Goal: Navigation & Orientation: Find specific page/section

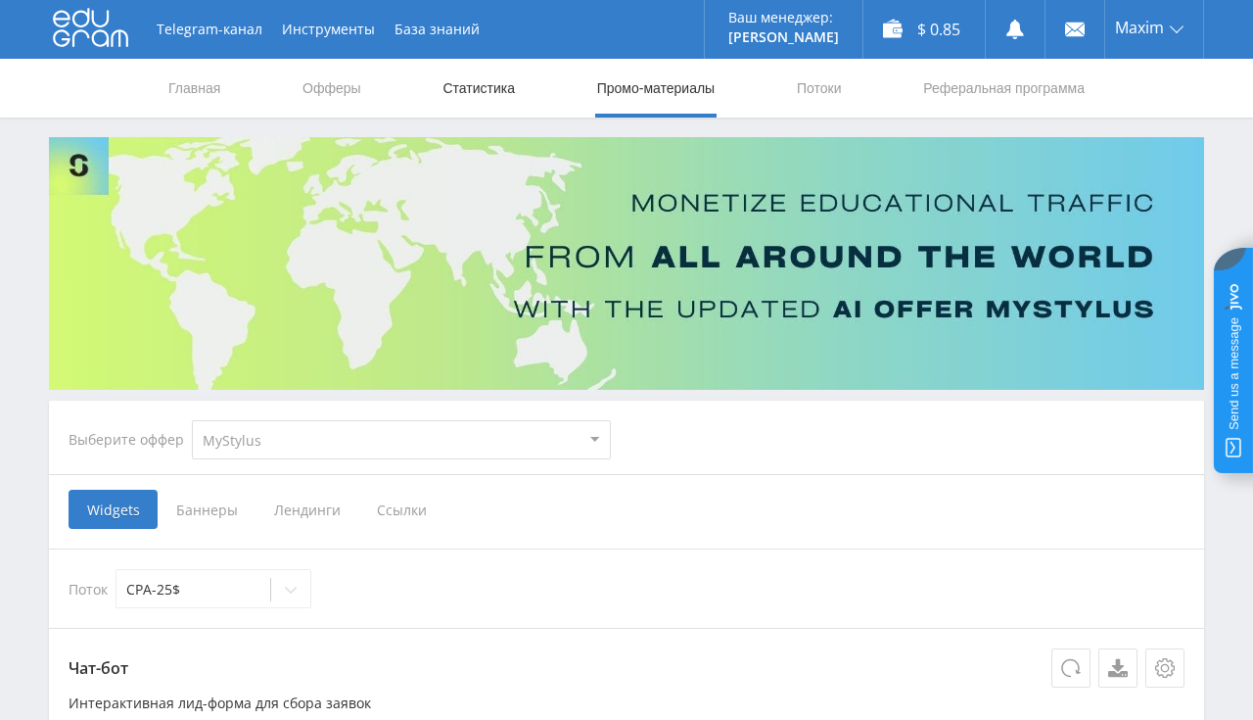
click at [457, 92] on link "Статистика" at bounding box center [479, 88] width 76 height 59
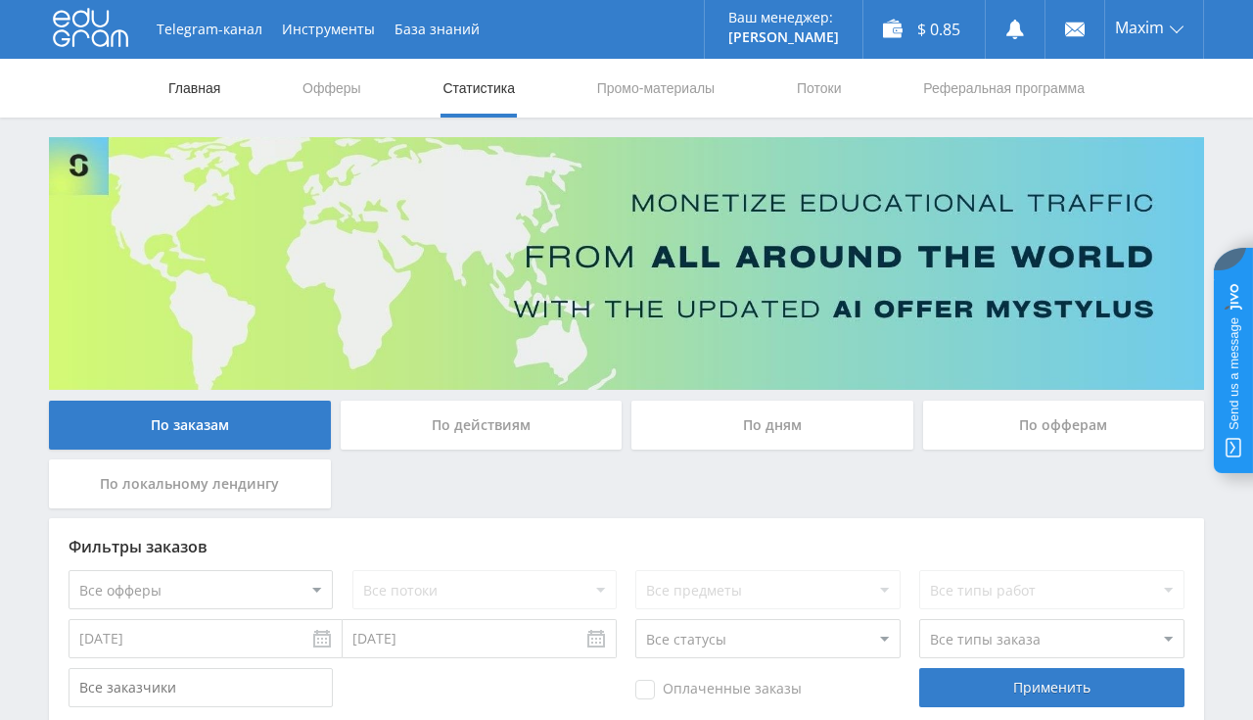
click at [183, 100] on link "Главная" at bounding box center [194, 88] width 56 height 59
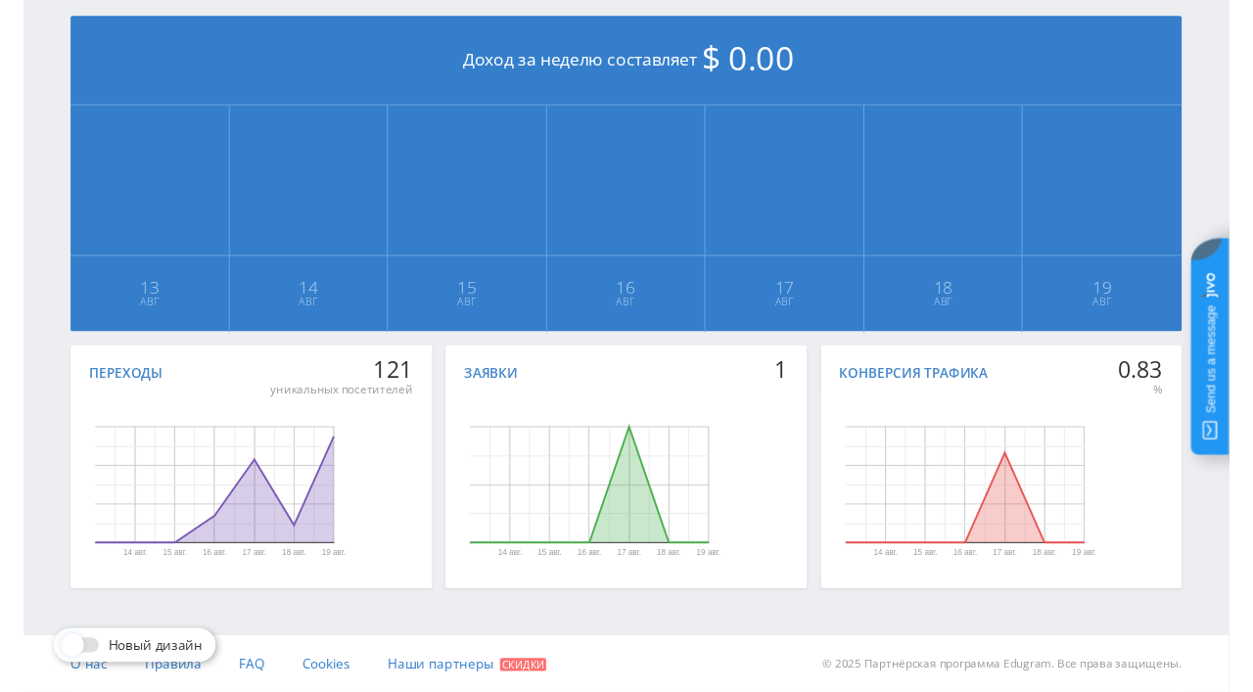
scroll to position [28, 0]
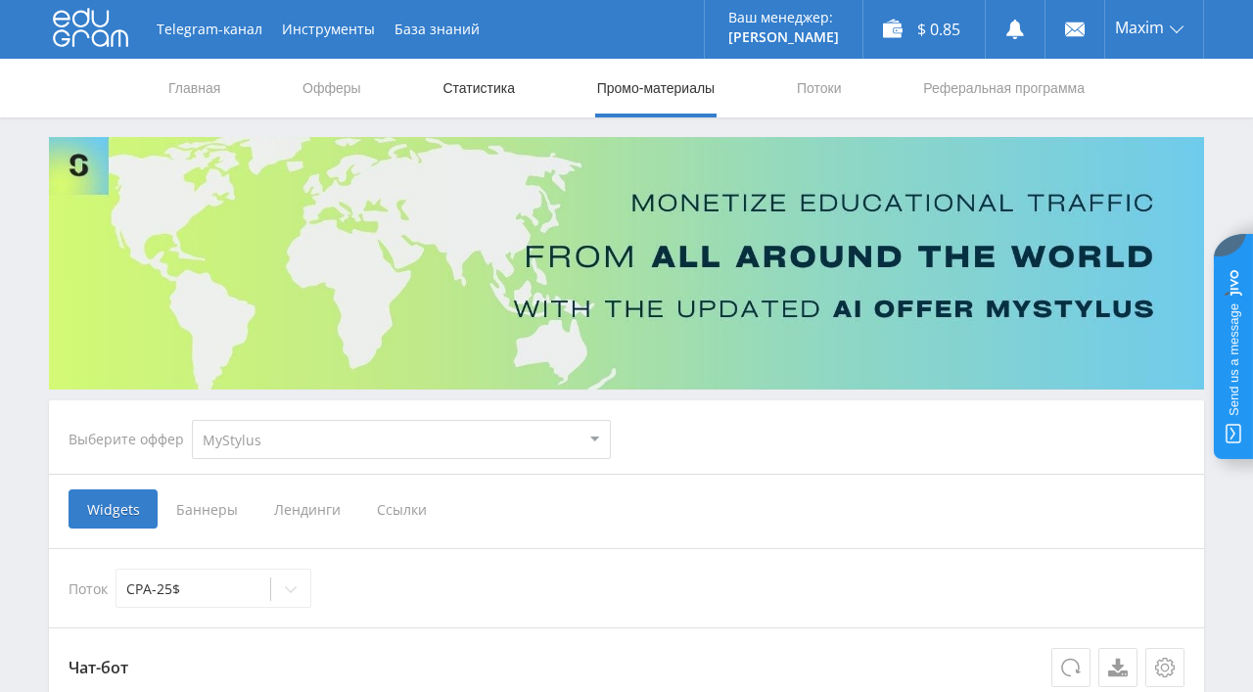
click at [451, 93] on link "Статистика" at bounding box center [479, 88] width 76 height 59
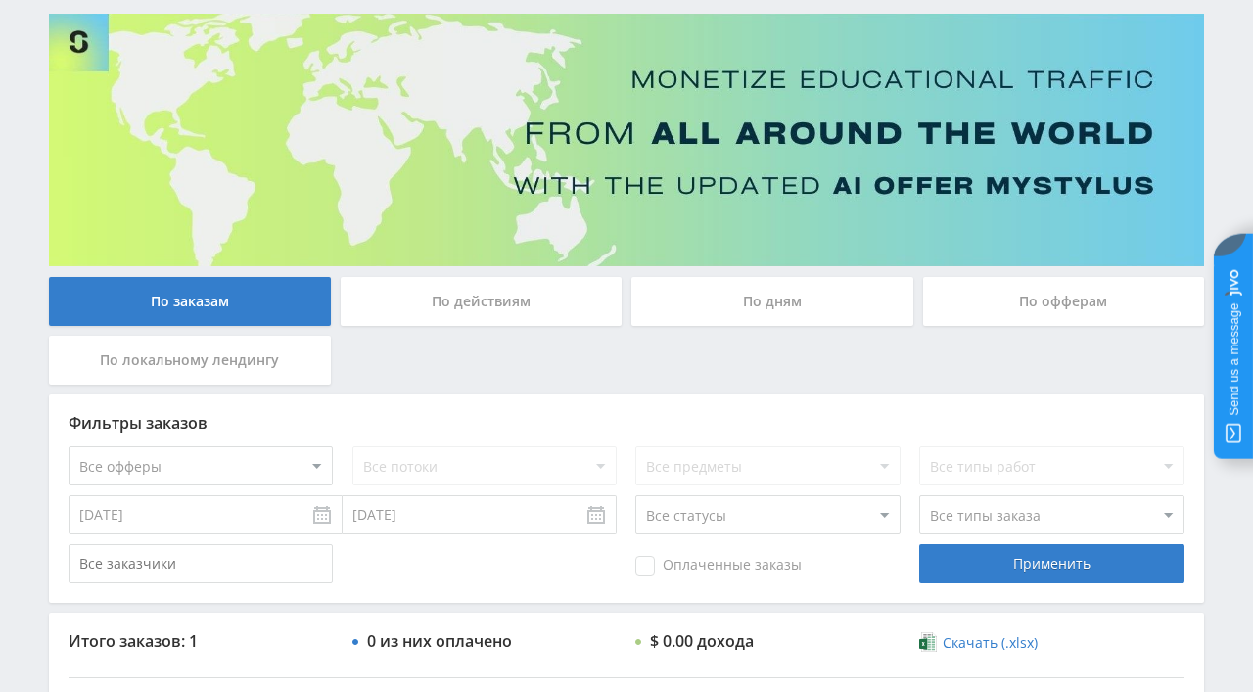
scroll to position [46, 0]
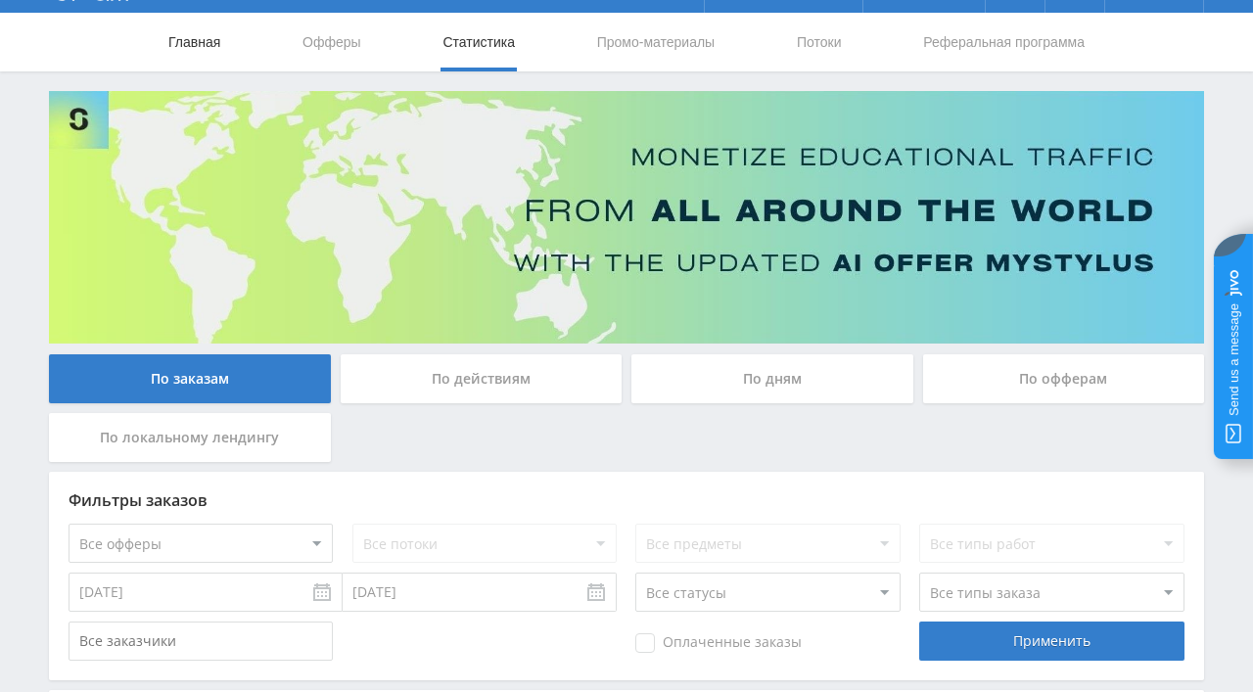
click at [207, 50] on link "Главная" at bounding box center [194, 42] width 56 height 59
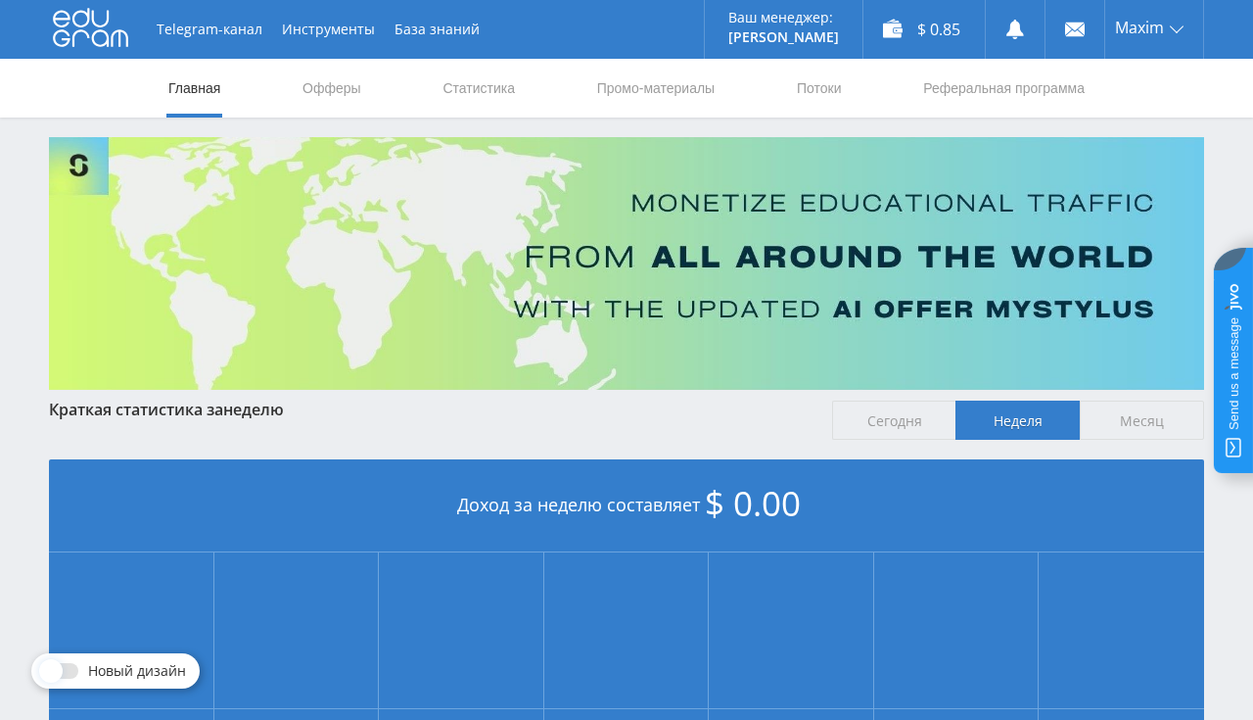
scroll to position [443, 0]
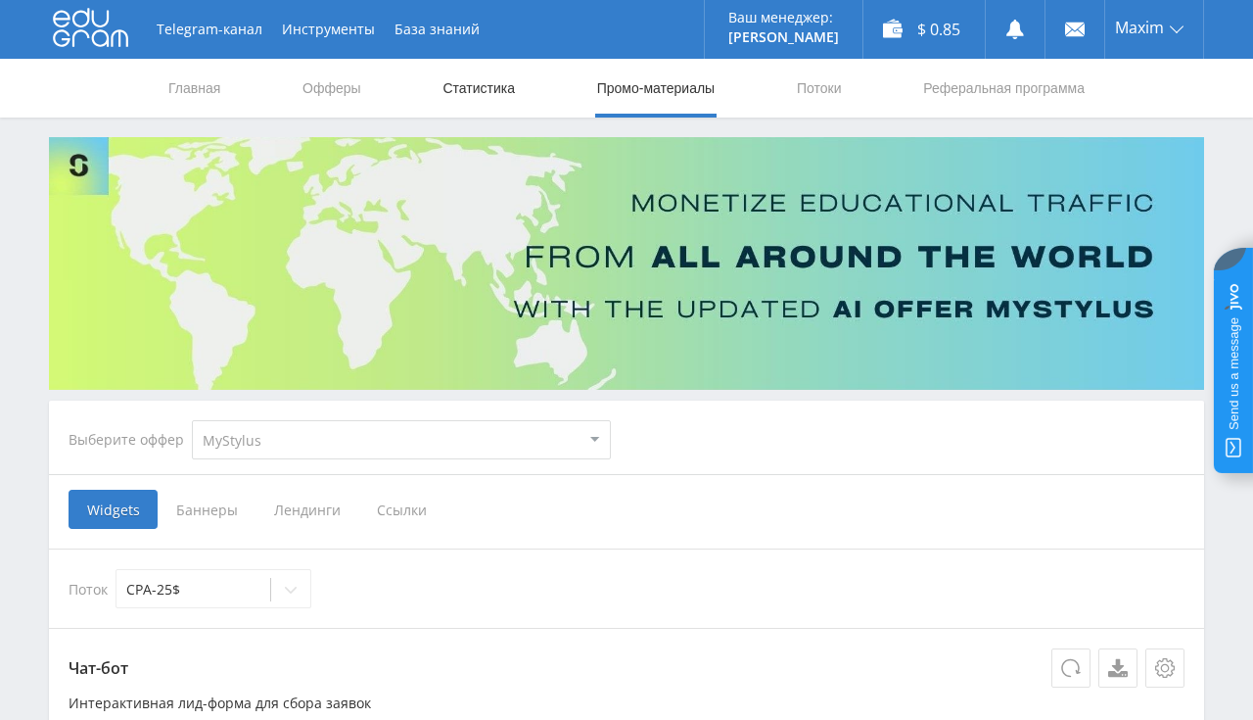
click at [479, 100] on link "Статистика" at bounding box center [479, 88] width 76 height 59
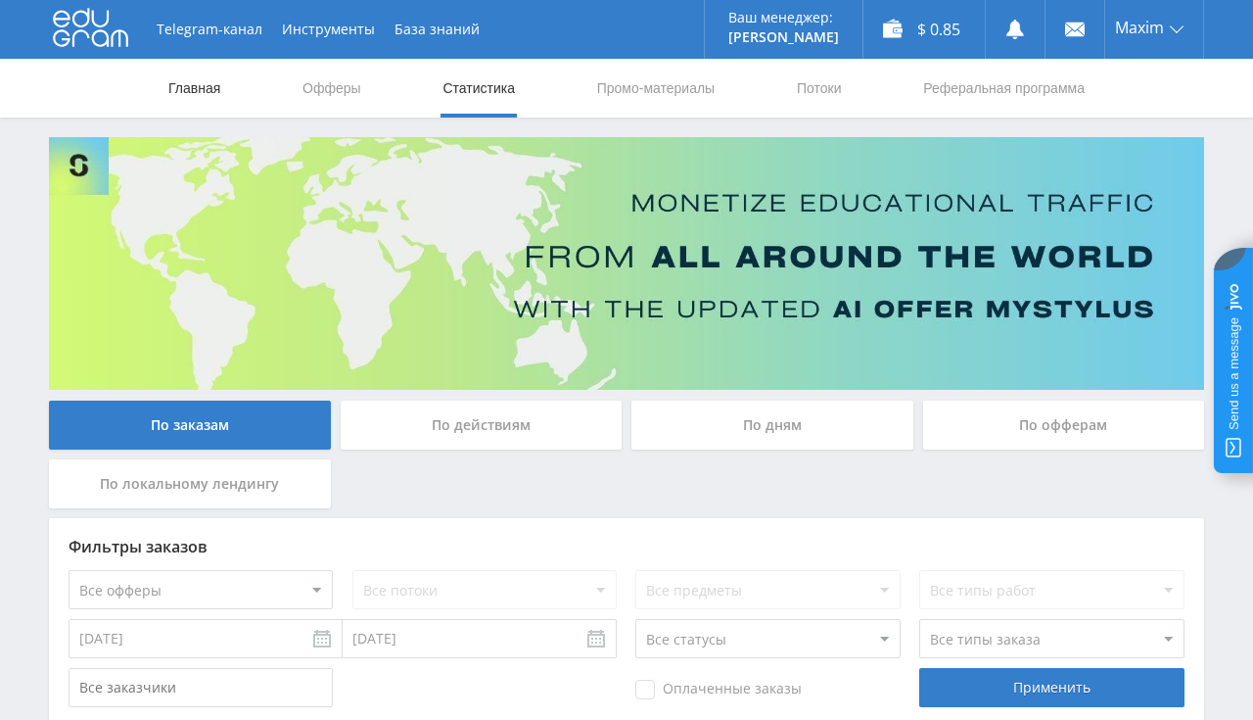
click at [198, 81] on link "Главная" at bounding box center [194, 88] width 56 height 59
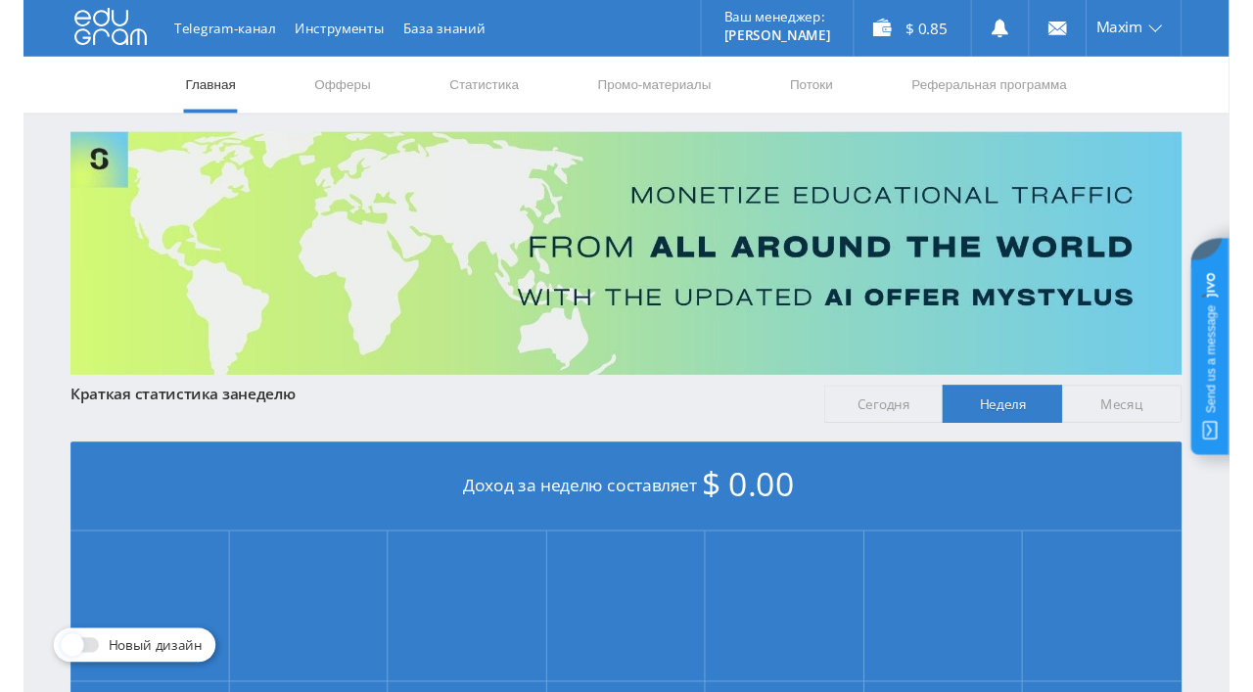
scroll to position [443, 0]
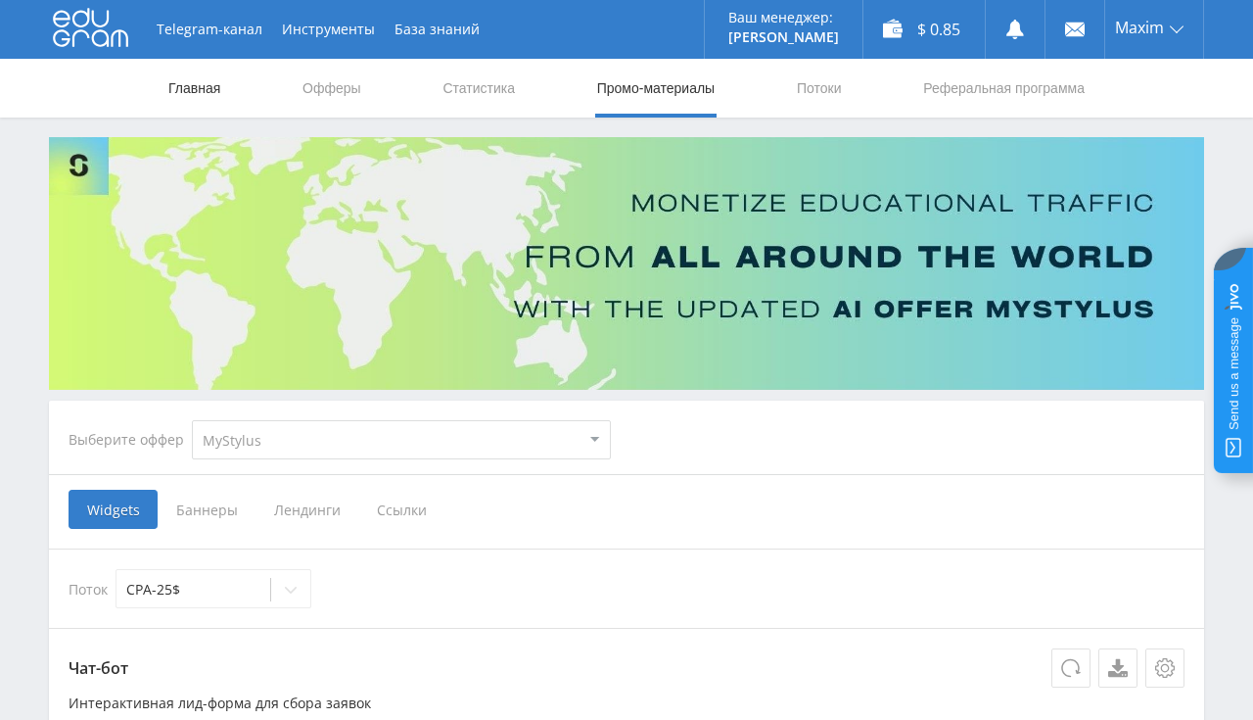
click at [191, 82] on link "Главная" at bounding box center [194, 88] width 56 height 59
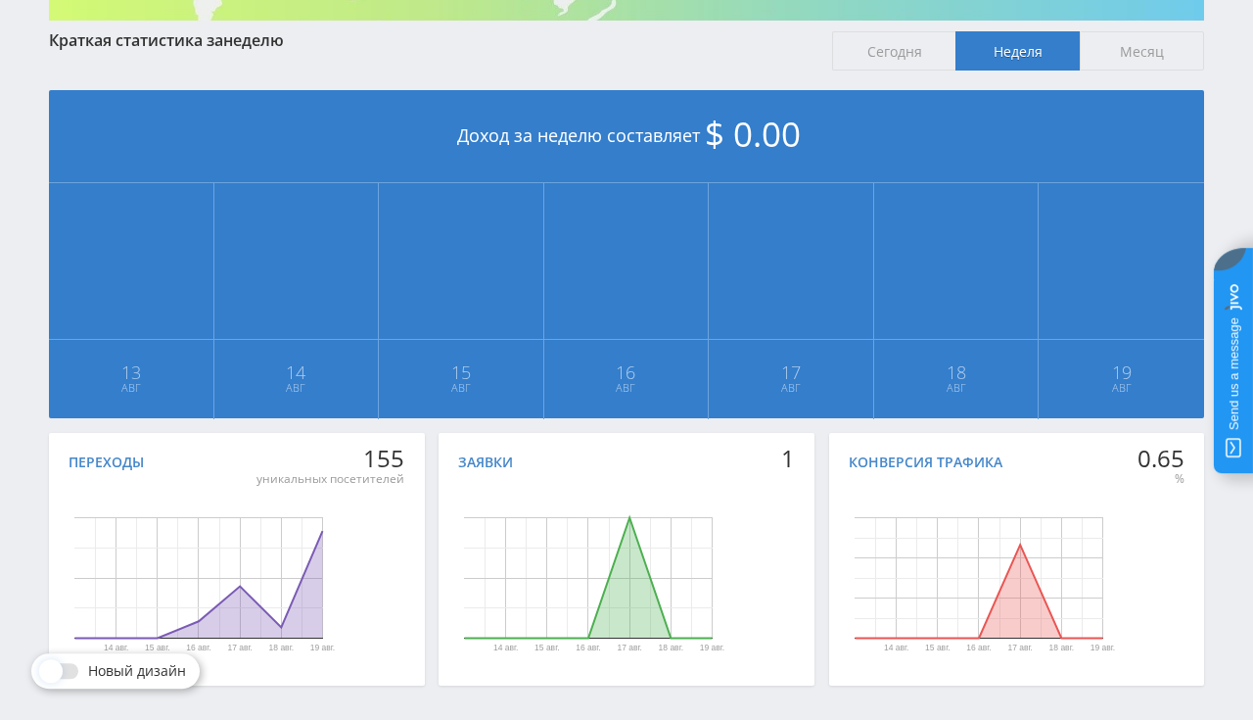
scroll to position [413, 0]
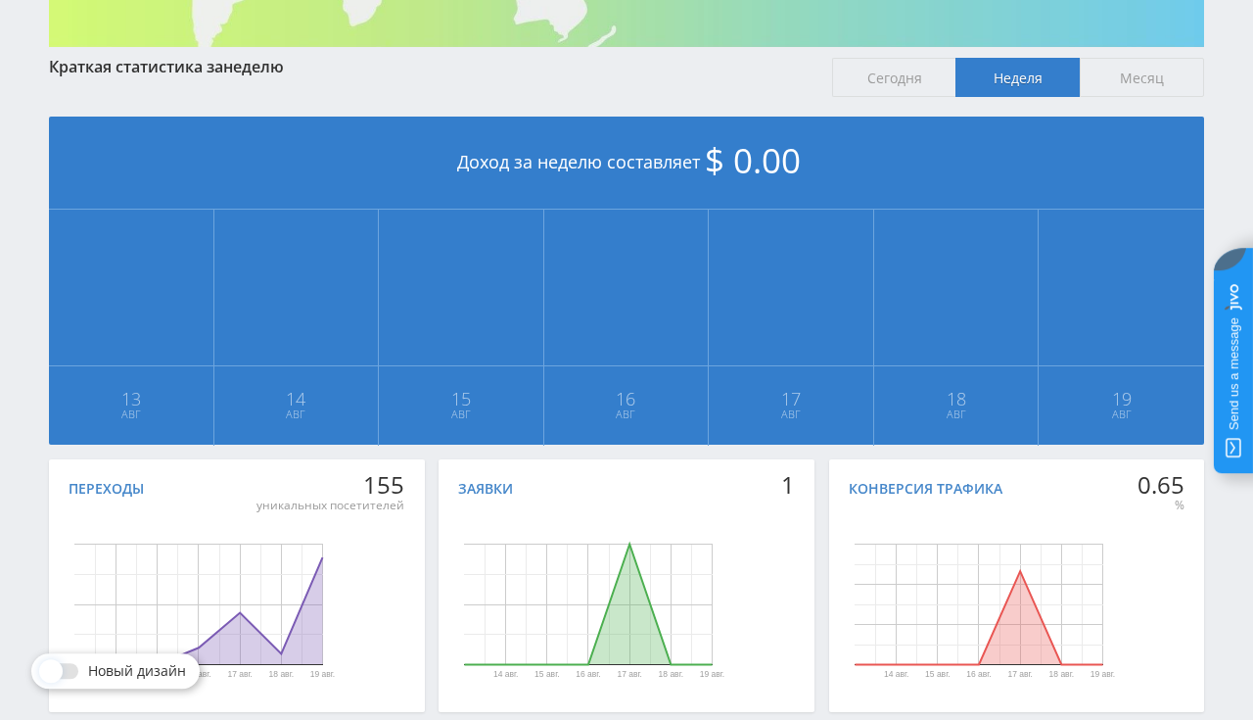
scroll to position [413, 0]
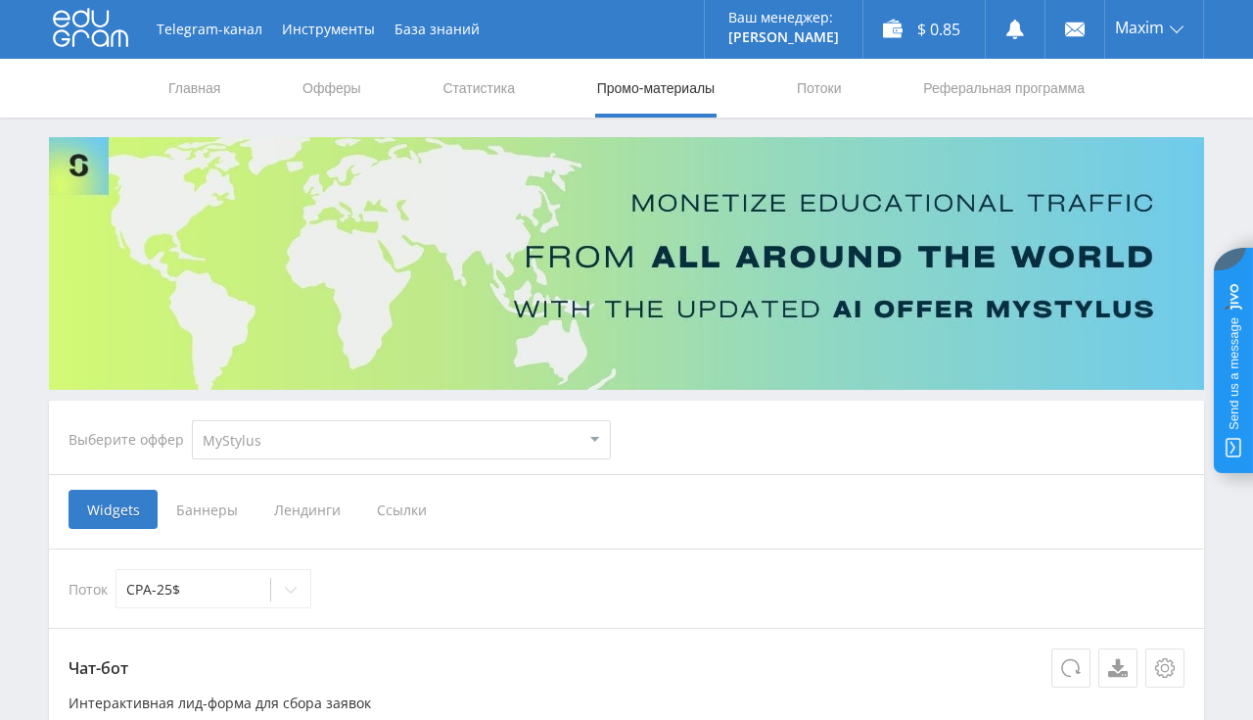
click at [480, 93] on link "Статистика" at bounding box center [479, 88] width 76 height 59
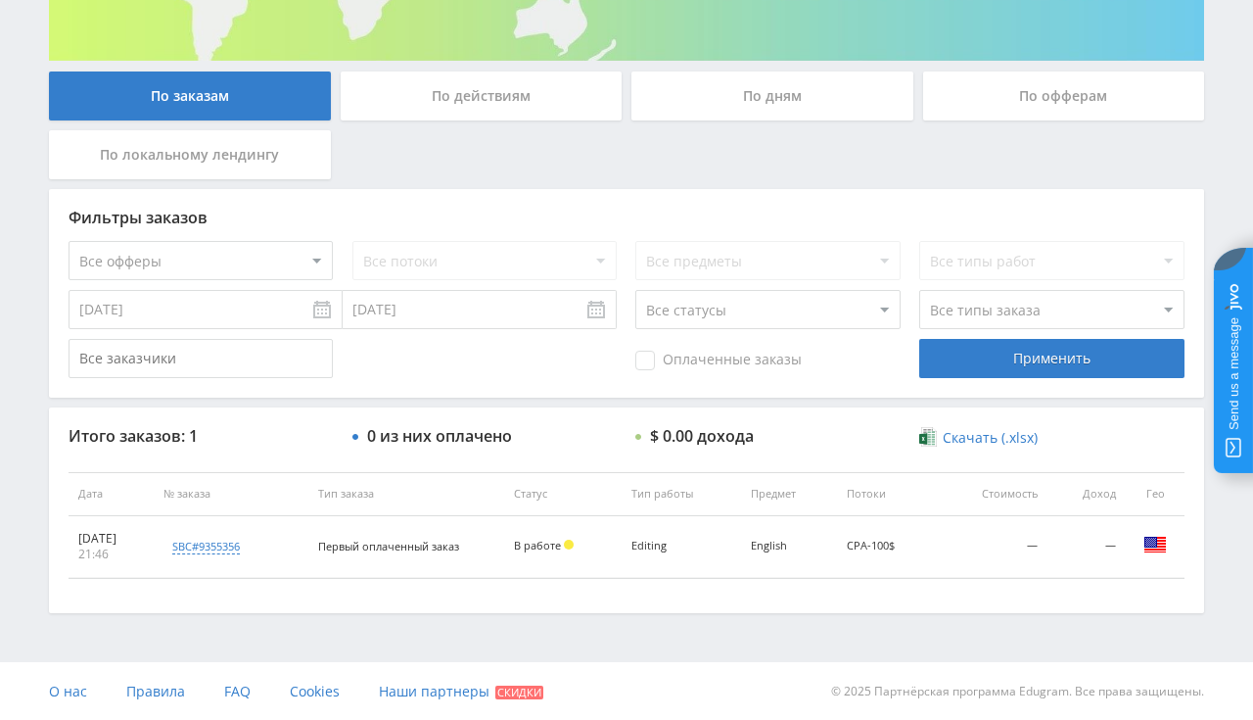
scroll to position [19, 0]
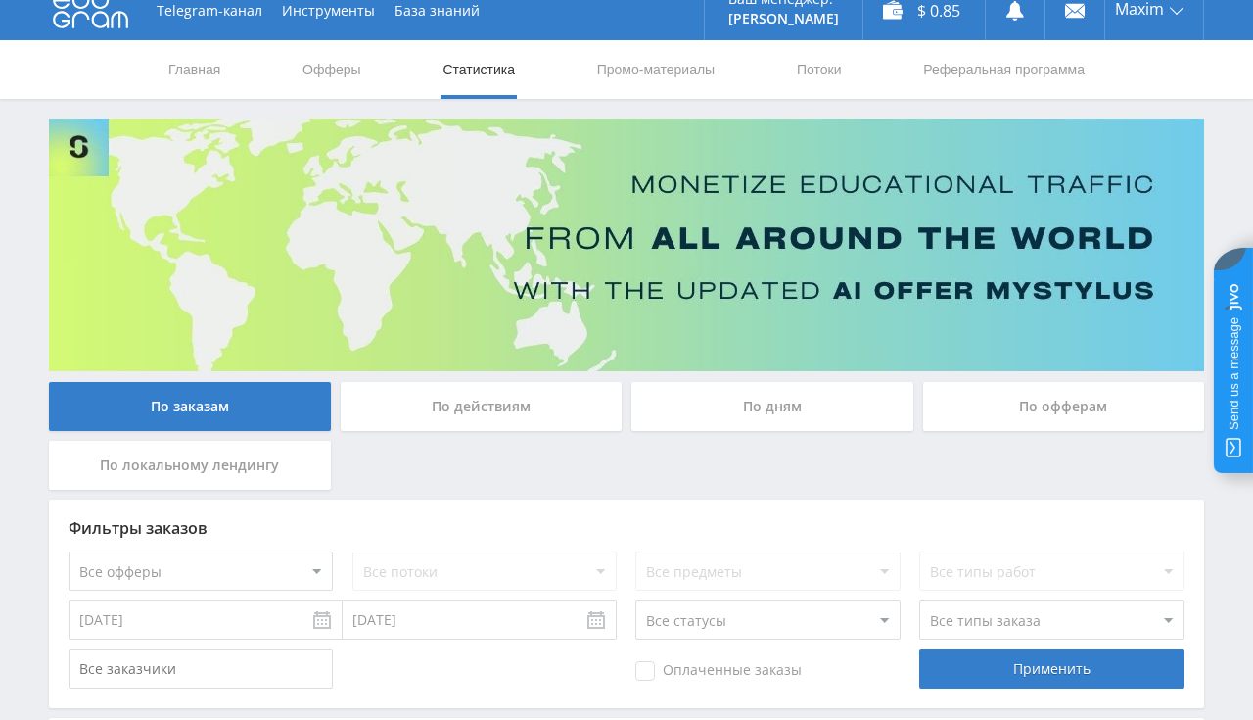
click at [225, 70] on nav "Главная Офферы Статистика Промо-материалы Потоки Реферальная программа" at bounding box center [626, 69] width 920 height 59
click at [206, 70] on link "Главная" at bounding box center [194, 69] width 56 height 59
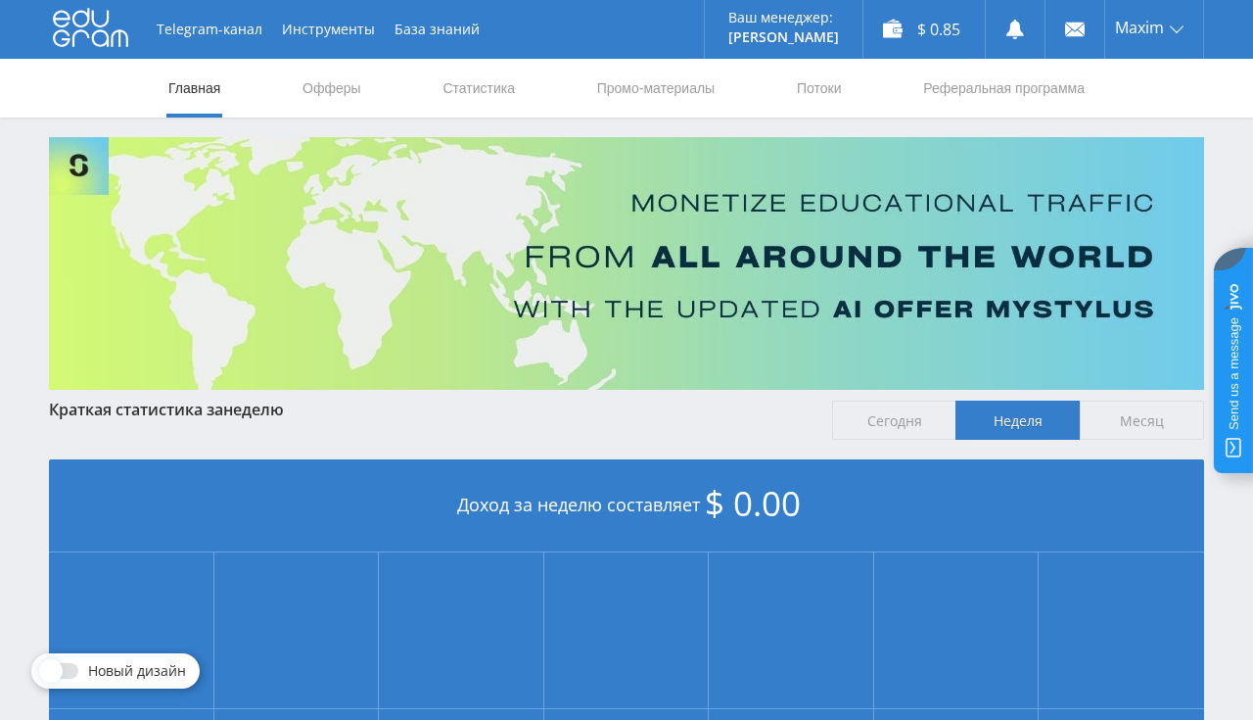
scroll to position [413, 0]
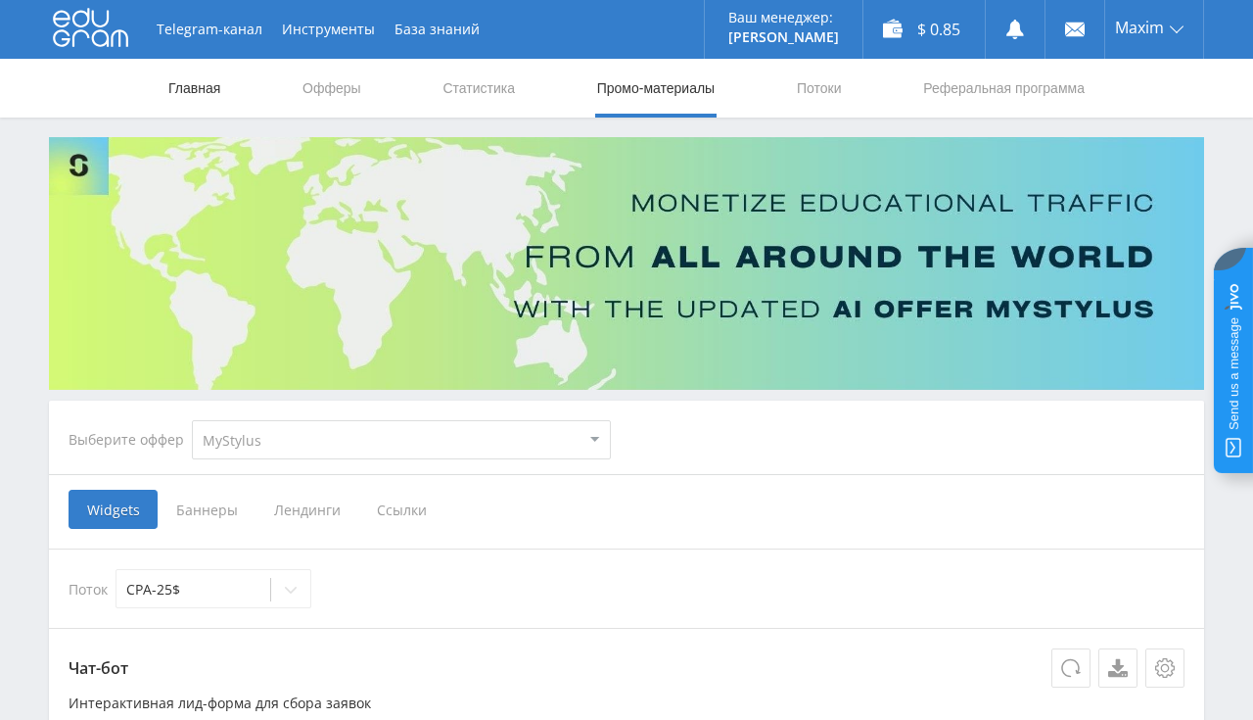
click at [202, 93] on link "Главная" at bounding box center [194, 88] width 56 height 59
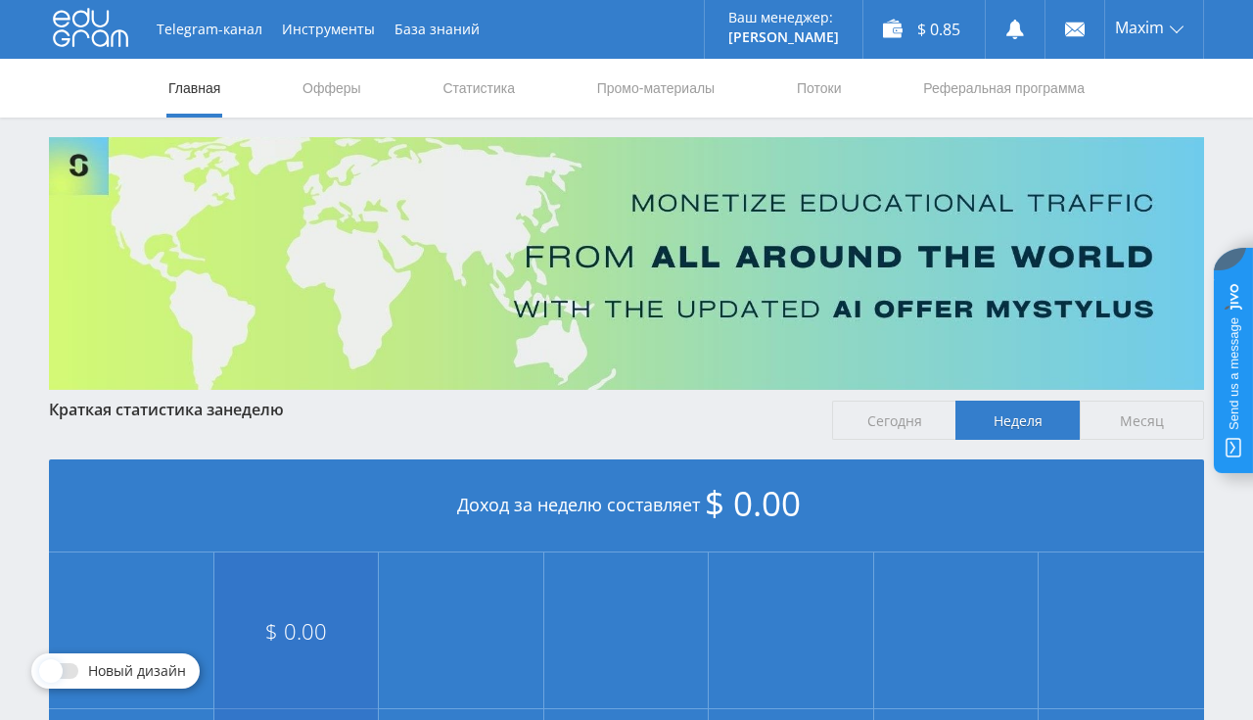
scroll to position [413, 0]
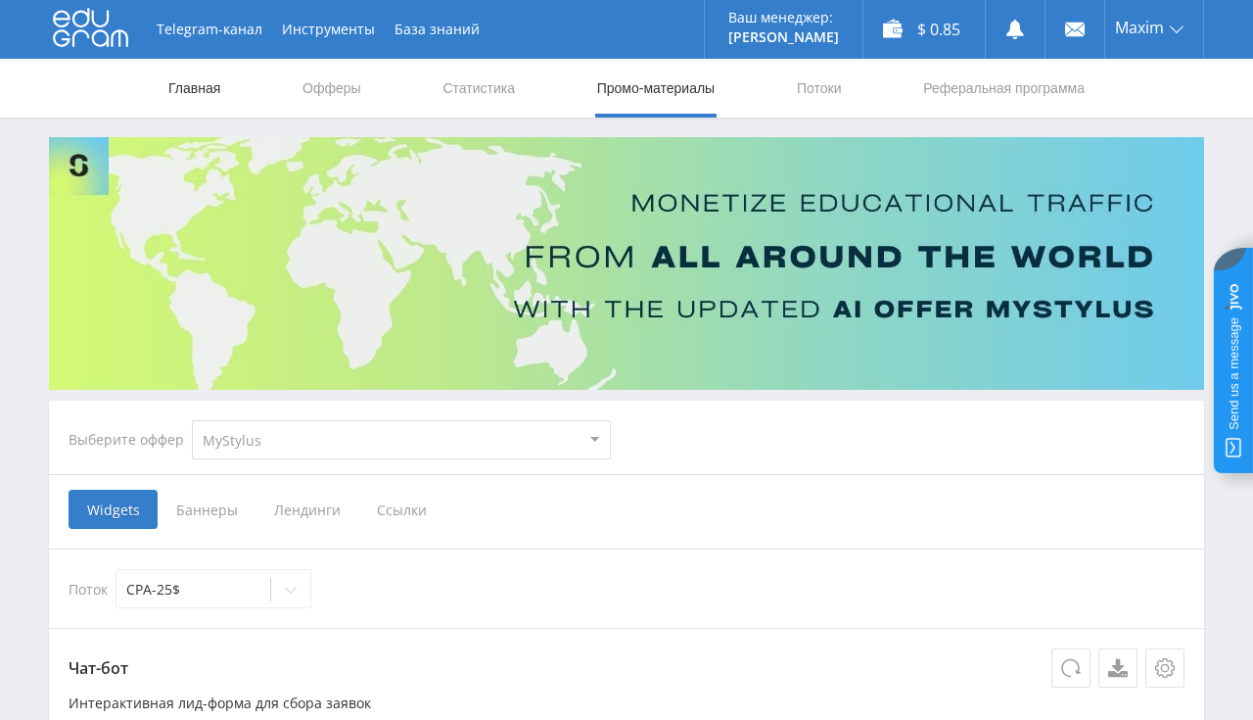
click at [185, 81] on link "Главная" at bounding box center [194, 88] width 56 height 59
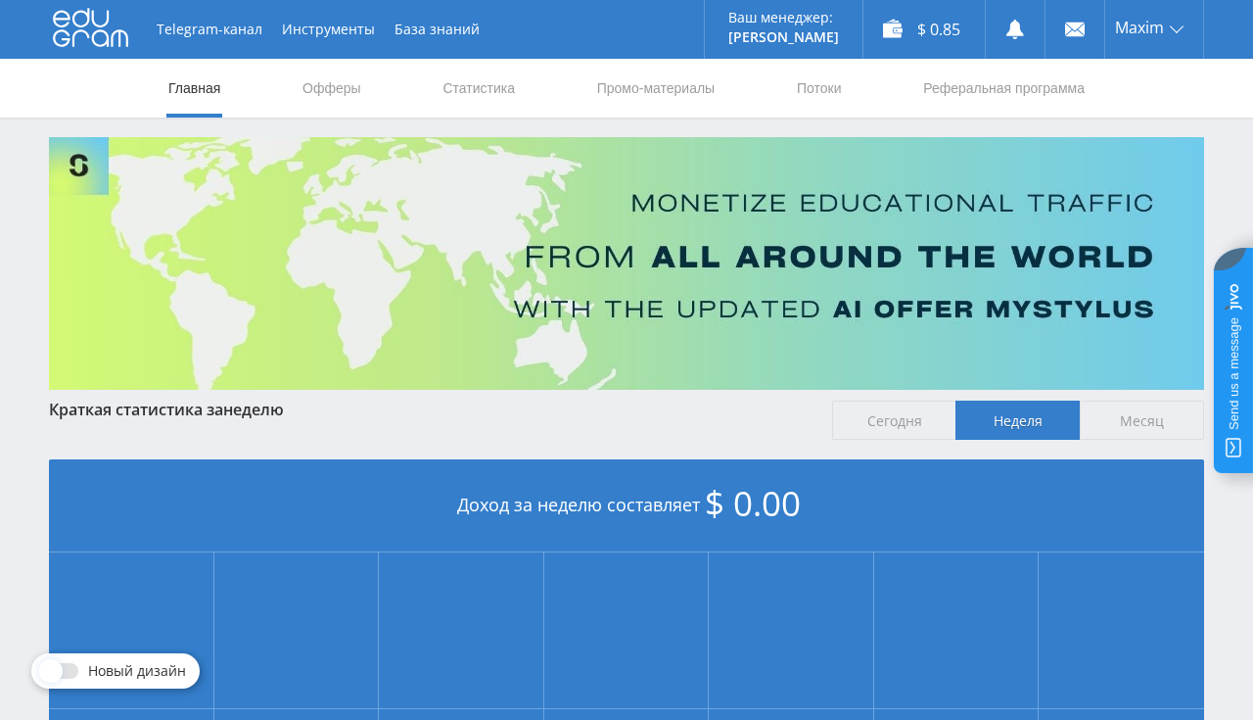
scroll to position [413, 0]
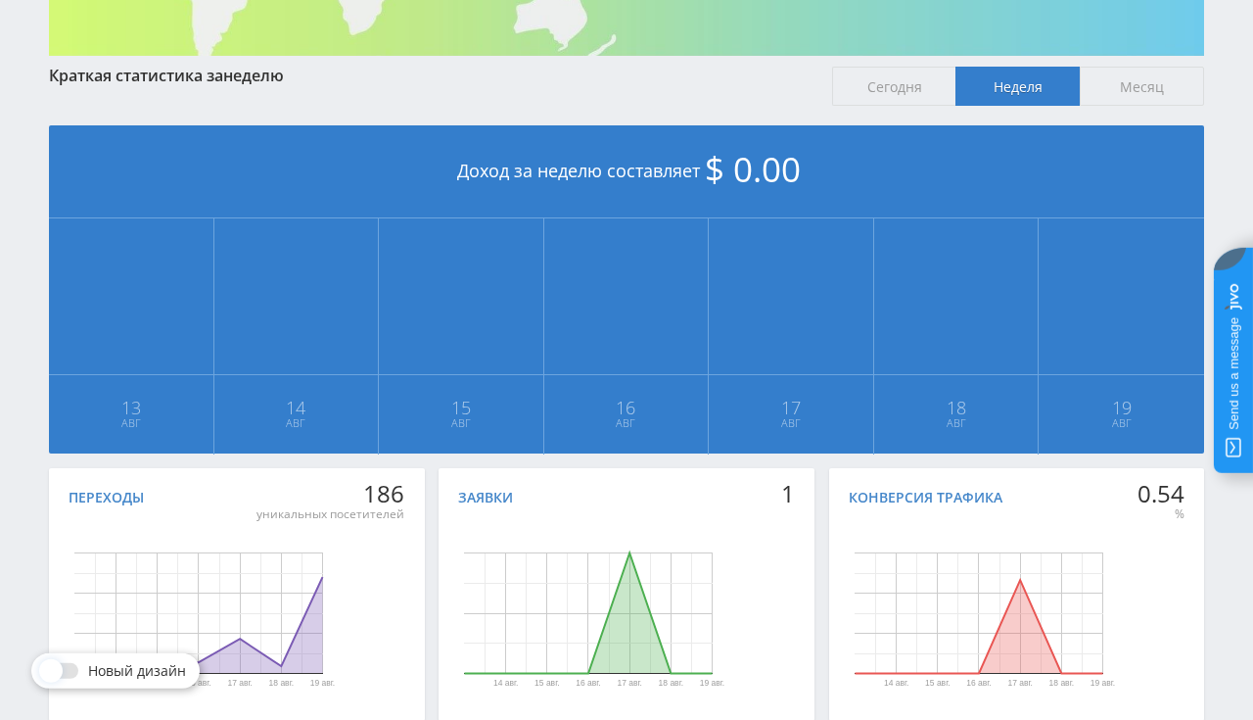
scroll to position [413, 0]
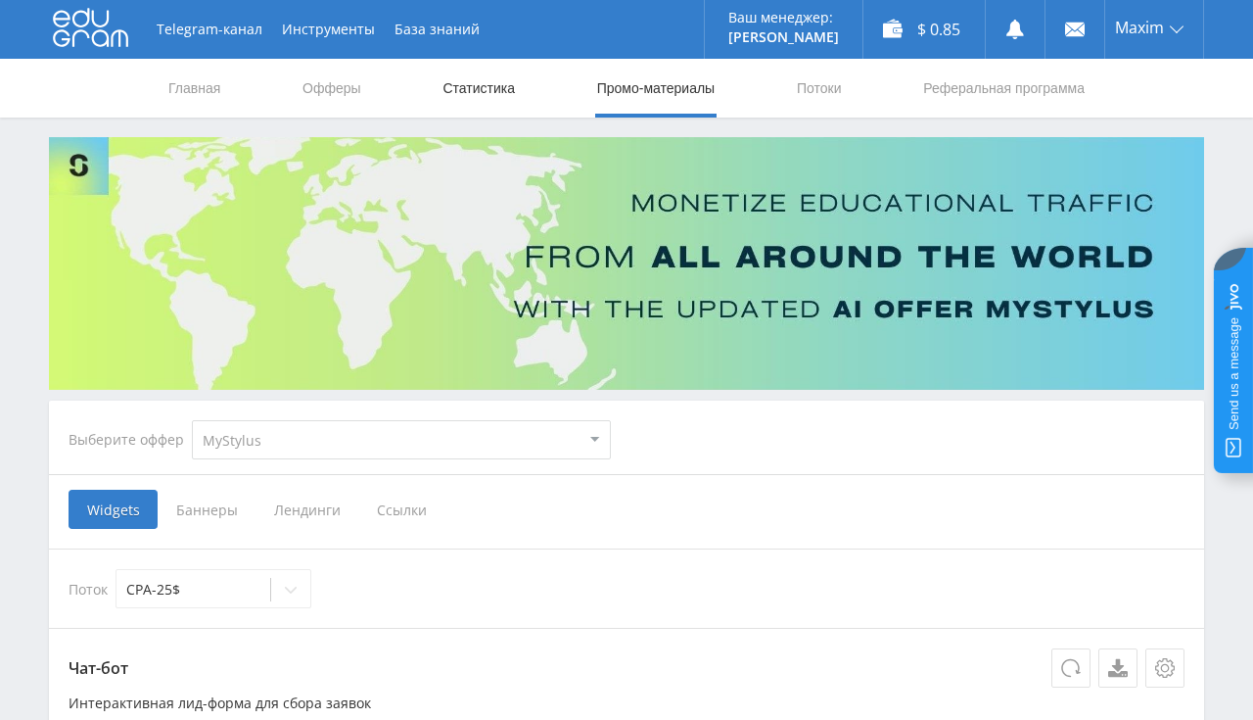
click at [492, 86] on link "Статистика" at bounding box center [479, 88] width 76 height 59
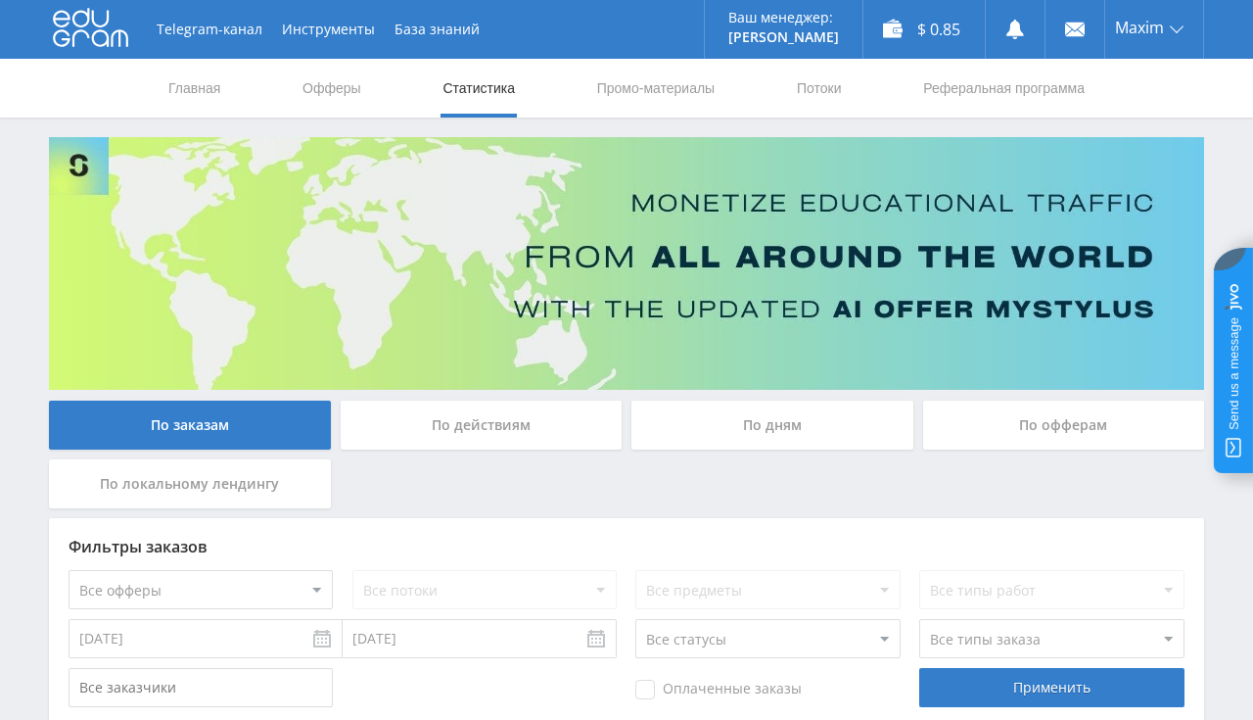
scroll to position [329, 0]
click at [205, 100] on link "Главная" at bounding box center [194, 88] width 56 height 59
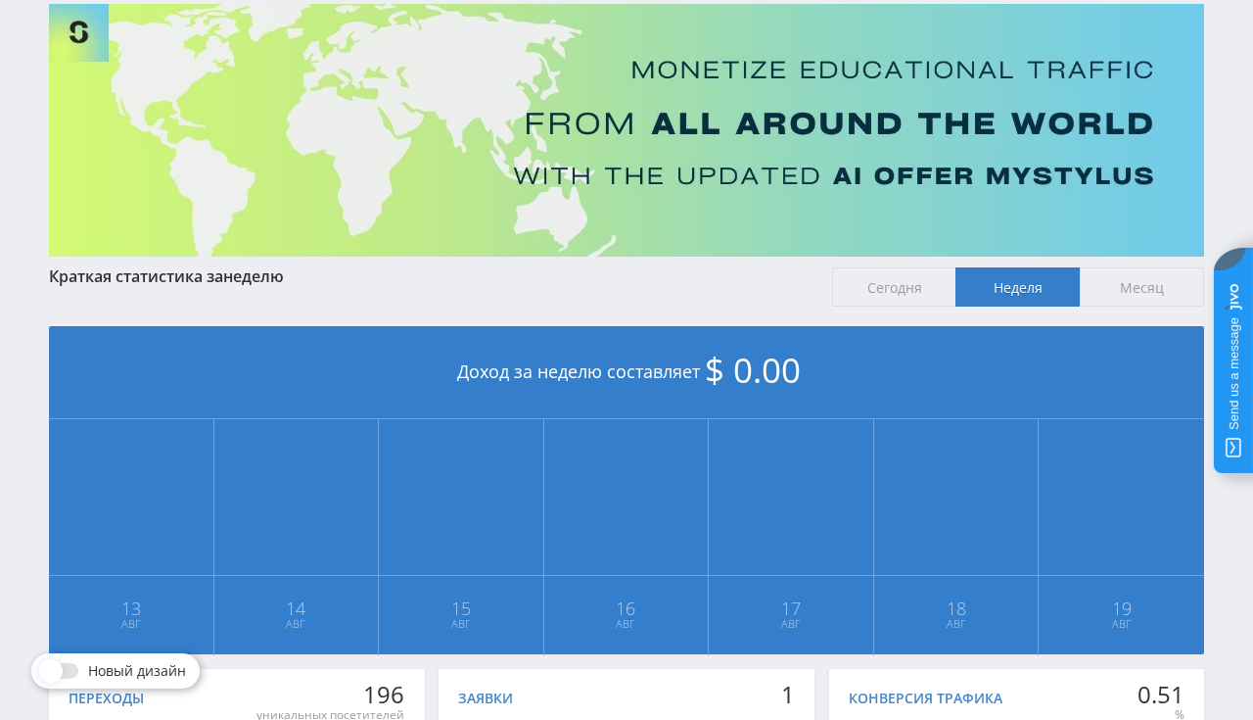
scroll to position [28, 0]
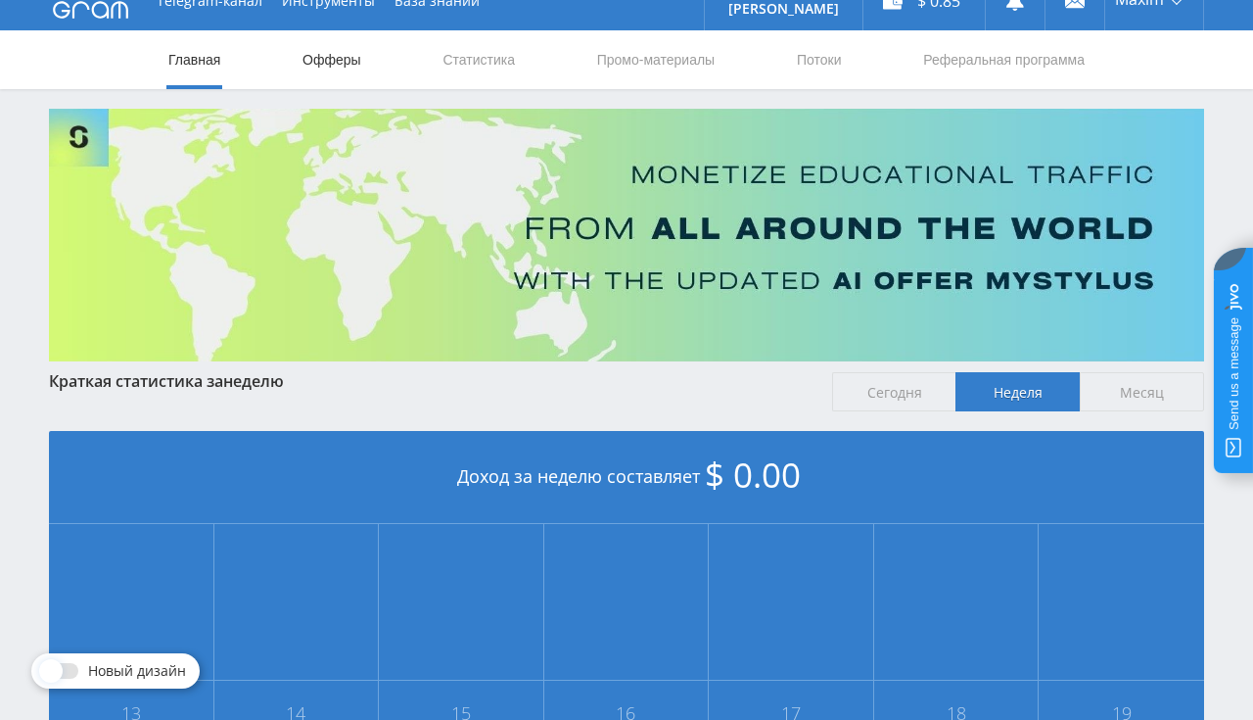
click at [305, 61] on link "Офферы" at bounding box center [332, 59] width 63 height 59
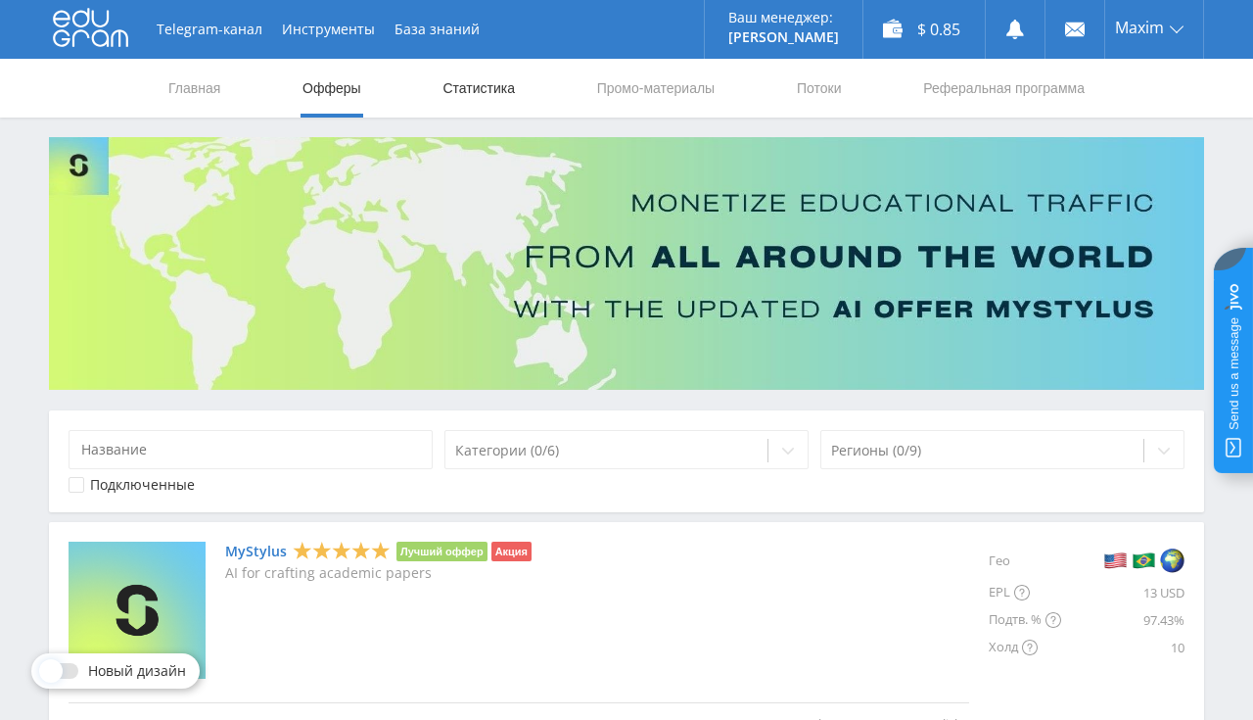
click at [454, 76] on link "Статистика" at bounding box center [479, 88] width 76 height 59
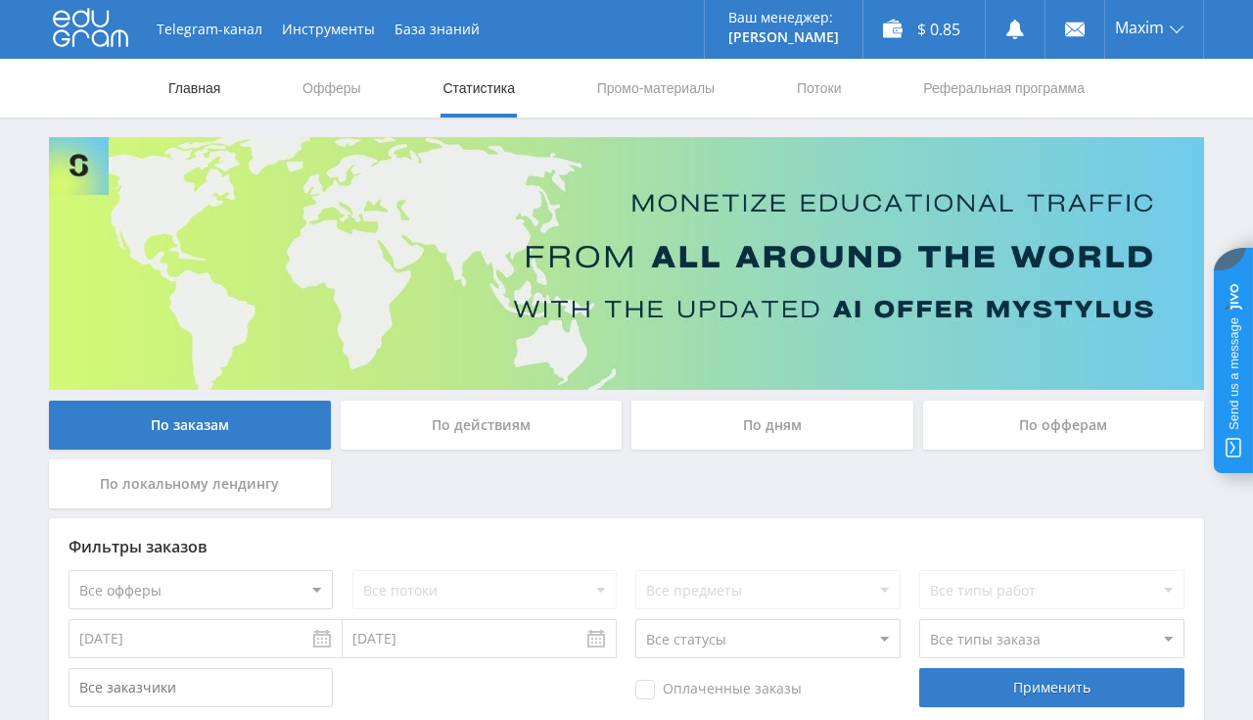
click at [206, 92] on link "Главная" at bounding box center [194, 88] width 56 height 59
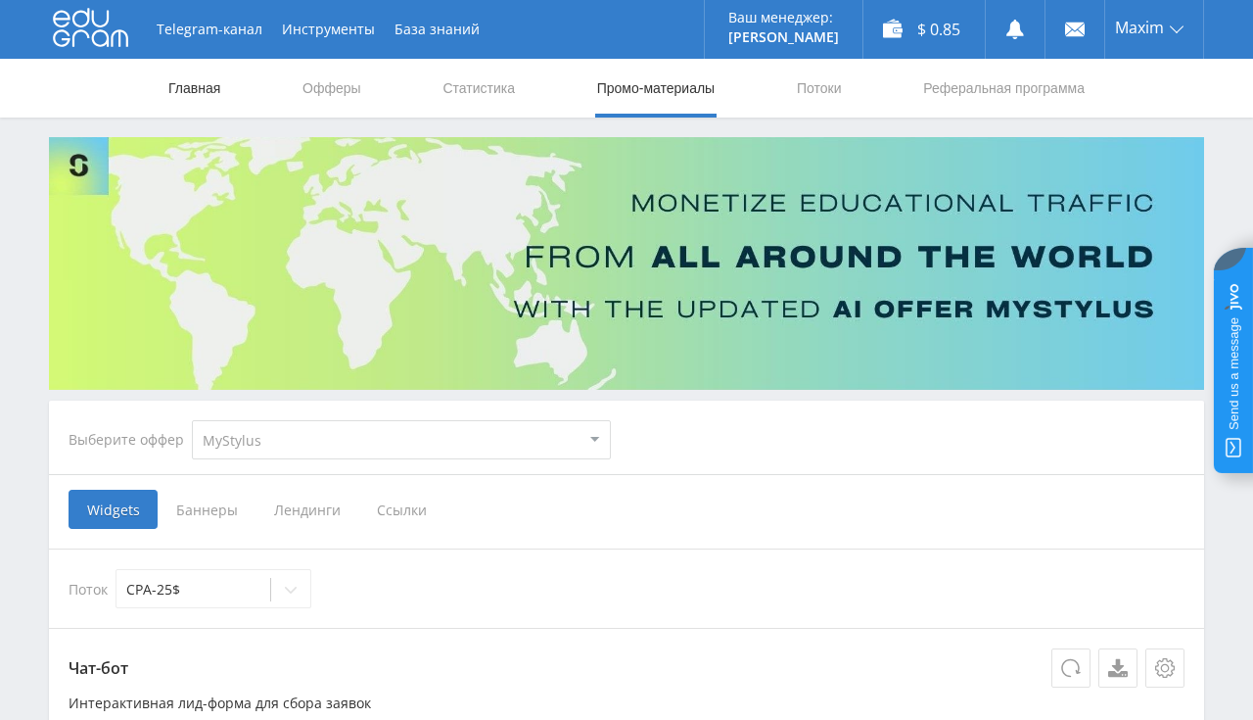
click at [174, 97] on link "Главная" at bounding box center [194, 88] width 56 height 59
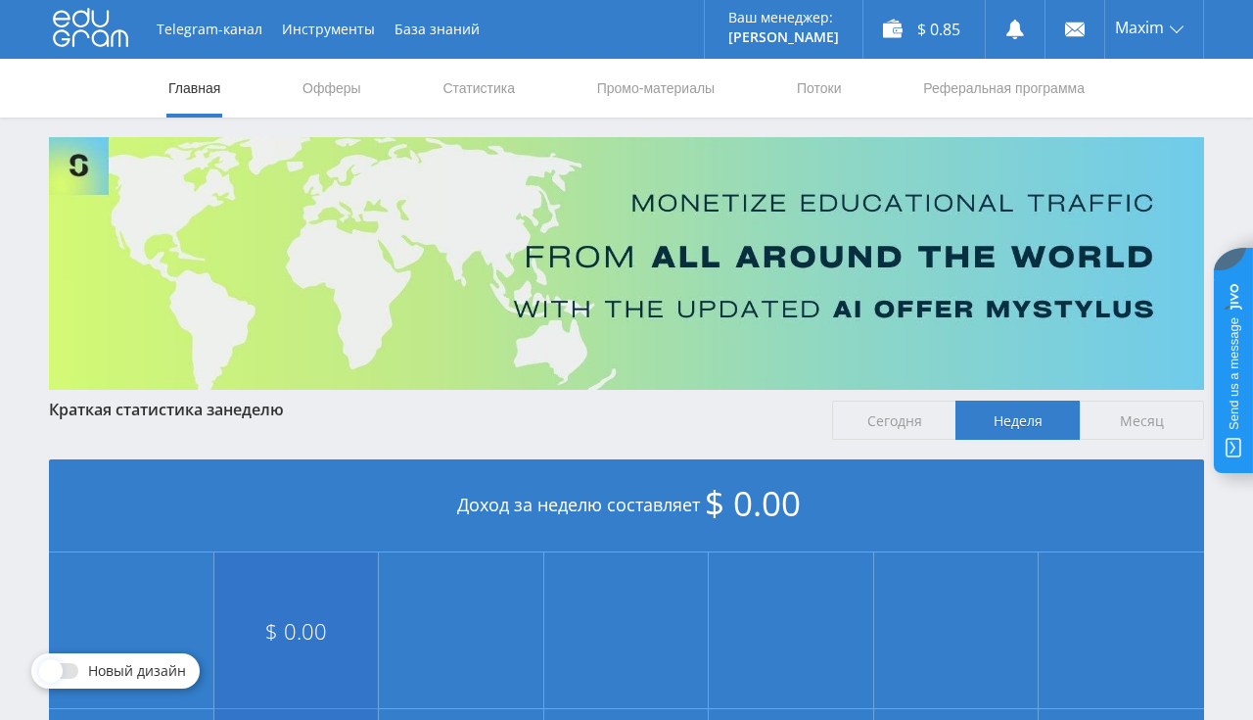
scroll to position [413, 0]
click at [460, 88] on link "Статистика" at bounding box center [479, 88] width 76 height 59
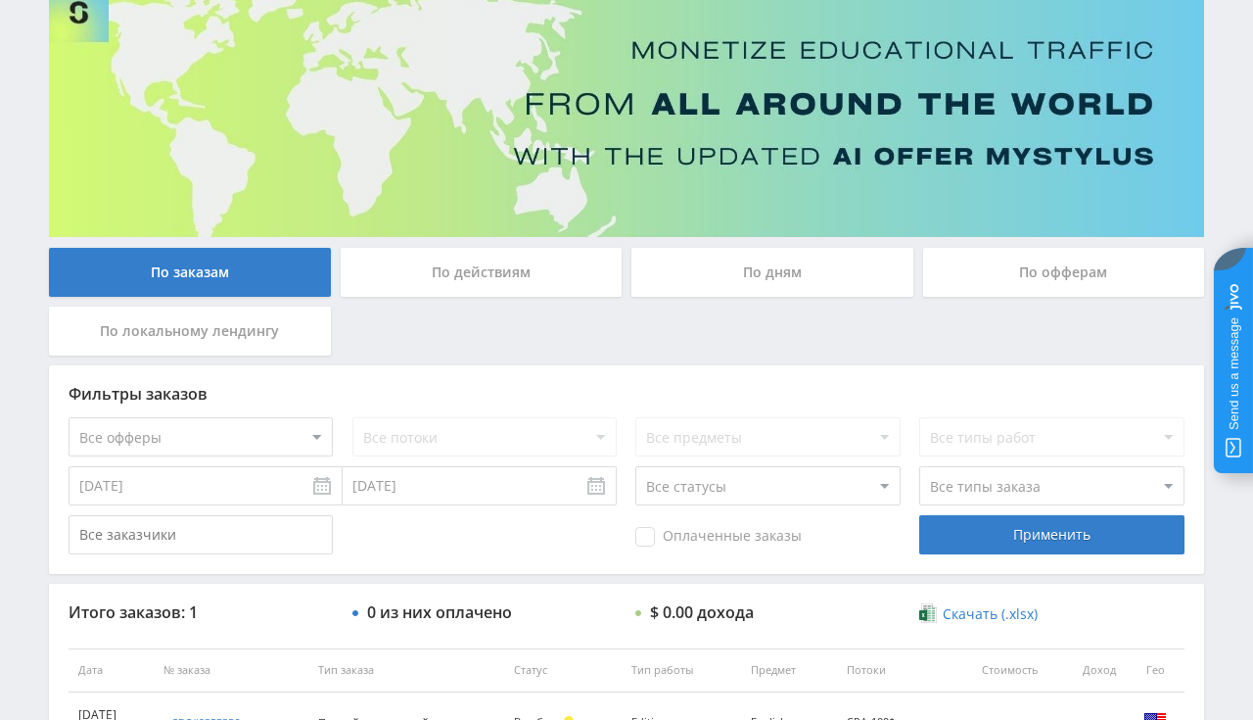
scroll to position [309, 0]
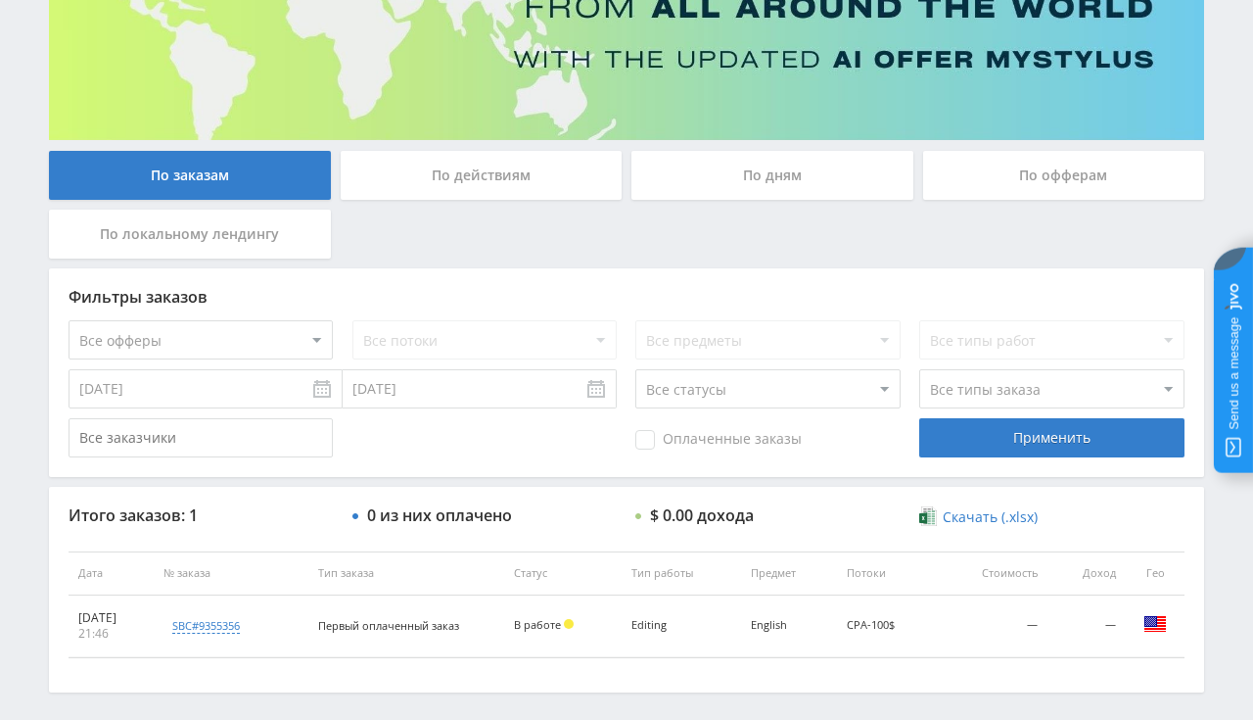
scroll to position [329, 0]
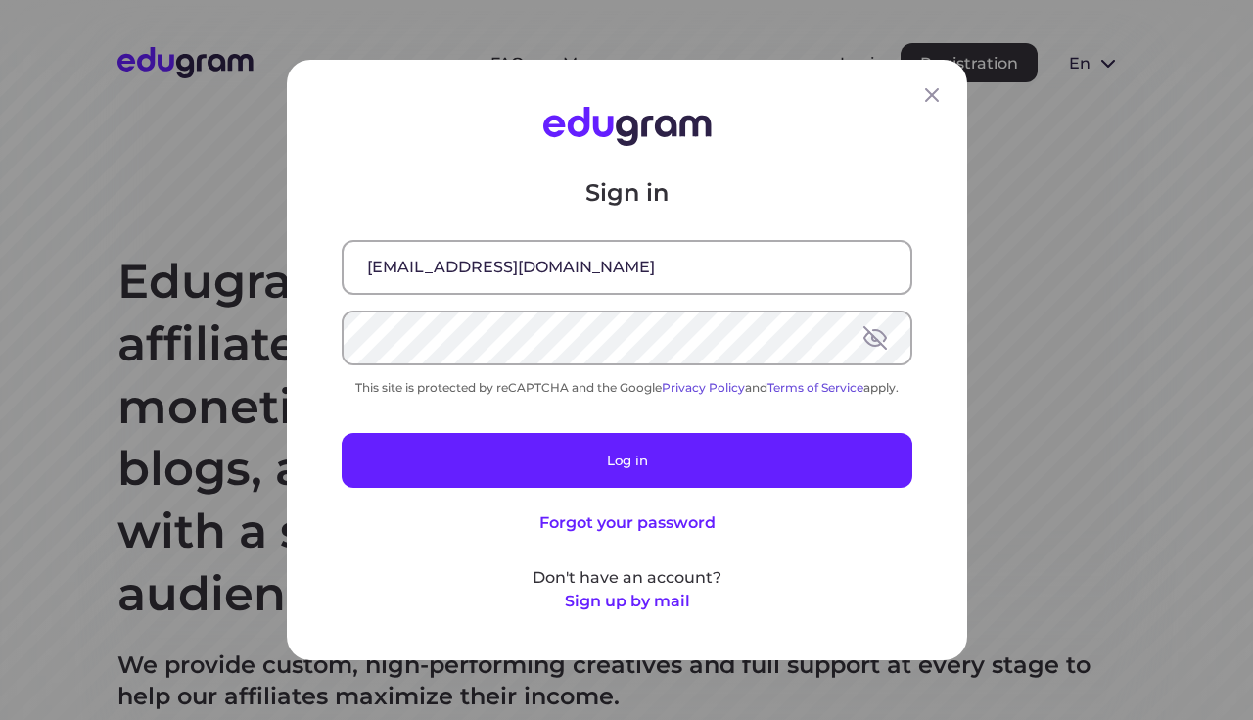
click at [742, 464] on button "Log in" at bounding box center [627, 460] width 571 height 55
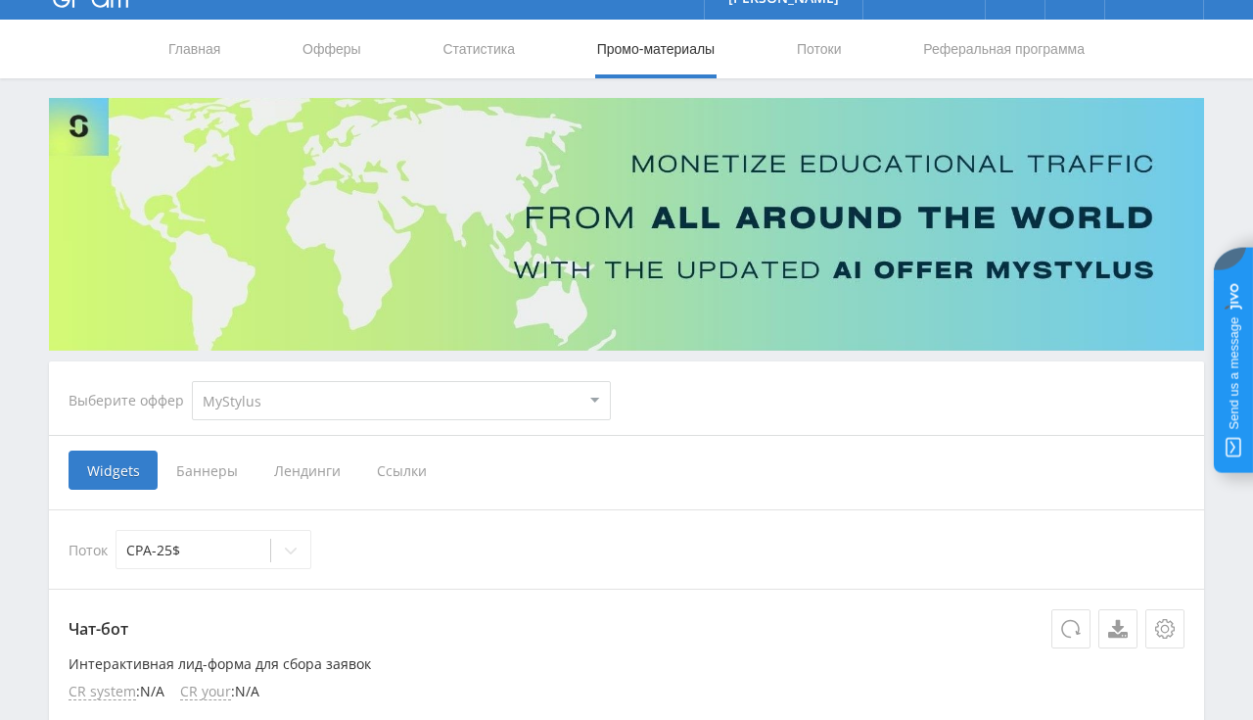
scroll to position [26, 0]
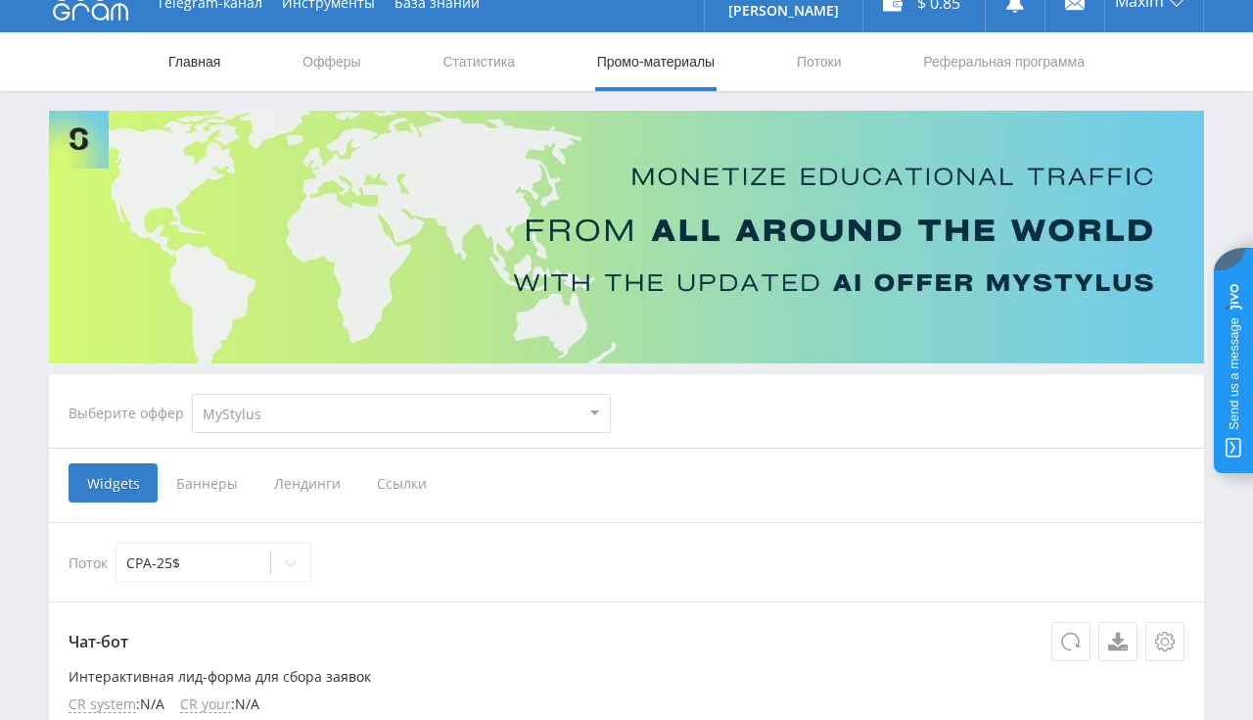
click at [188, 53] on link "Главная" at bounding box center [194, 61] width 56 height 59
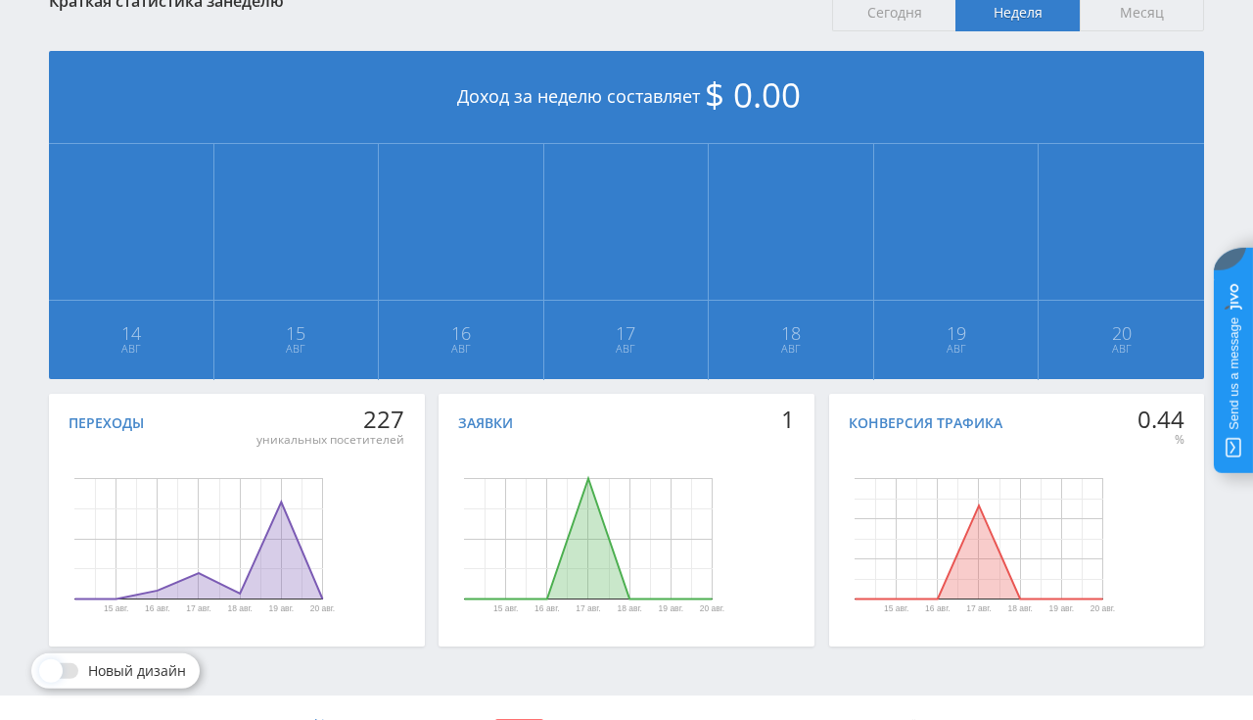
scroll to position [413, 0]
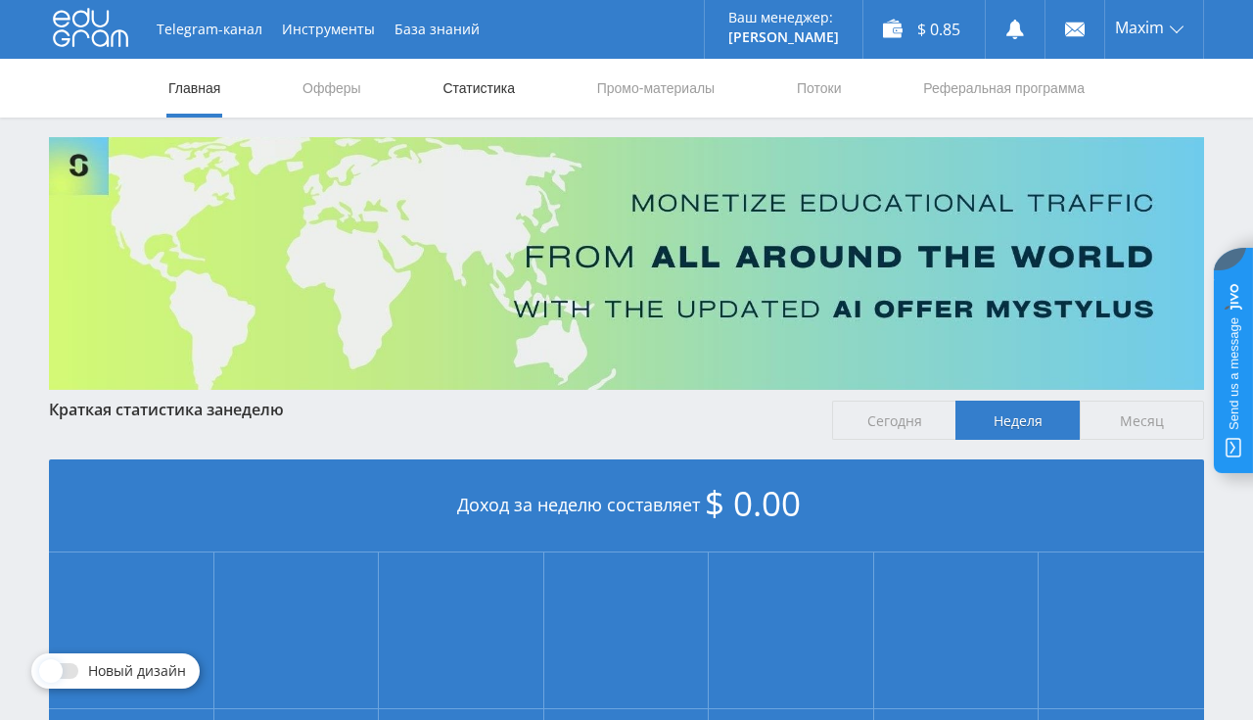
click at [459, 81] on link "Статистика" at bounding box center [479, 88] width 76 height 59
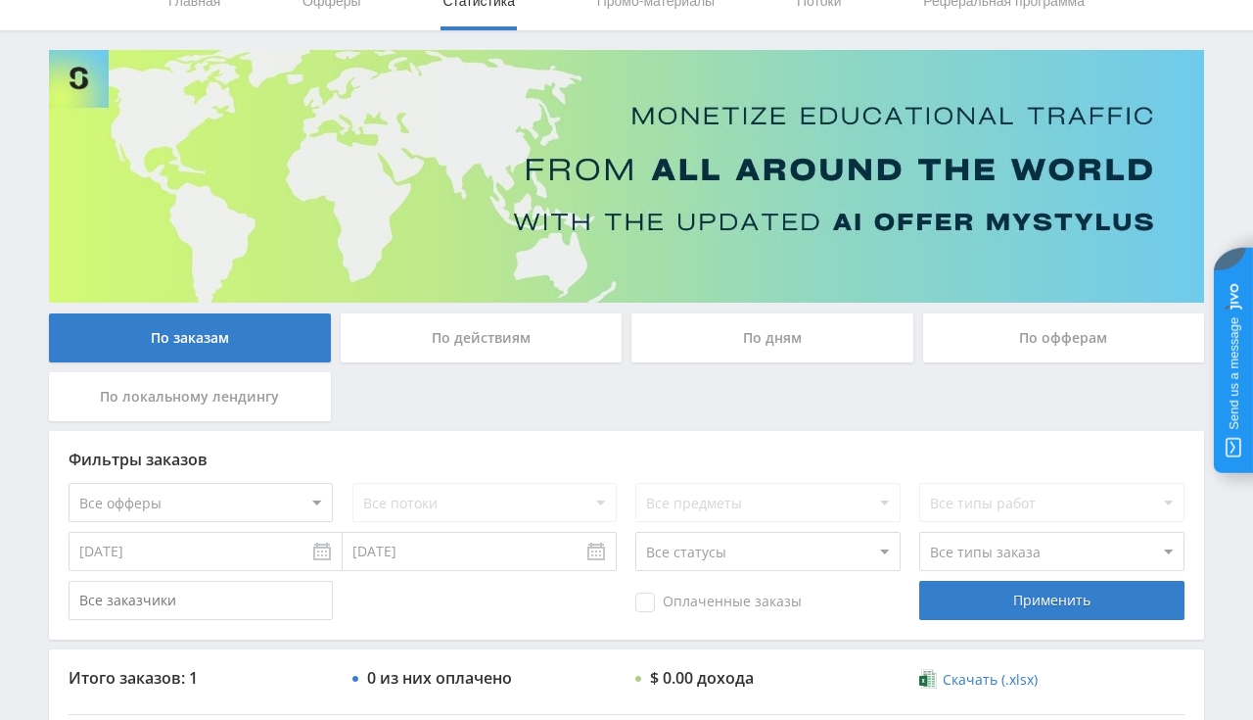
scroll to position [19, 0]
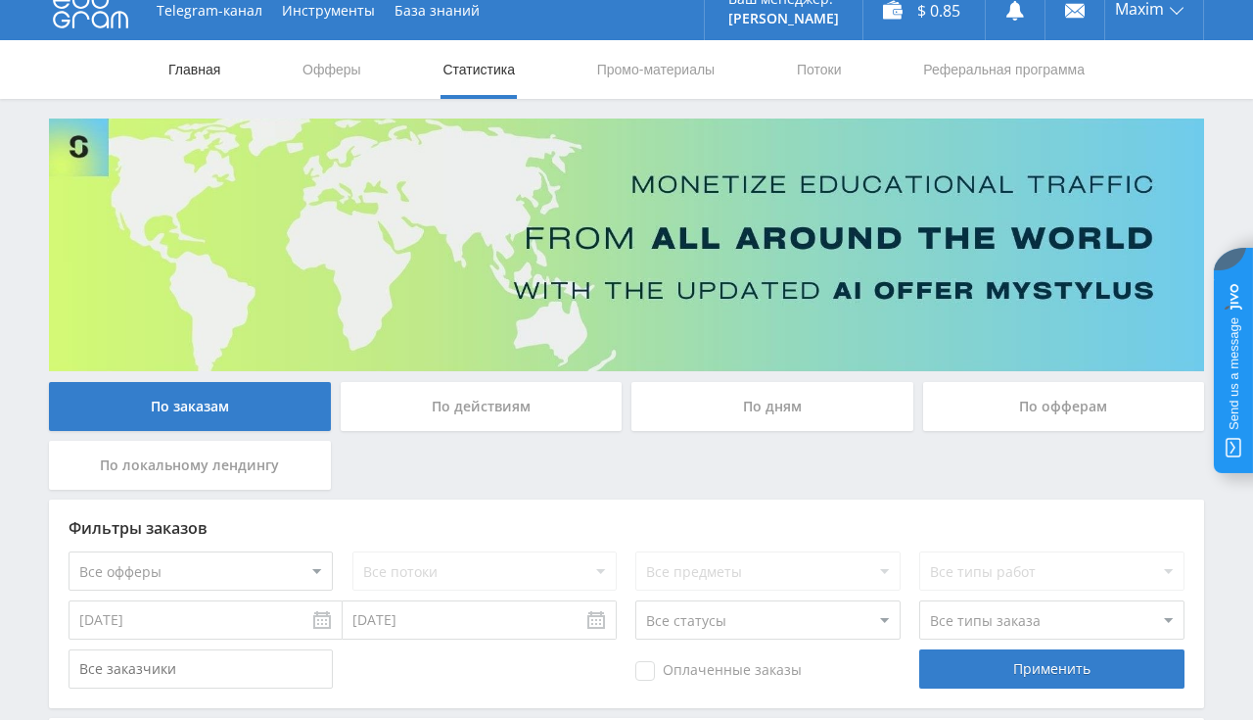
click at [205, 69] on link "Главная" at bounding box center [194, 69] width 56 height 59
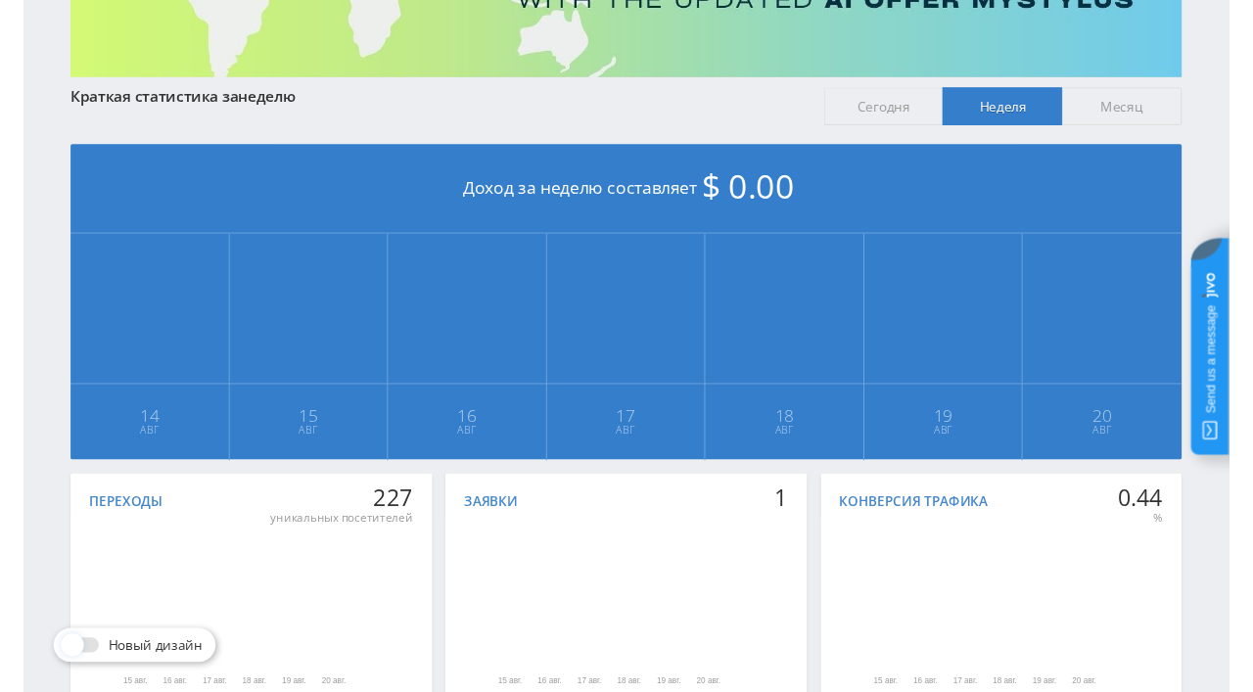
scroll to position [413, 0]
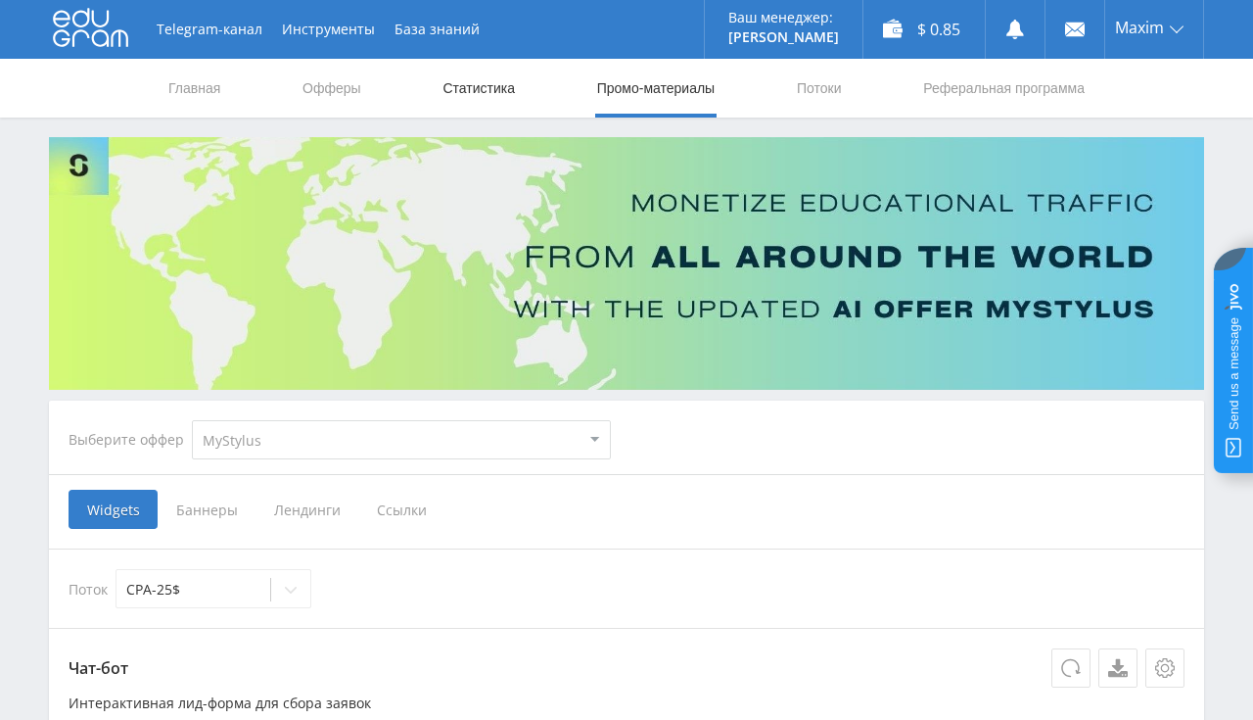
click at [479, 95] on link "Статистика" at bounding box center [479, 88] width 76 height 59
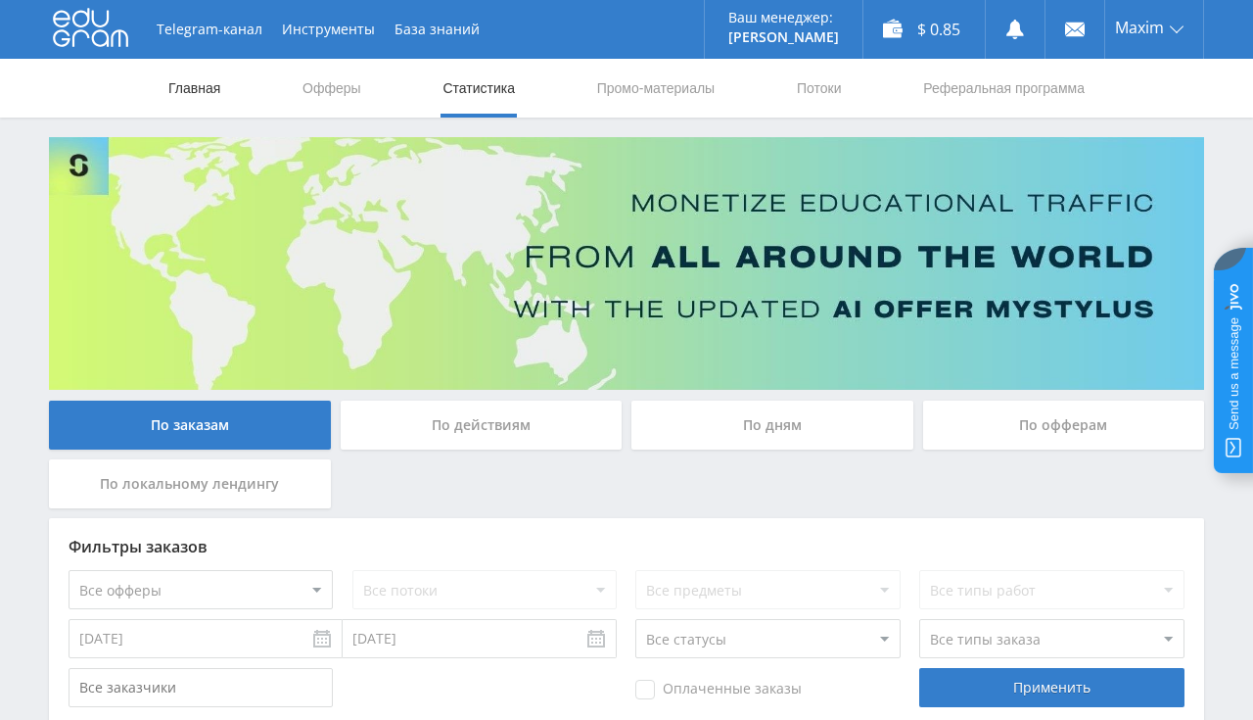
click at [192, 90] on link "Главная" at bounding box center [194, 88] width 56 height 59
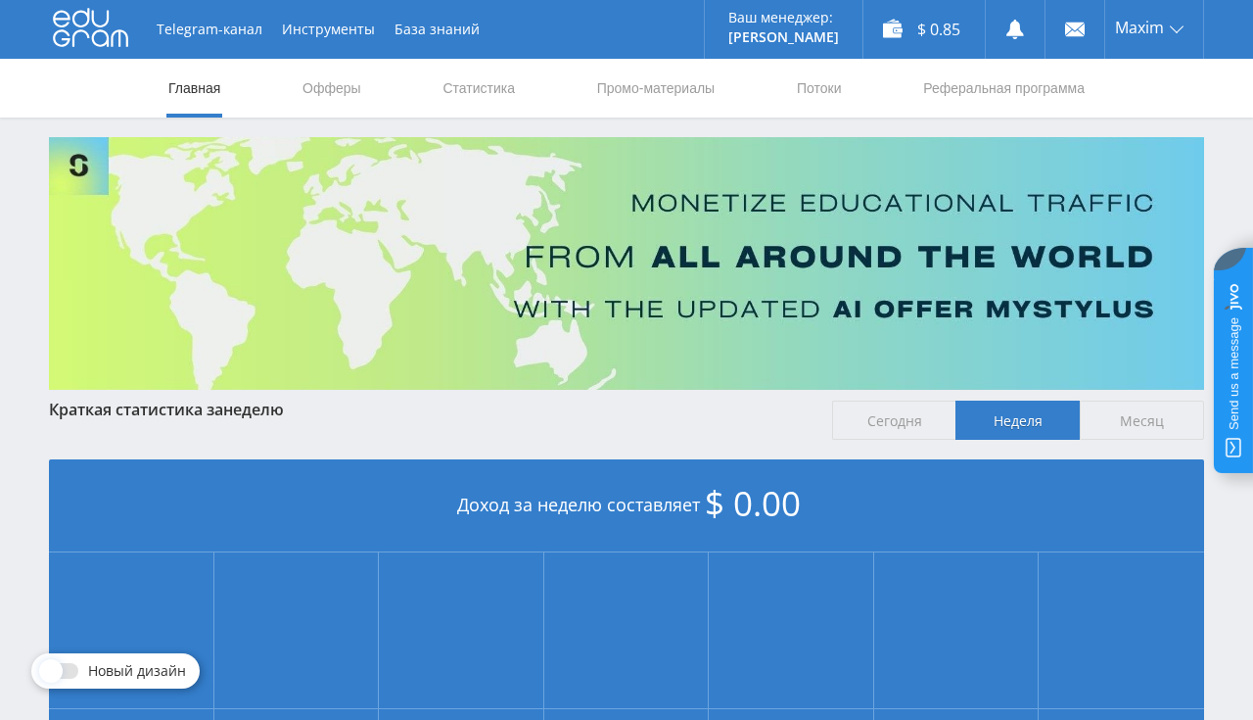
scroll to position [413, 0]
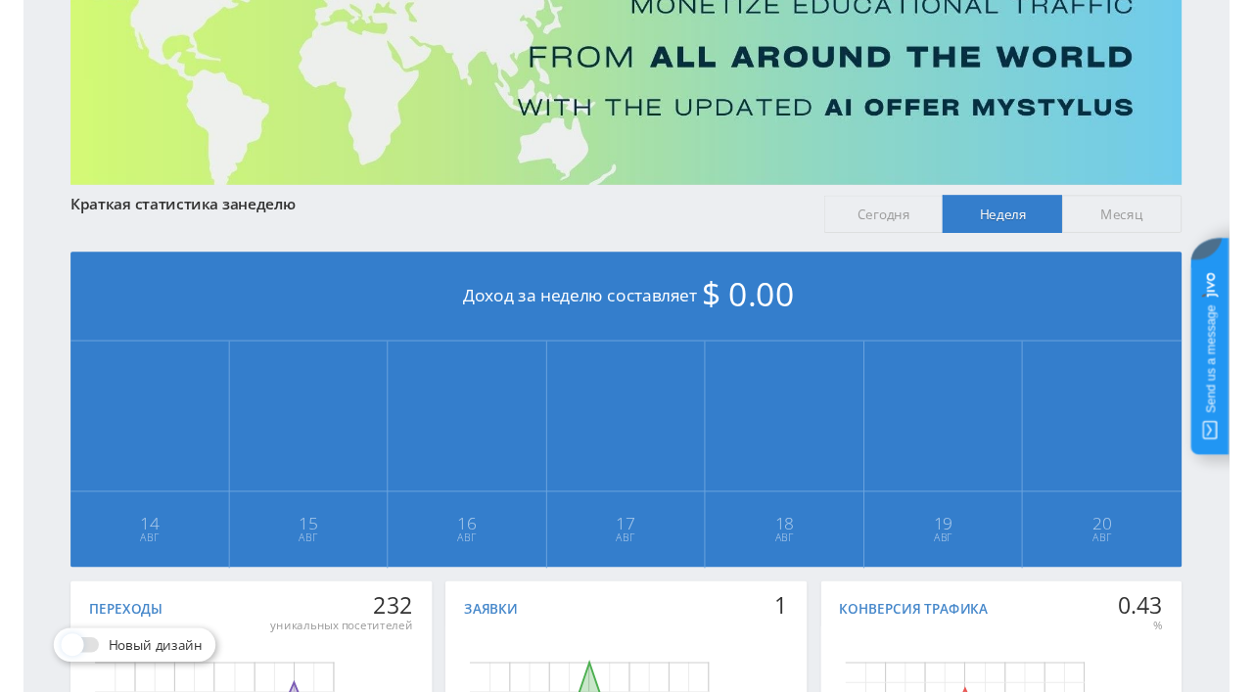
scroll to position [309, 0]
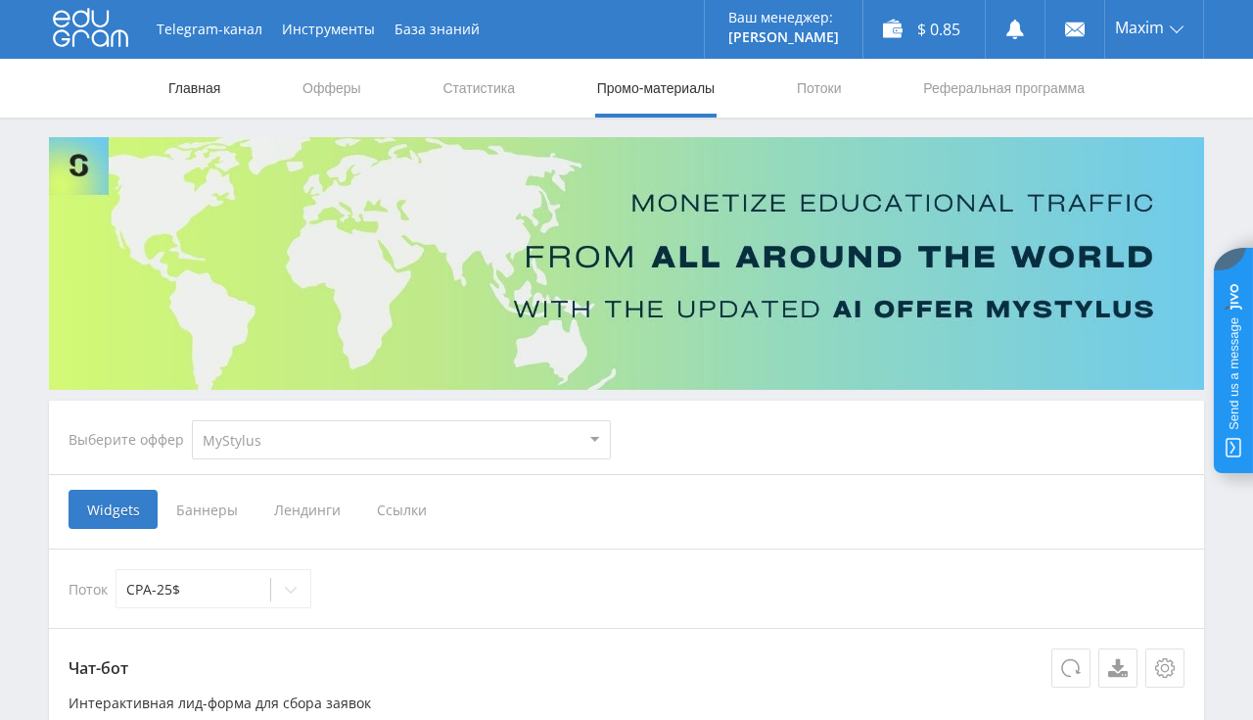
click at [202, 95] on link "Главная" at bounding box center [194, 88] width 56 height 59
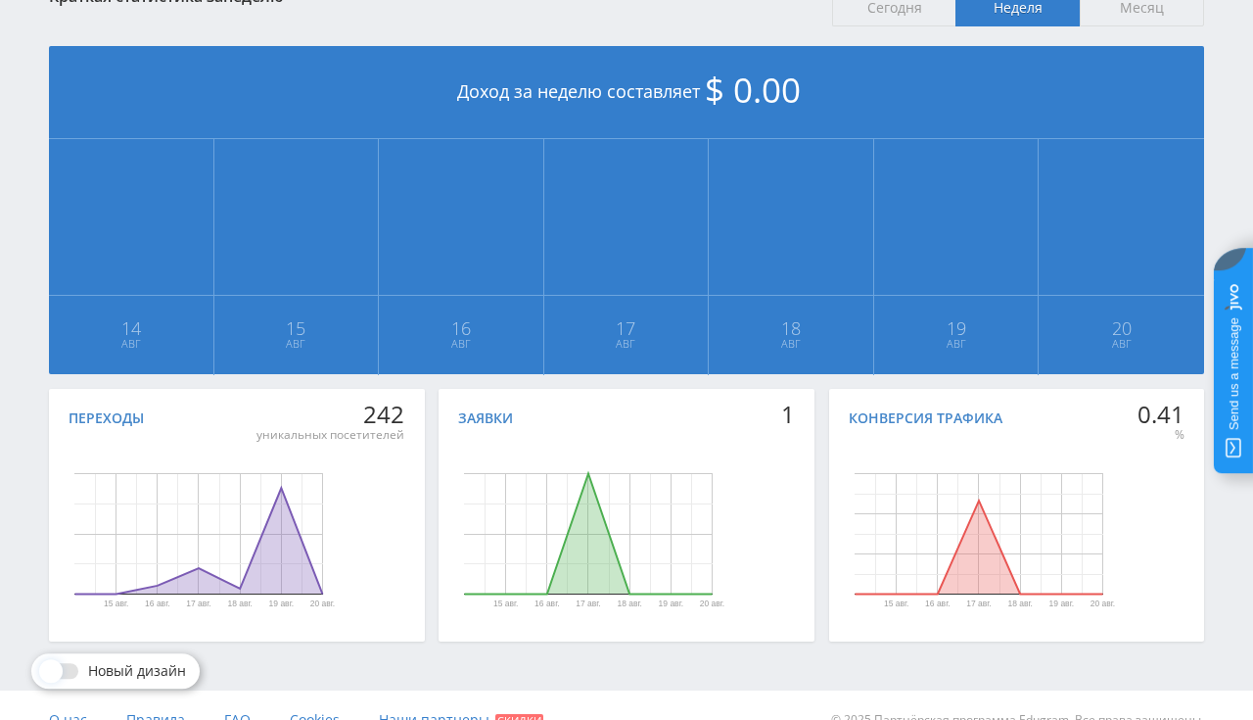
scroll to position [413, 0]
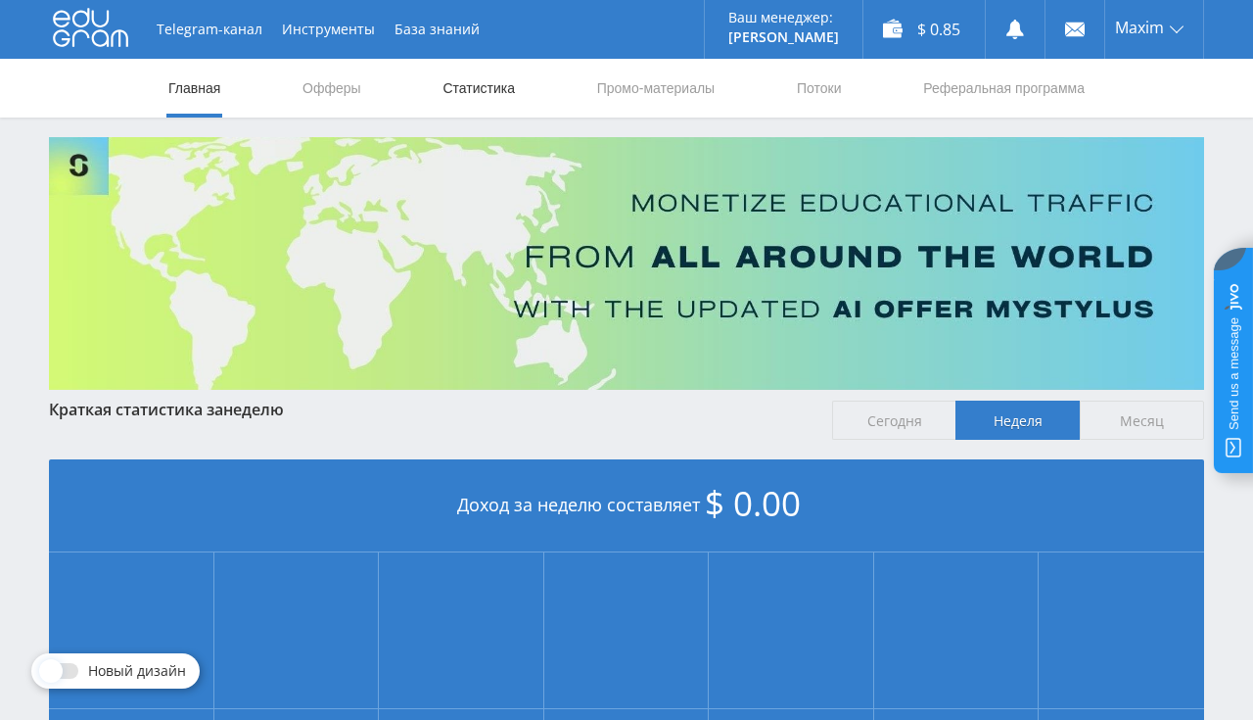
click at [468, 101] on link "Статистика" at bounding box center [479, 88] width 76 height 59
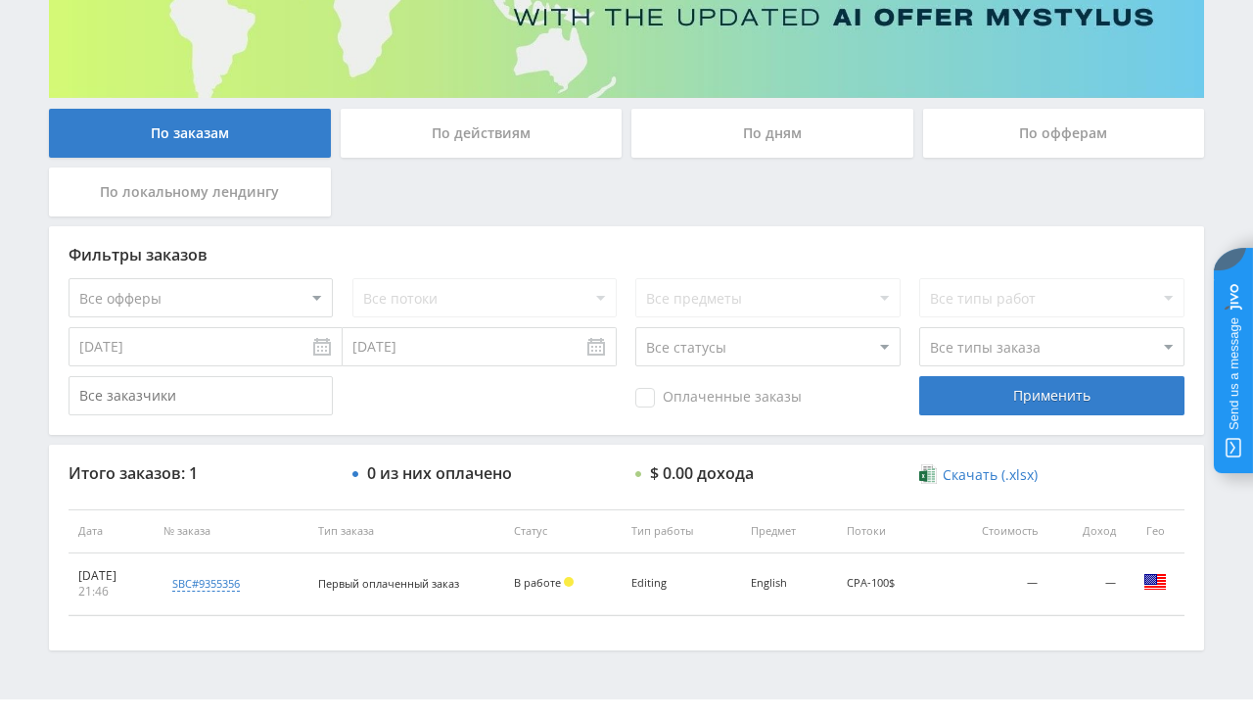
scroll to position [309, 0]
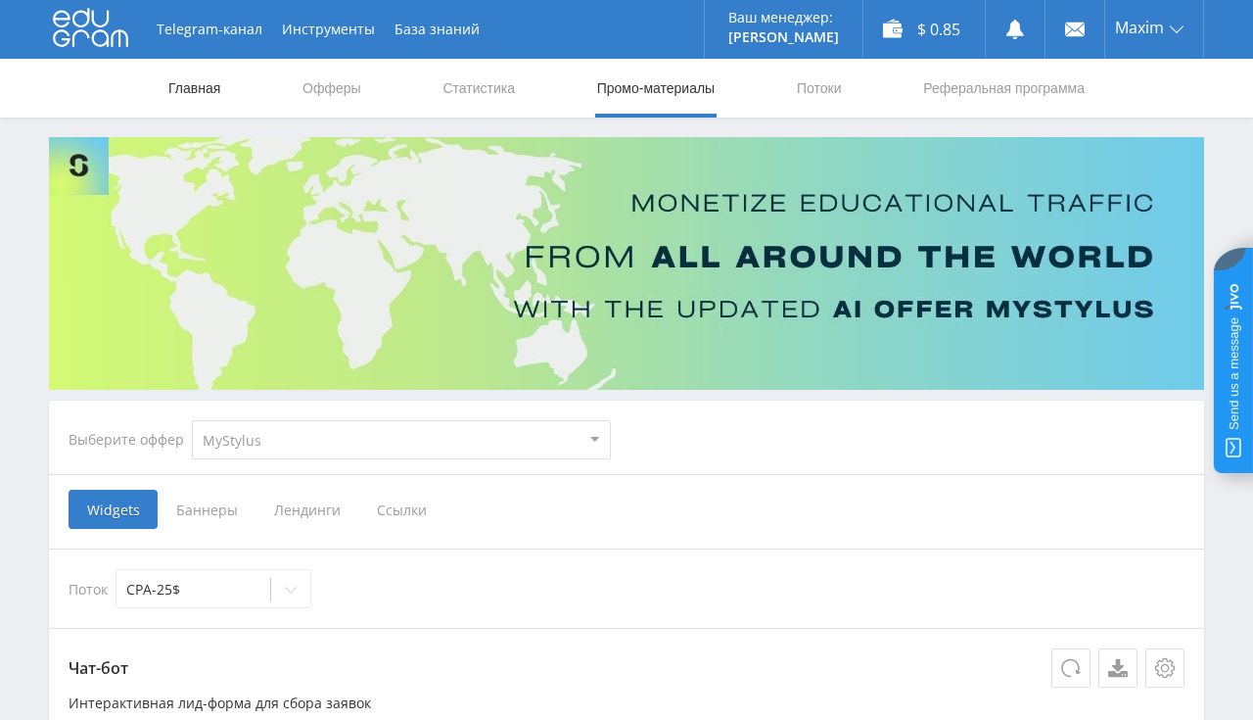
click at [180, 88] on link "Главная" at bounding box center [194, 88] width 56 height 59
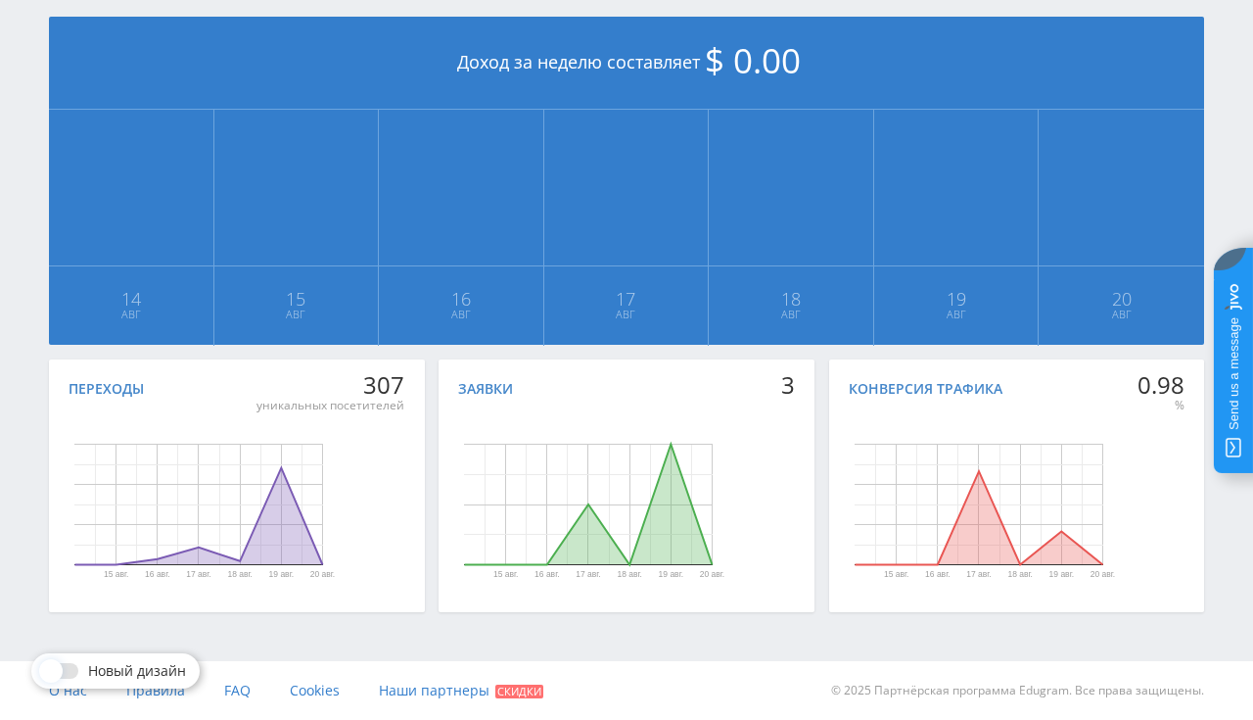
scroll to position [28, 0]
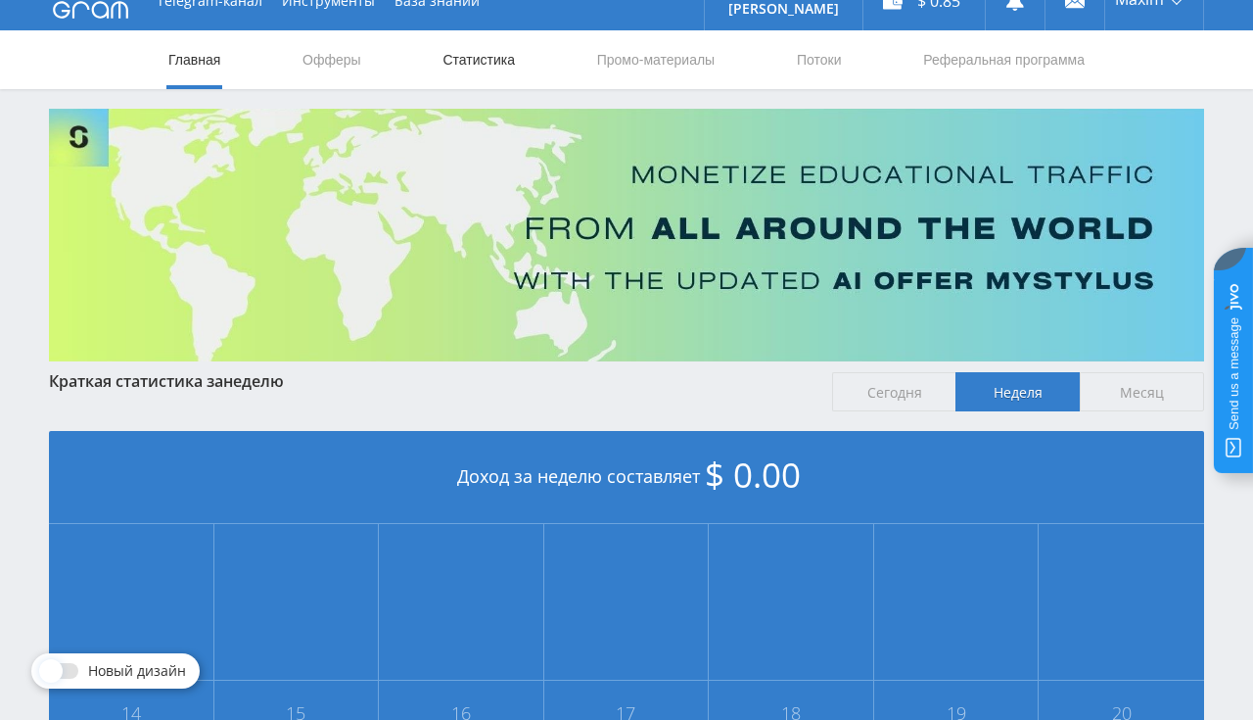
click at [470, 70] on link "Статистика" at bounding box center [479, 59] width 76 height 59
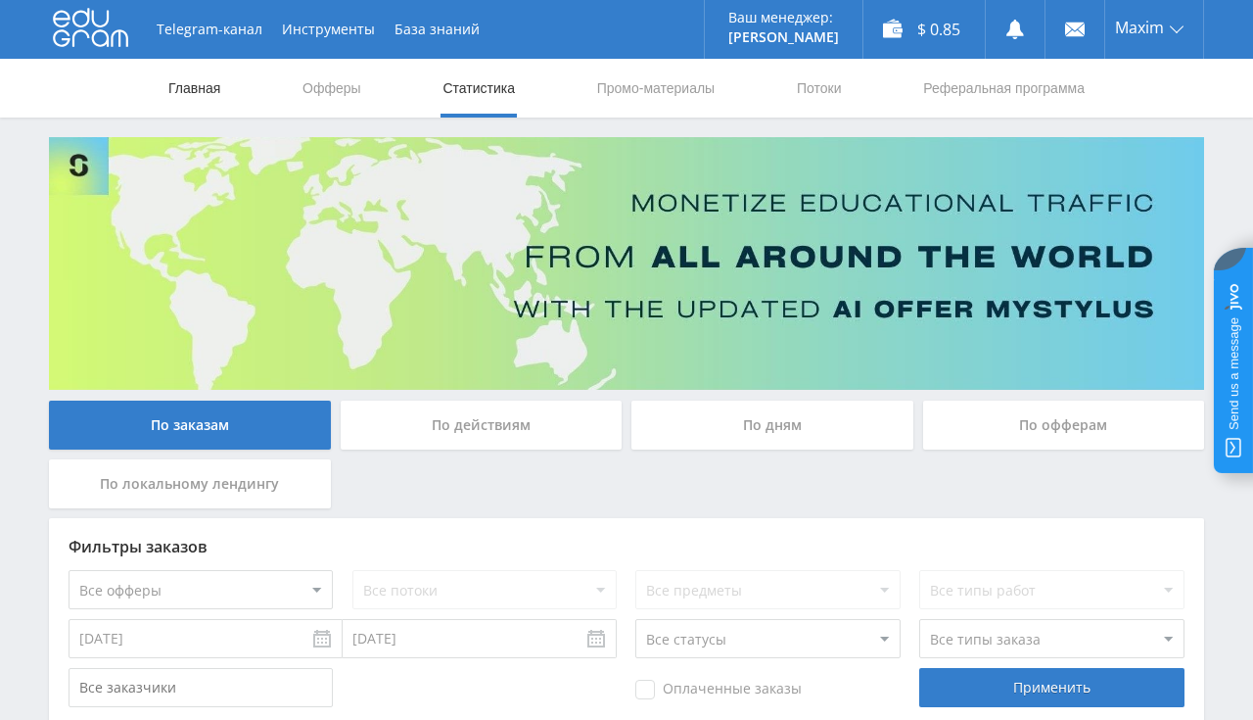
click at [174, 91] on link "Главная" at bounding box center [194, 88] width 56 height 59
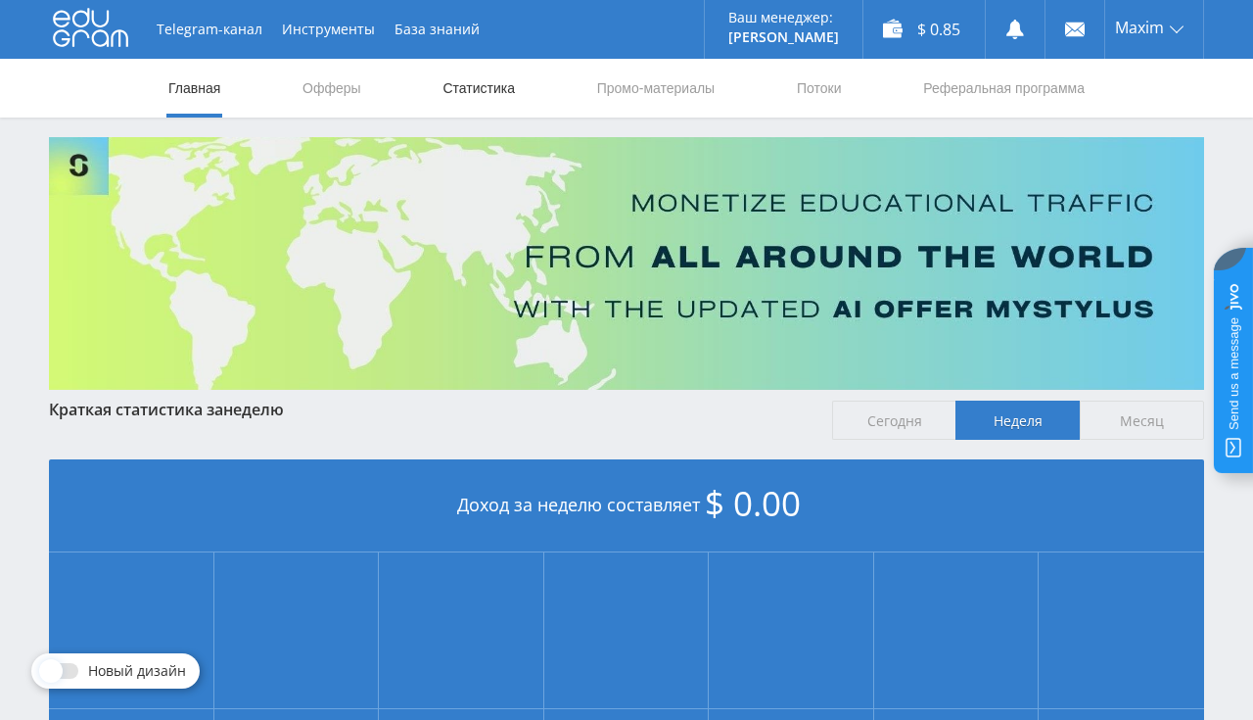
click at [486, 73] on link "Статистика" at bounding box center [479, 88] width 76 height 59
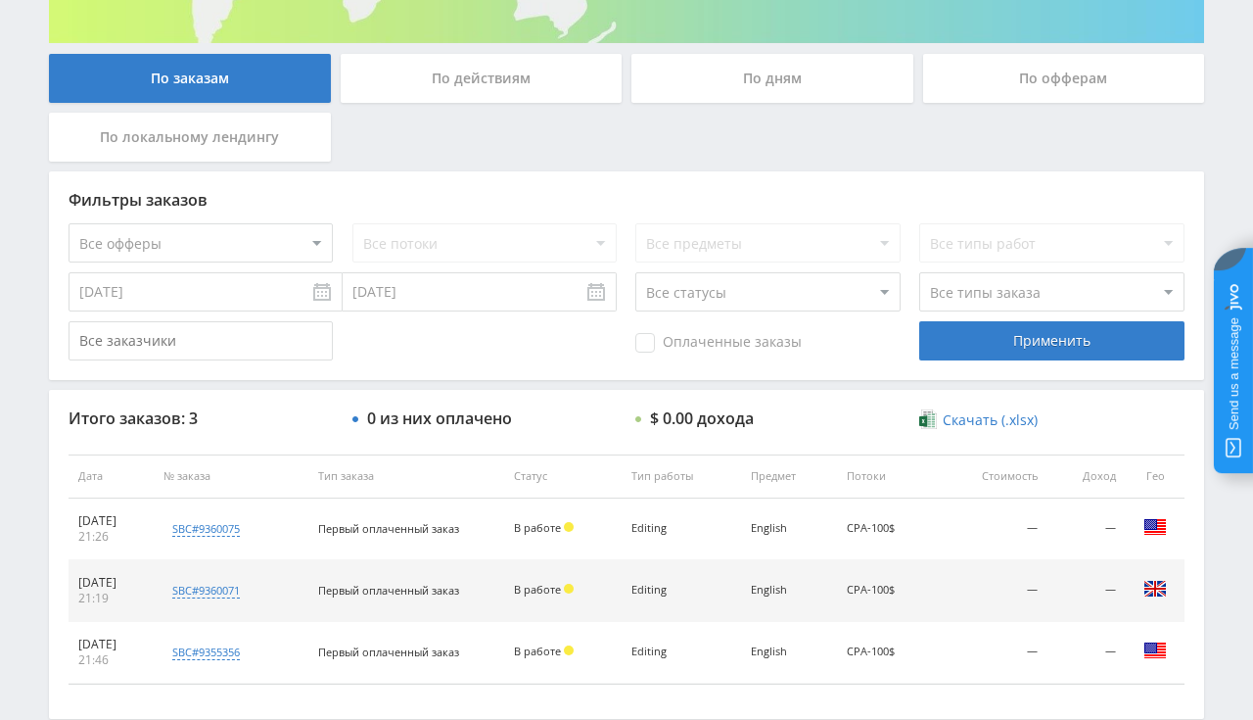
scroll to position [413, 0]
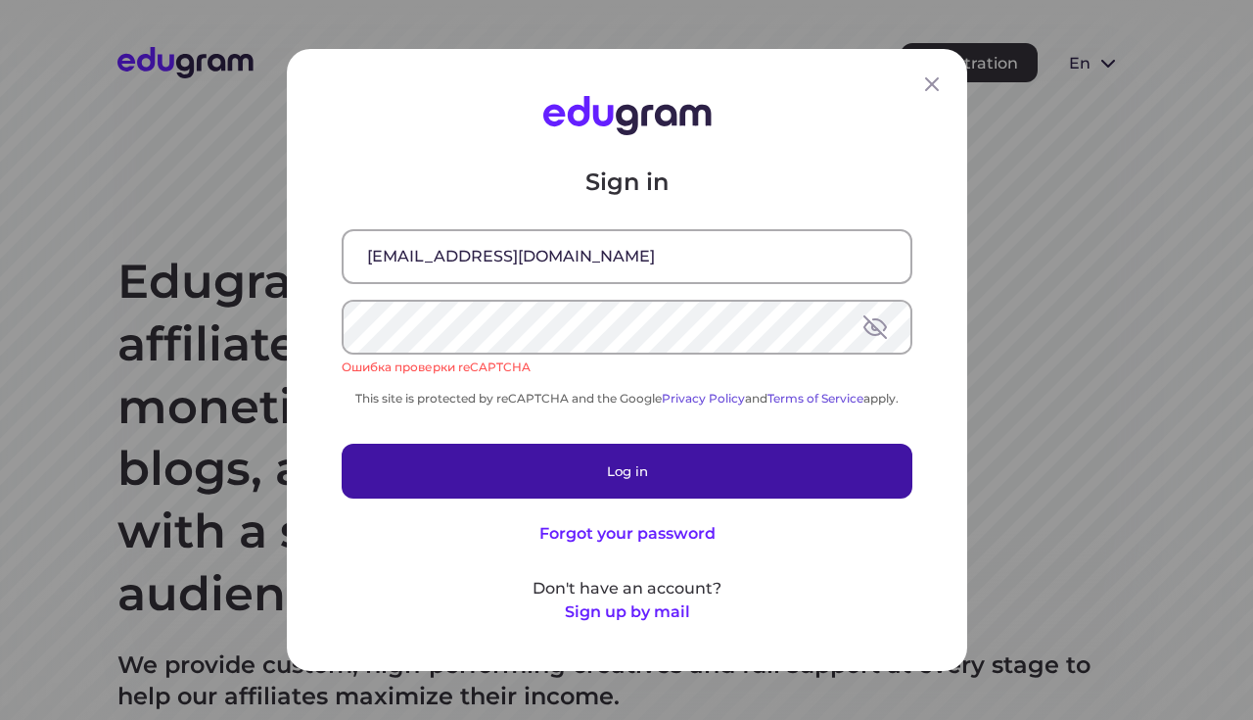
click at [495, 471] on button "Log in" at bounding box center [627, 471] width 571 height 55
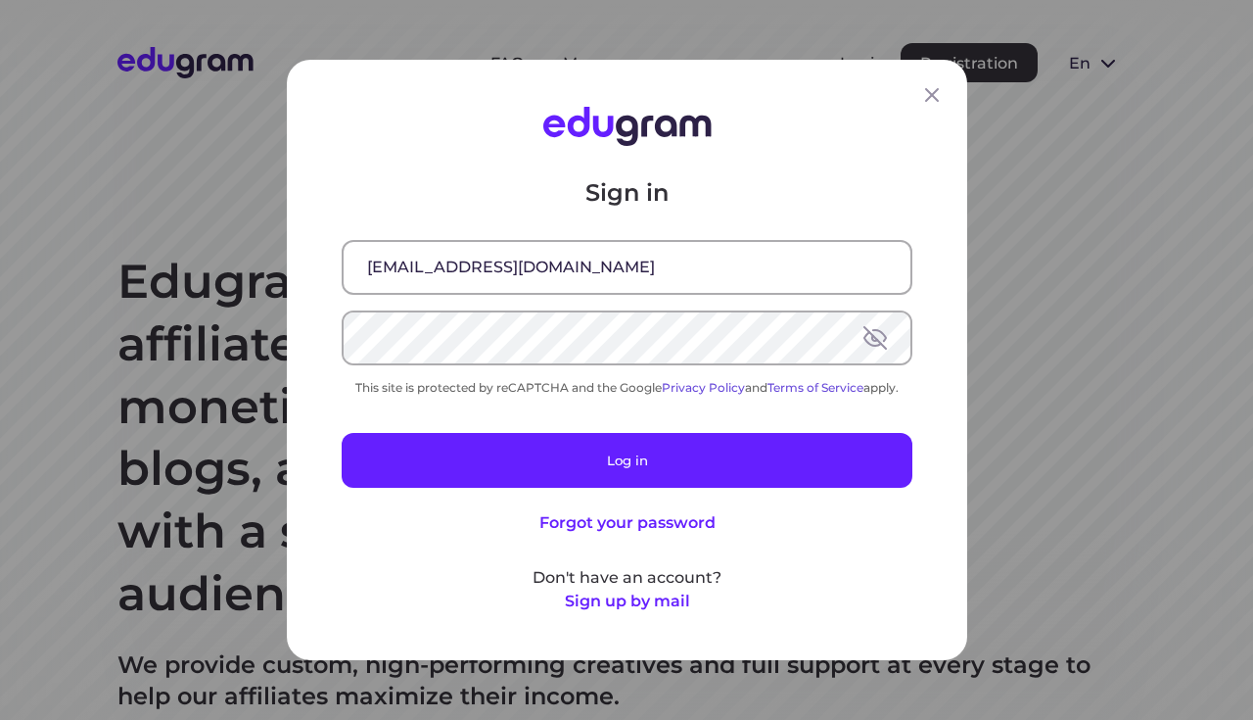
click at [507, 434] on button "Log in" at bounding box center [627, 460] width 571 height 55
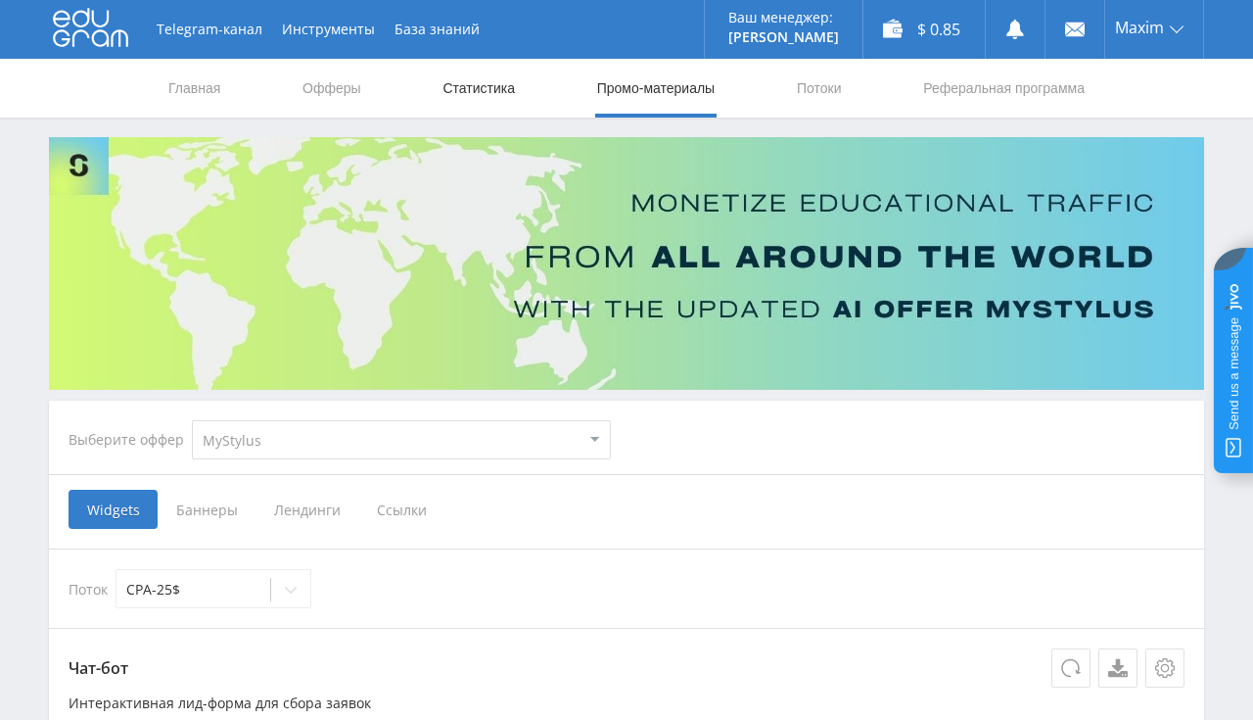
click at [472, 78] on link "Статистика" at bounding box center [479, 88] width 76 height 59
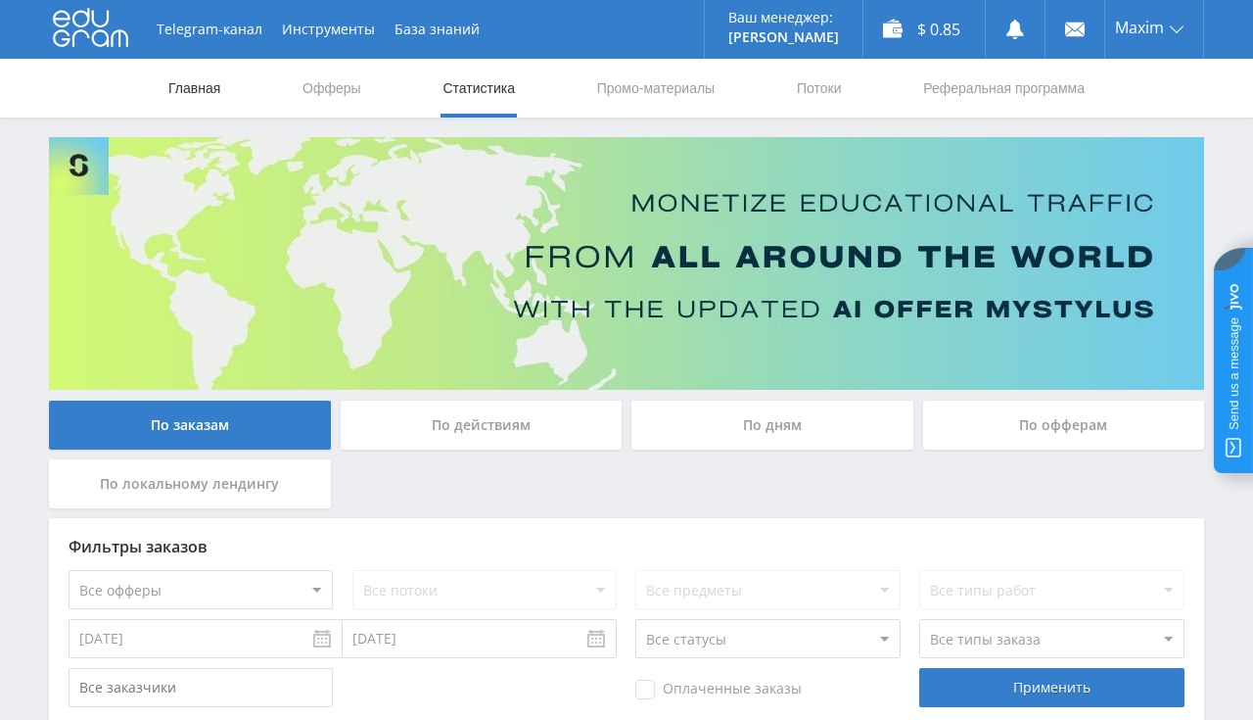
click at [215, 75] on link "Главная" at bounding box center [194, 88] width 56 height 59
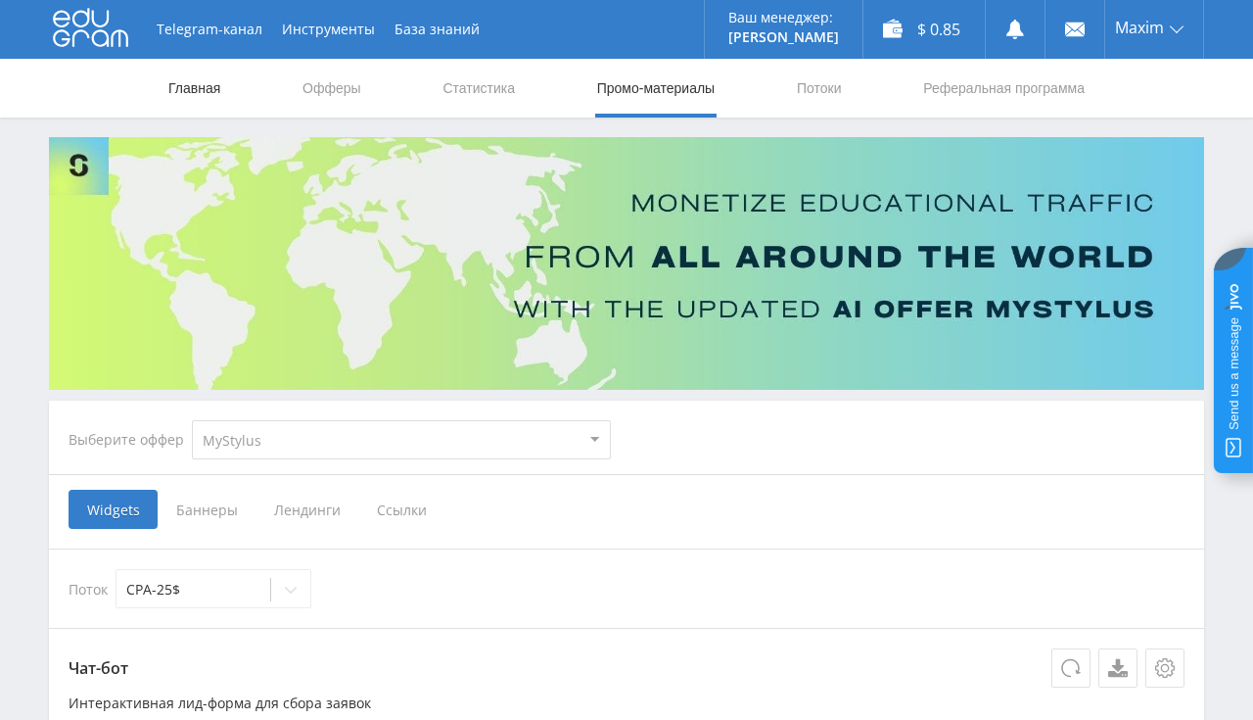
click at [174, 76] on link "Главная" at bounding box center [194, 88] width 56 height 59
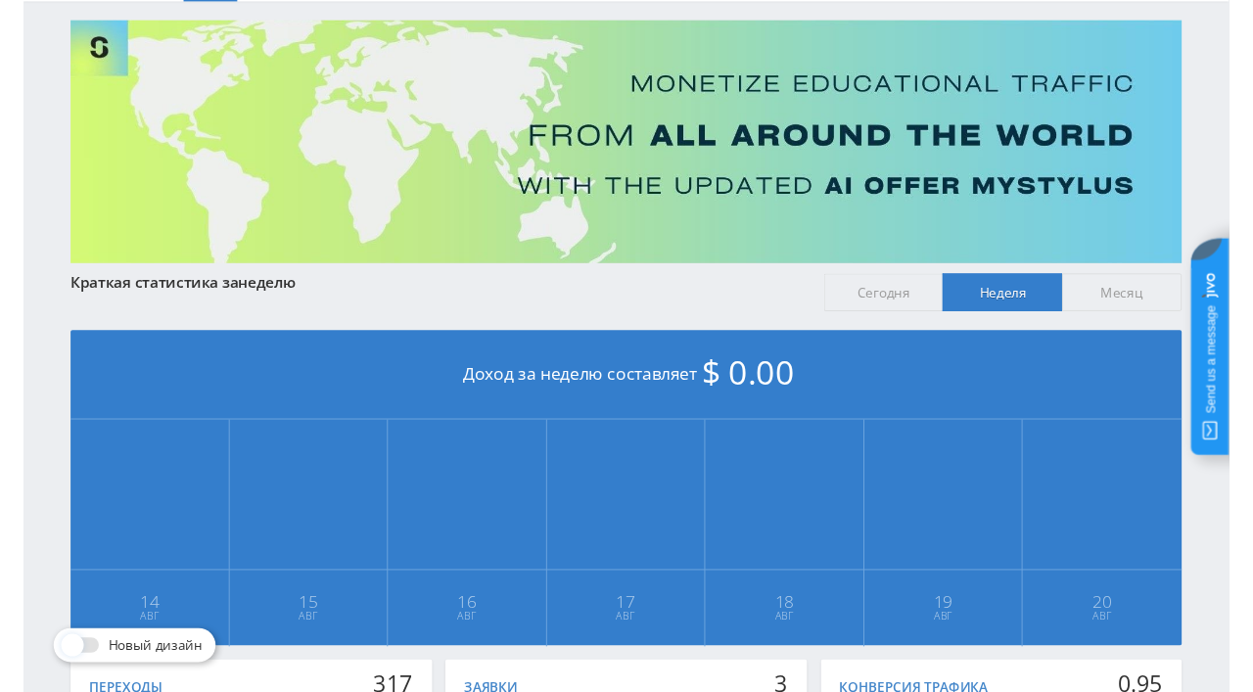
scroll to position [443, 0]
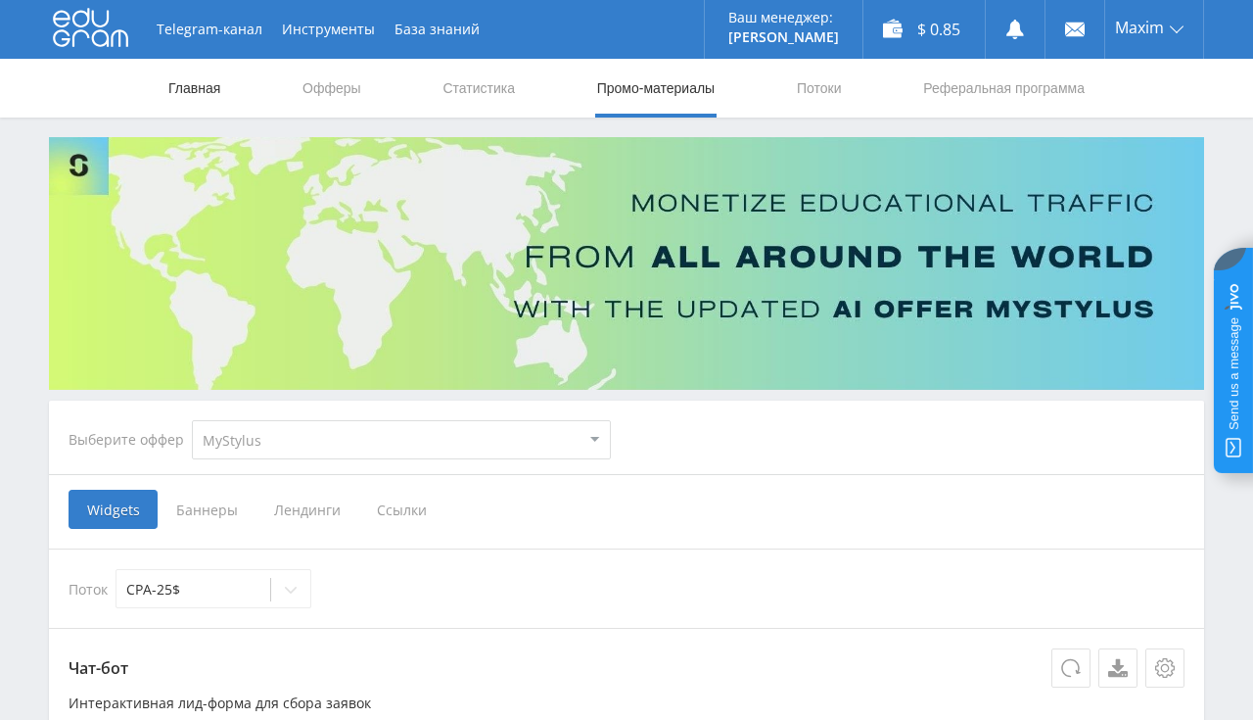
click at [185, 88] on link "Главная" at bounding box center [194, 88] width 56 height 59
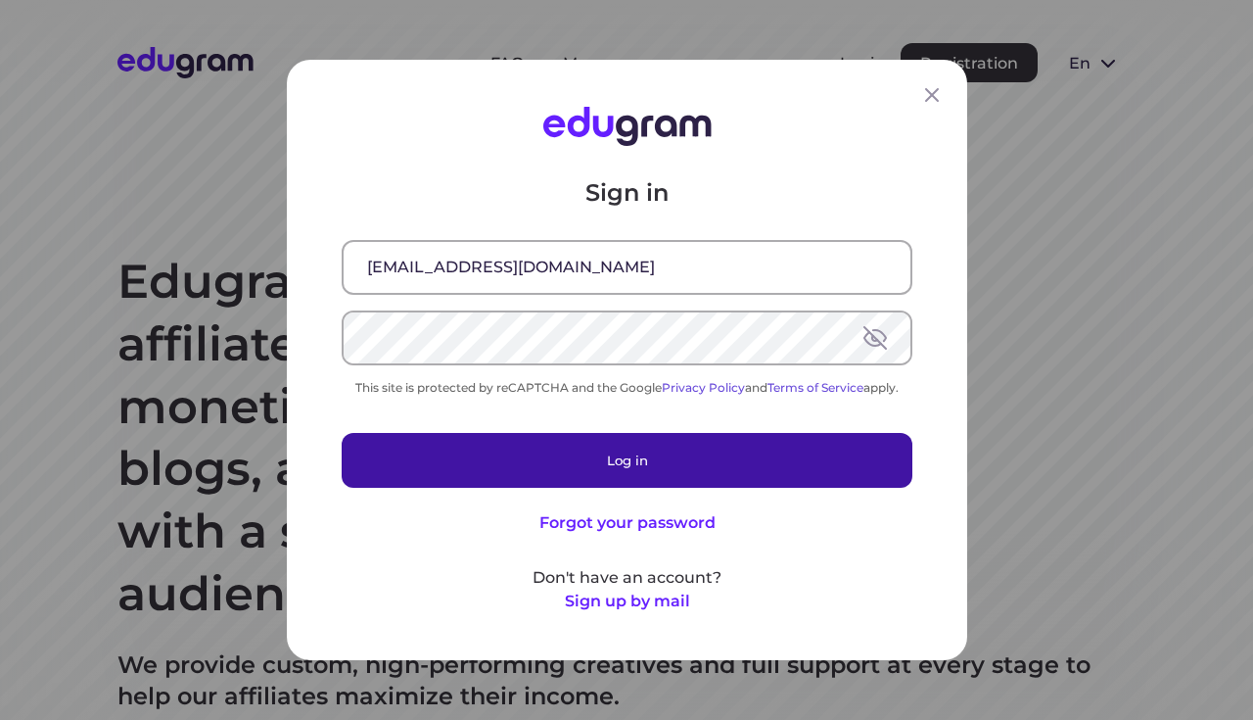
click at [691, 453] on button "Log in" at bounding box center [627, 460] width 571 height 55
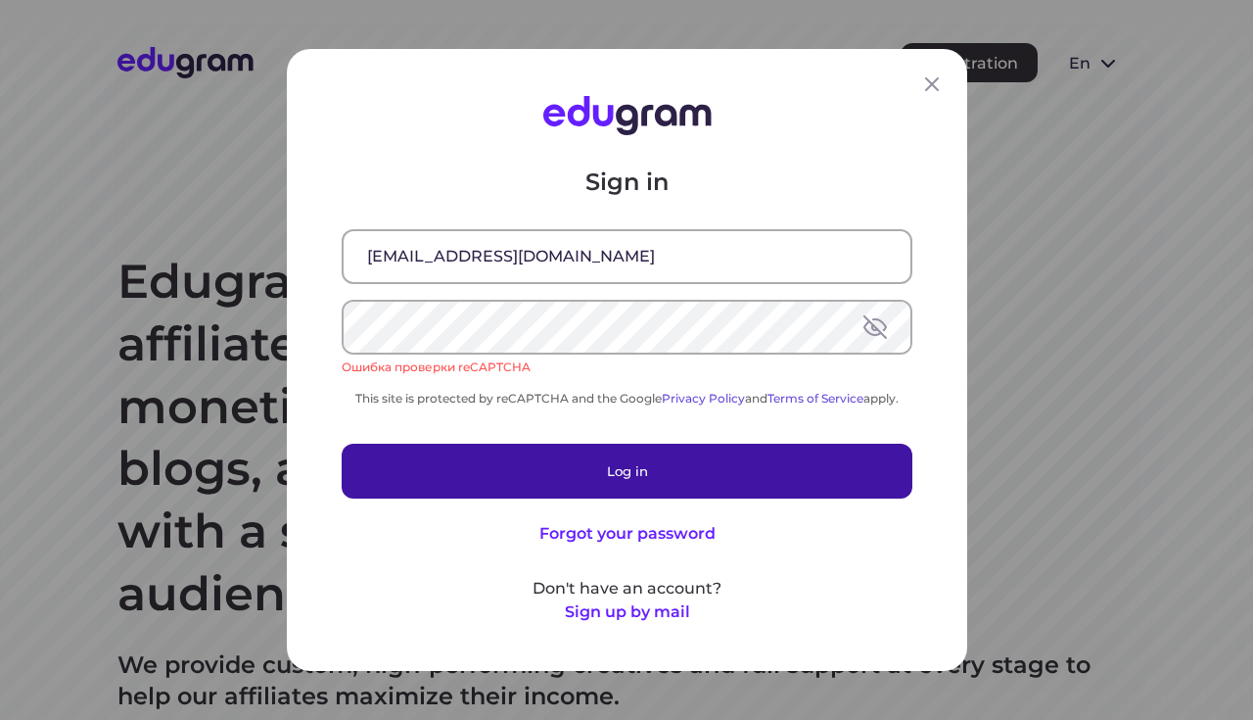
click at [682, 461] on button "Log in" at bounding box center [627, 471] width 571 height 55
click at [501, 463] on button "Log in" at bounding box center [627, 471] width 571 height 55
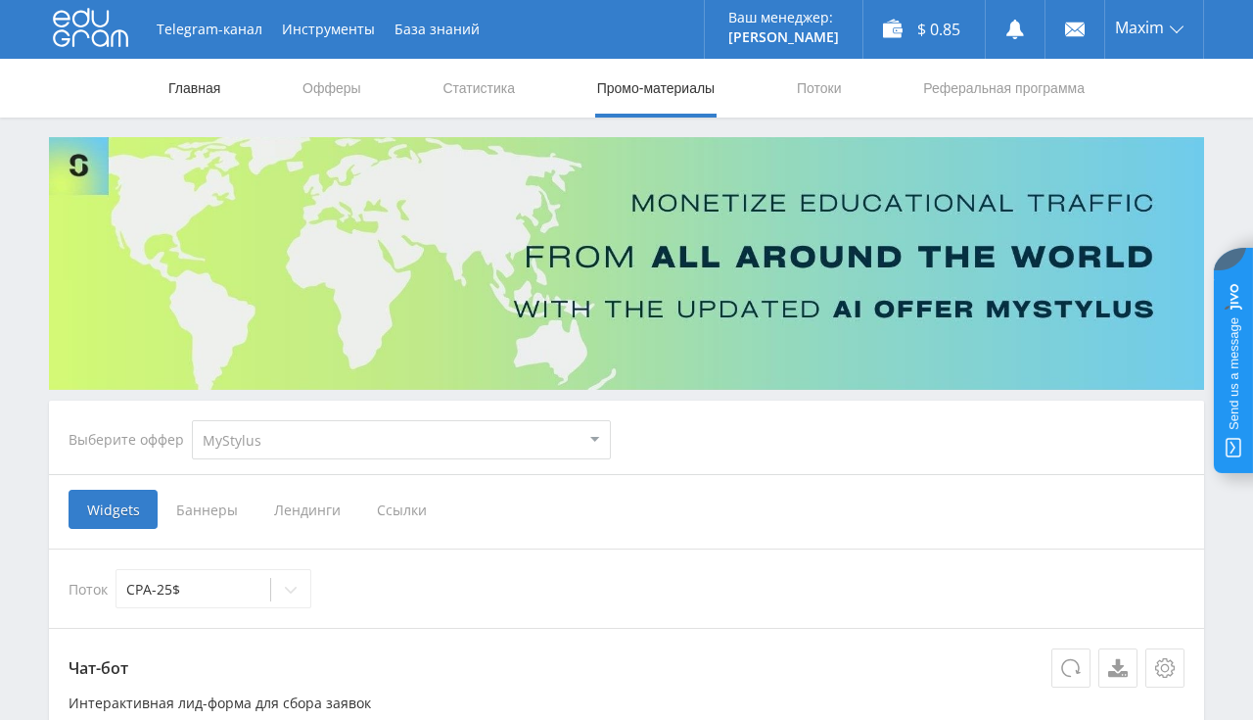
click at [199, 96] on link "Главная" at bounding box center [194, 88] width 56 height 59
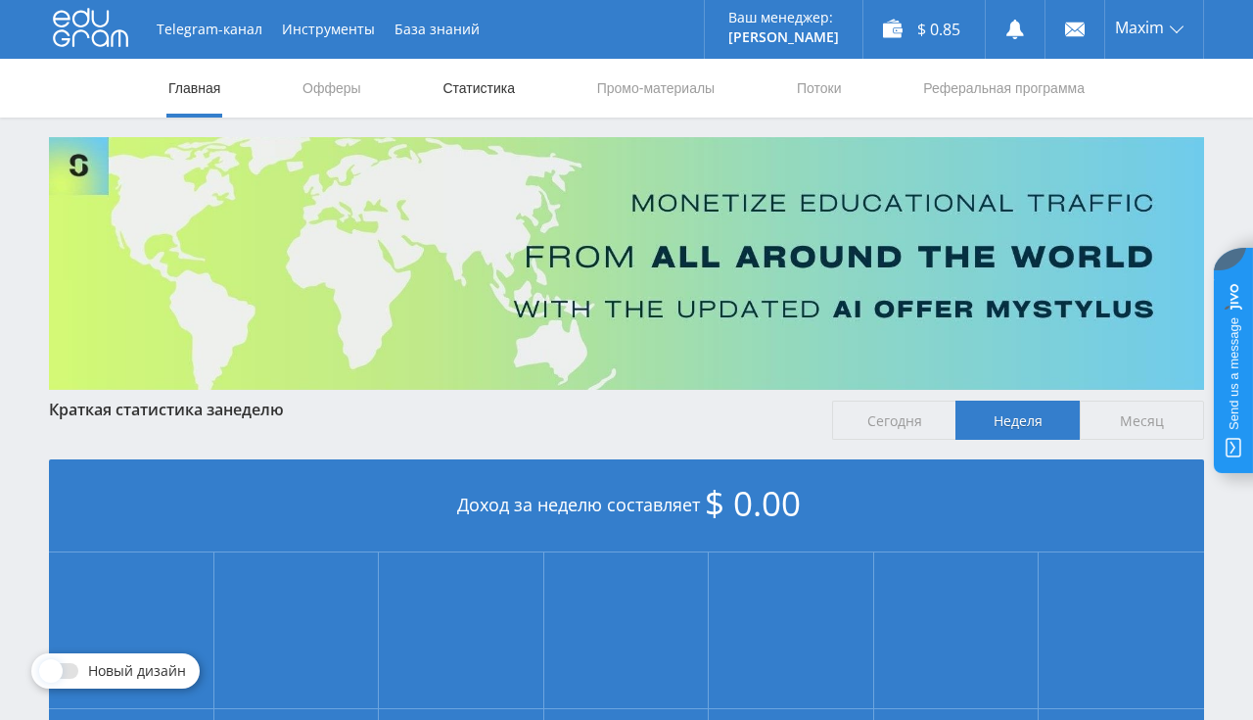
click at [492, 95] on link "Статистика" at bounding box center [479, 88] width 76 height 59
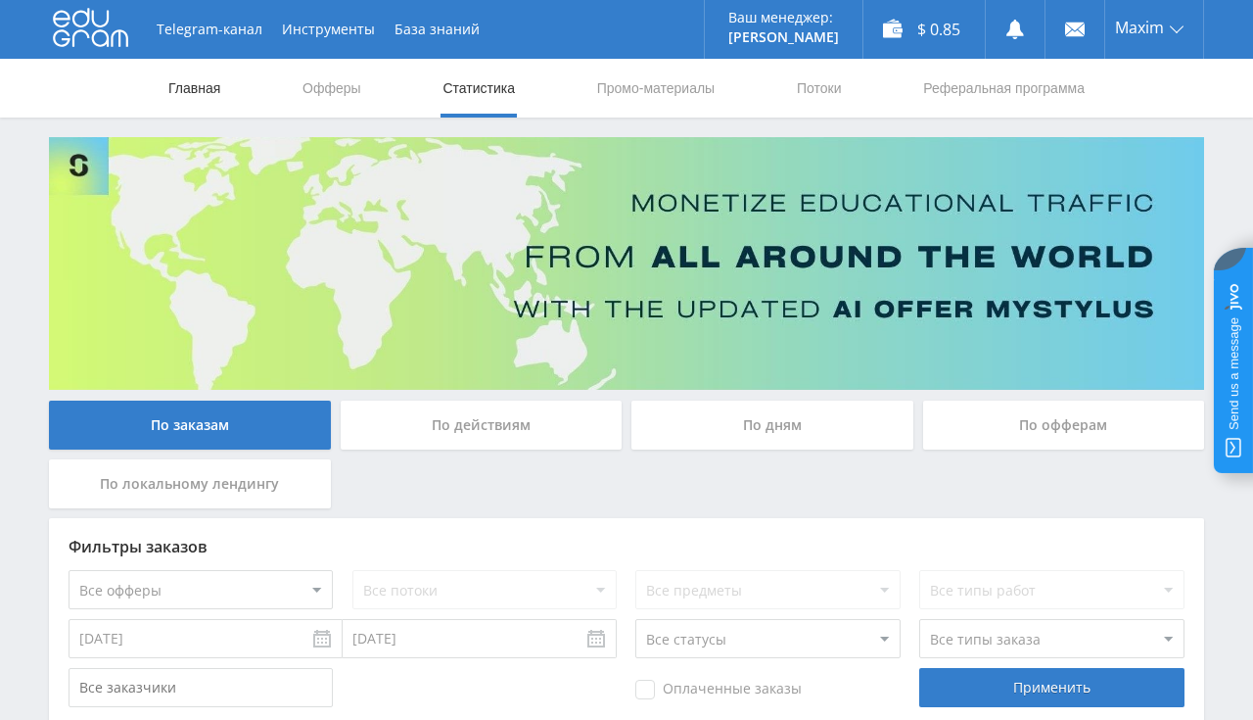
click at [210, 82] on link "Главная" at bounding box center [194, 88] width 56 height 59
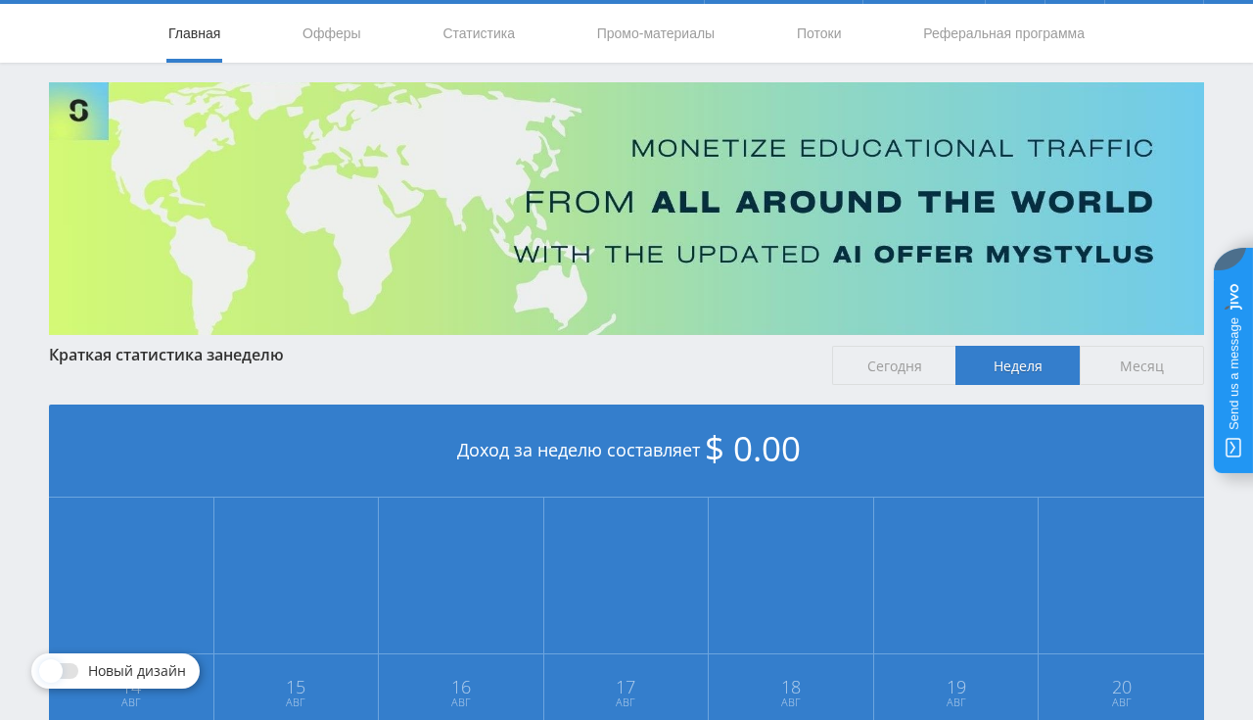
scroll to position [28, 0]
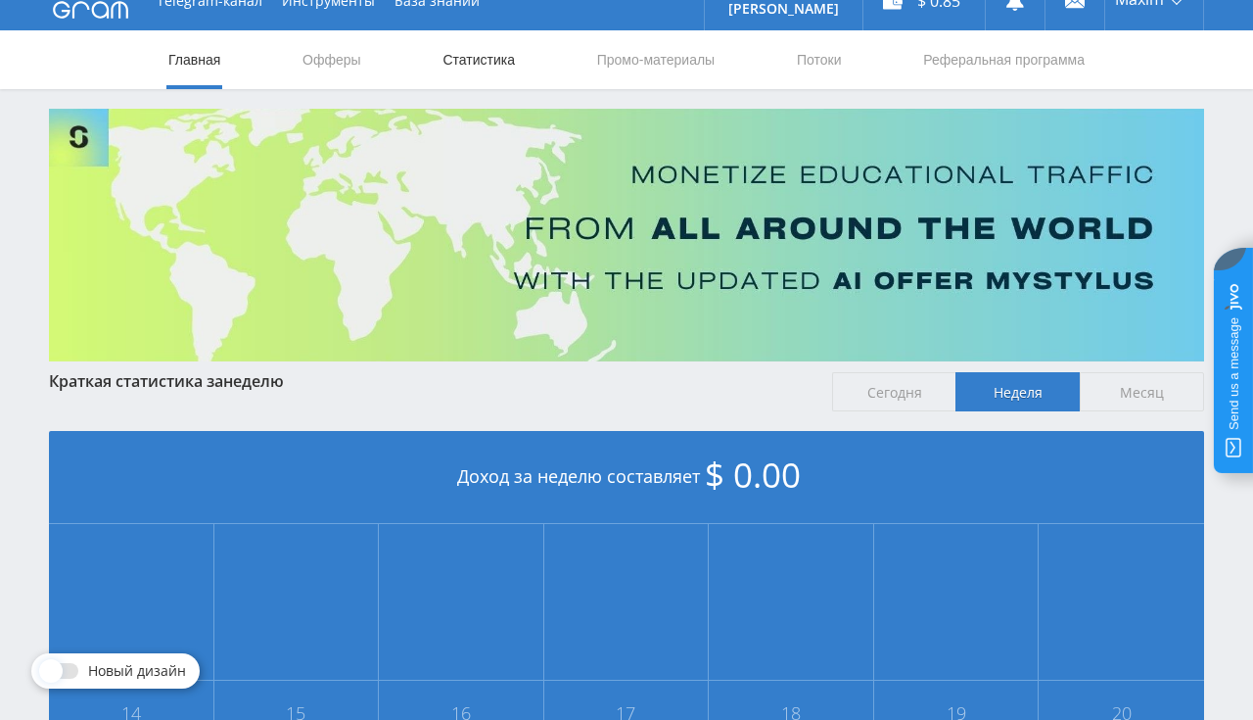
click at [455, 52] on link "Статистика" at bounding box center [479, 59] width 76 height 59
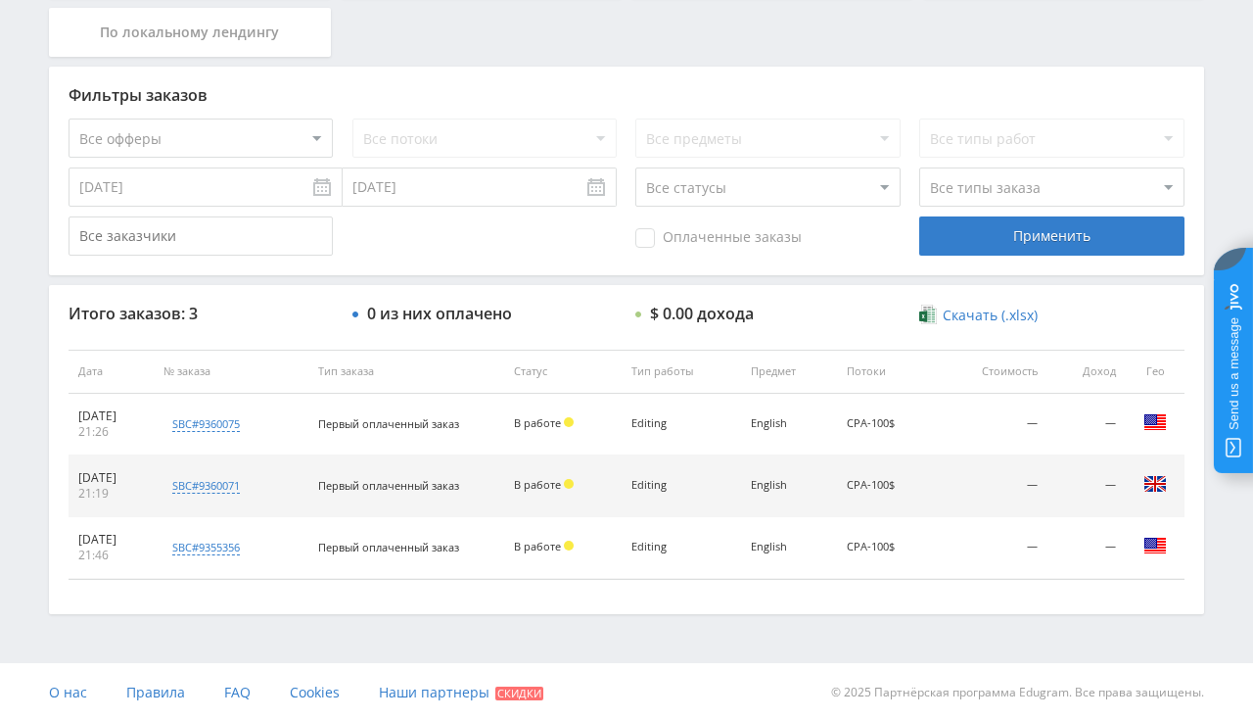
scroll to position [38, 0]
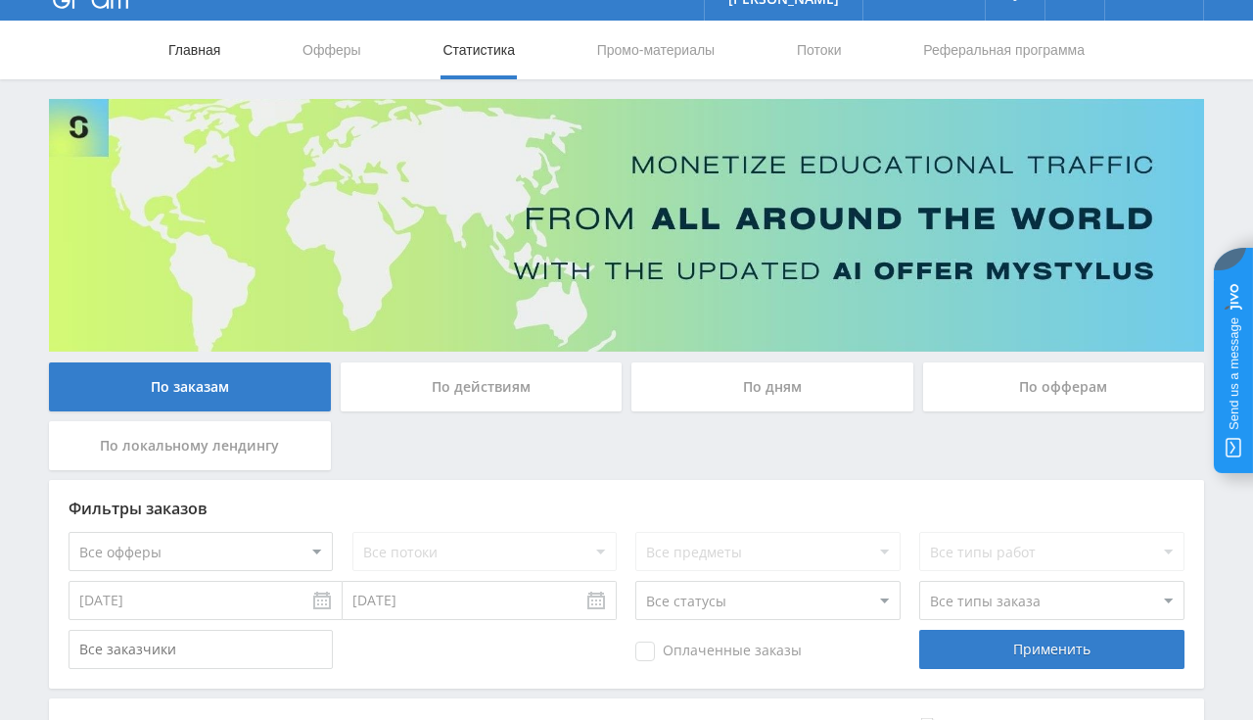
click at [219, 57] on link "Главная" at bounding box center [194, 50] width 56 height 59
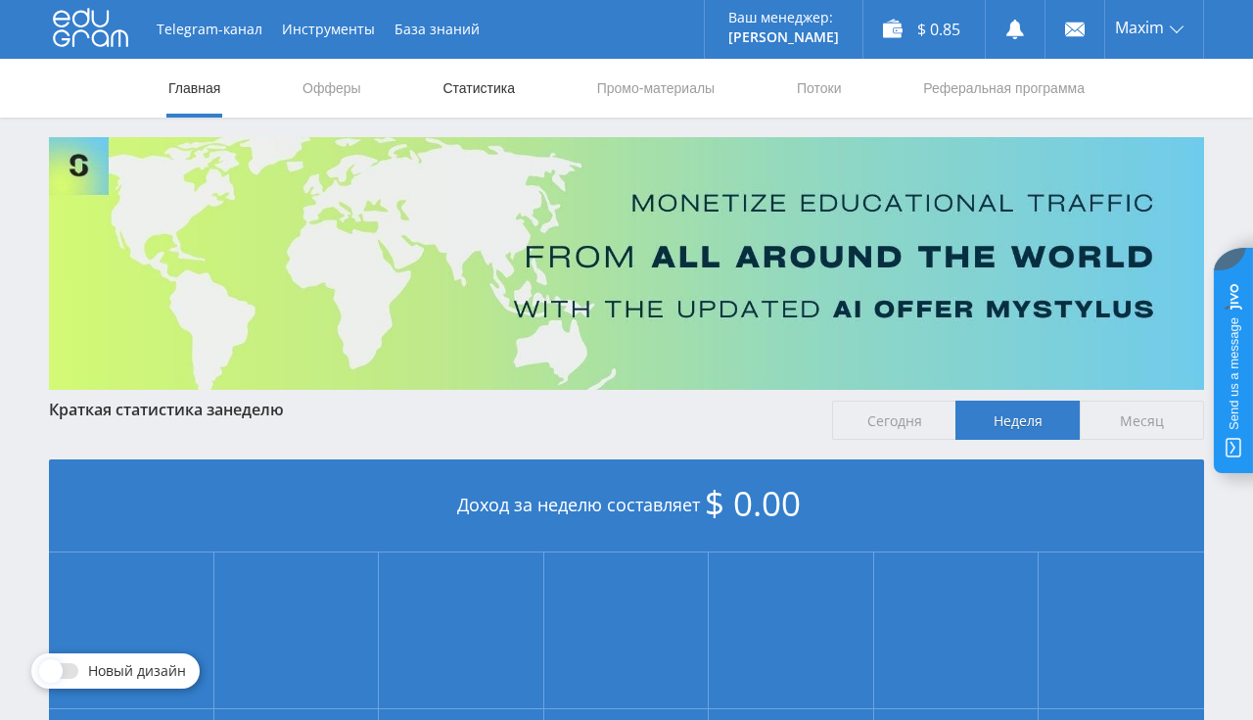
click at [492, 85] on link "Статистика" at bounding box center [479, 88] width 76 height 59
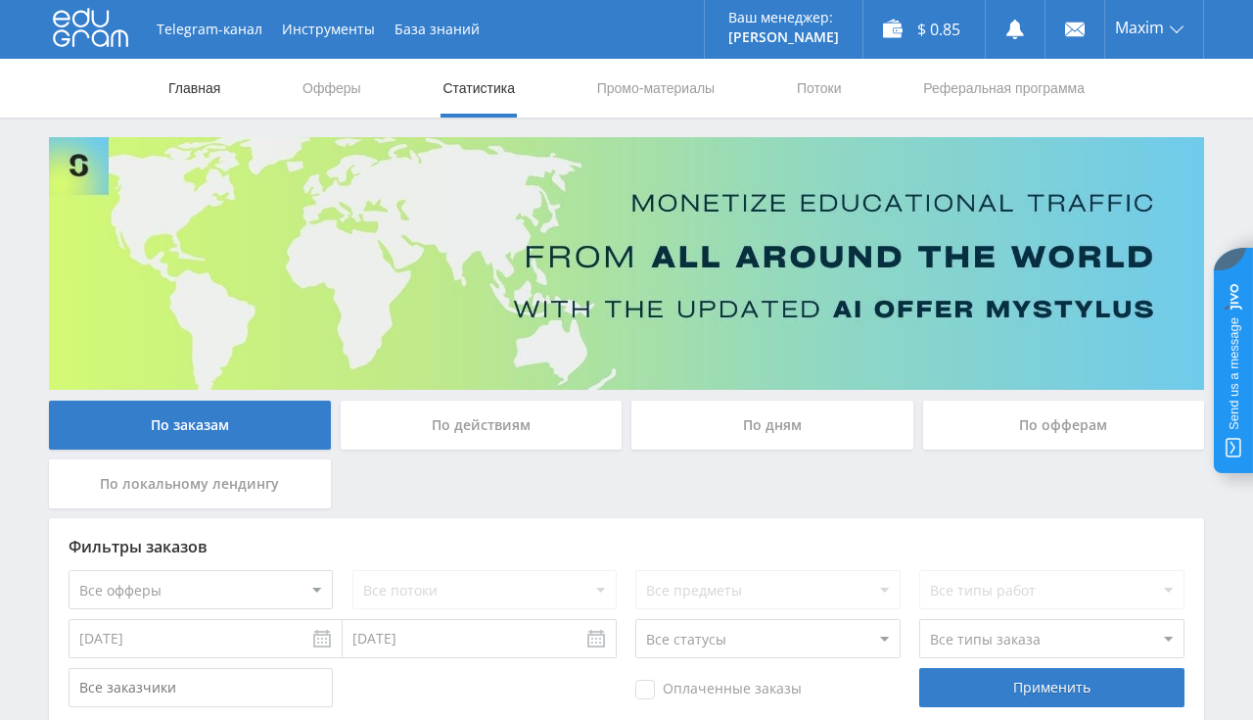
click at [184, 88] on link "Главная" at bounding box center [194, 88] width 56 height 59
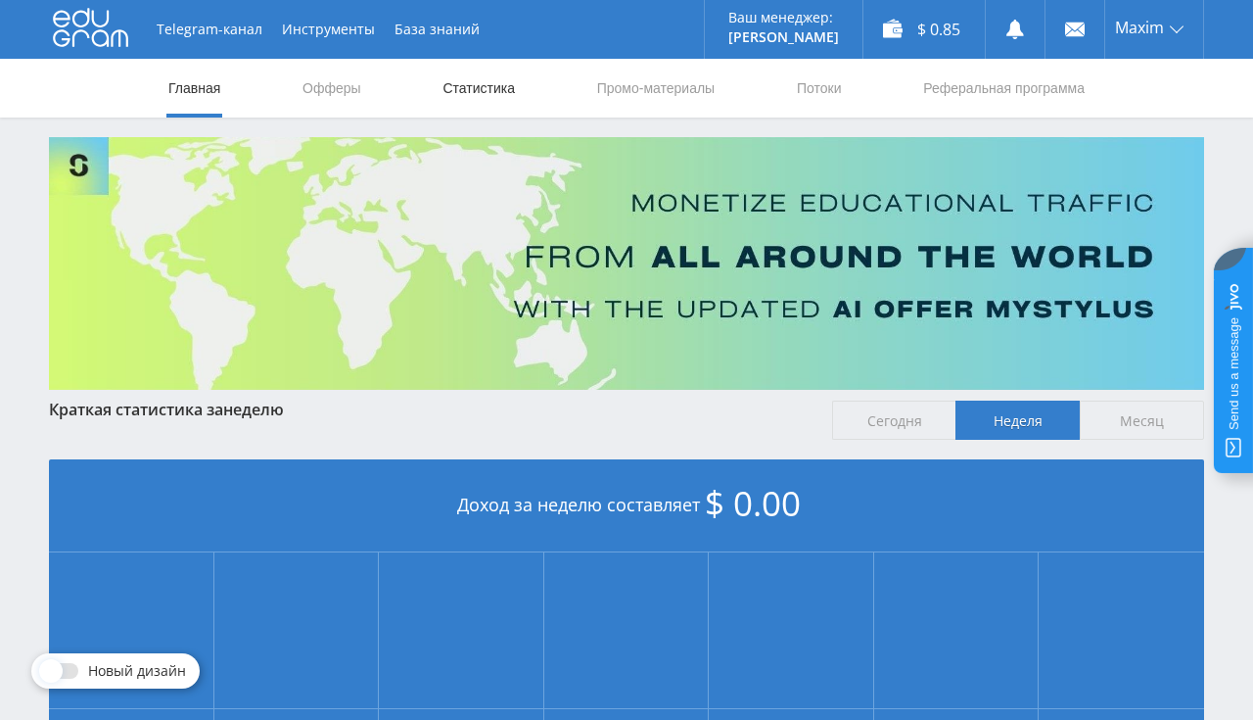
click at [479, 84] on link "Статистика" at bounding box center [479, 88] width 76 height 59
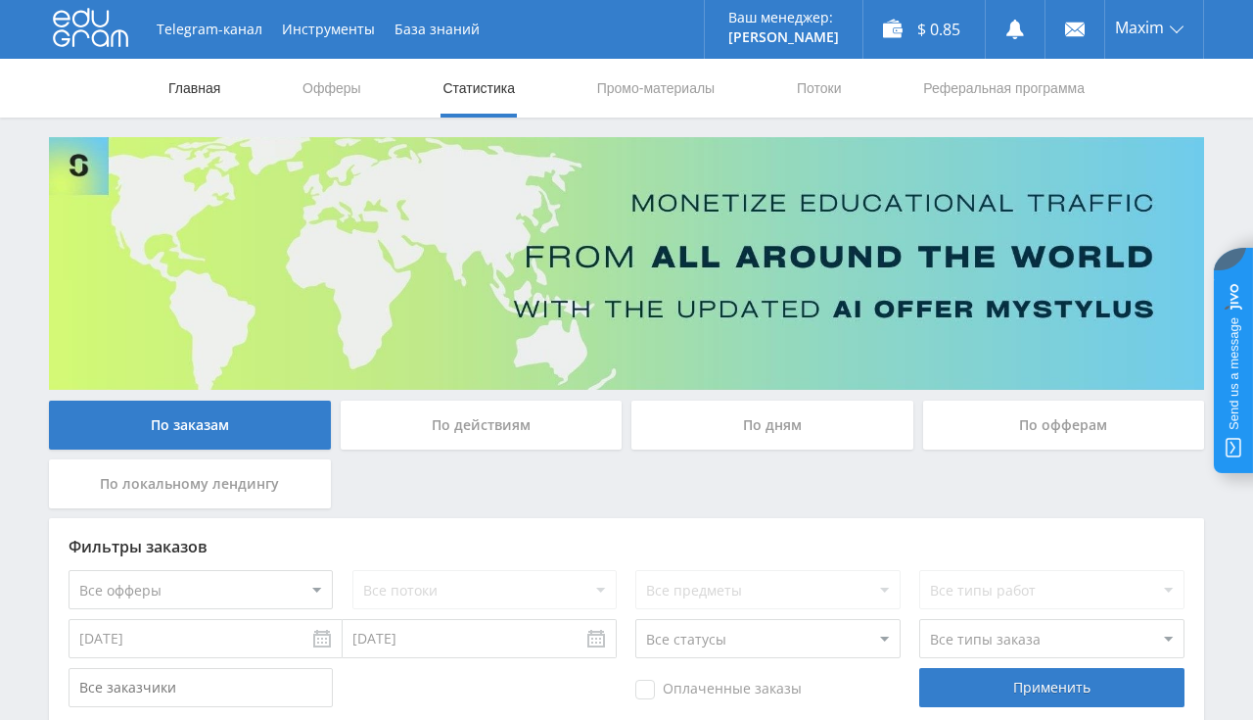
click at [168, 86] on link "Главная" at bounding box center [194, 88] width 56 height 59
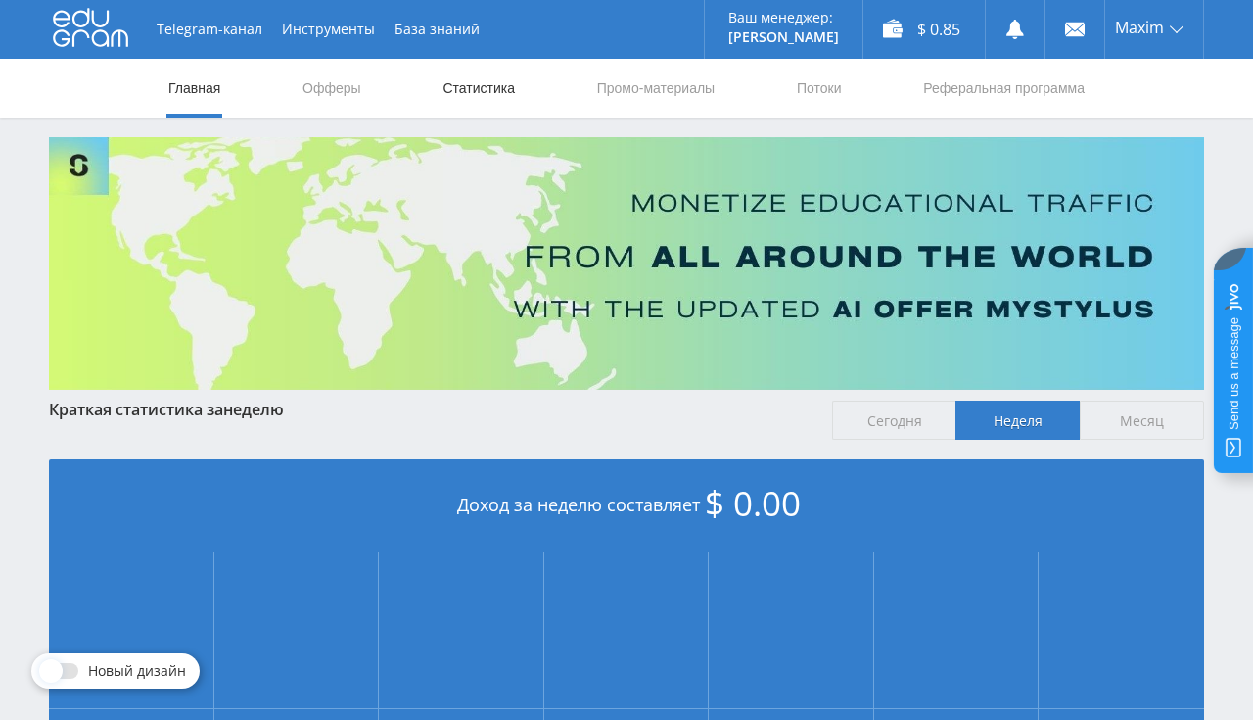
click at [473, 96] on link "Статистика" at bounding box center [479, 88] width 76 height 59
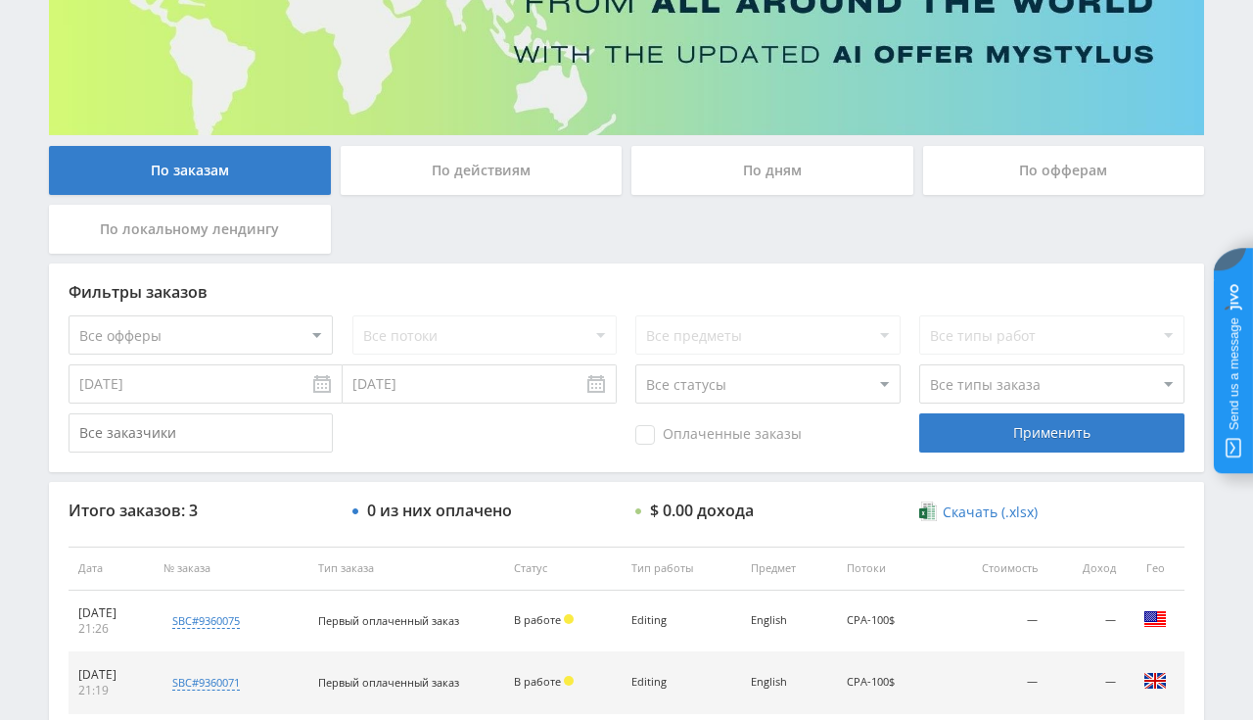
scroll to position [413, 0]
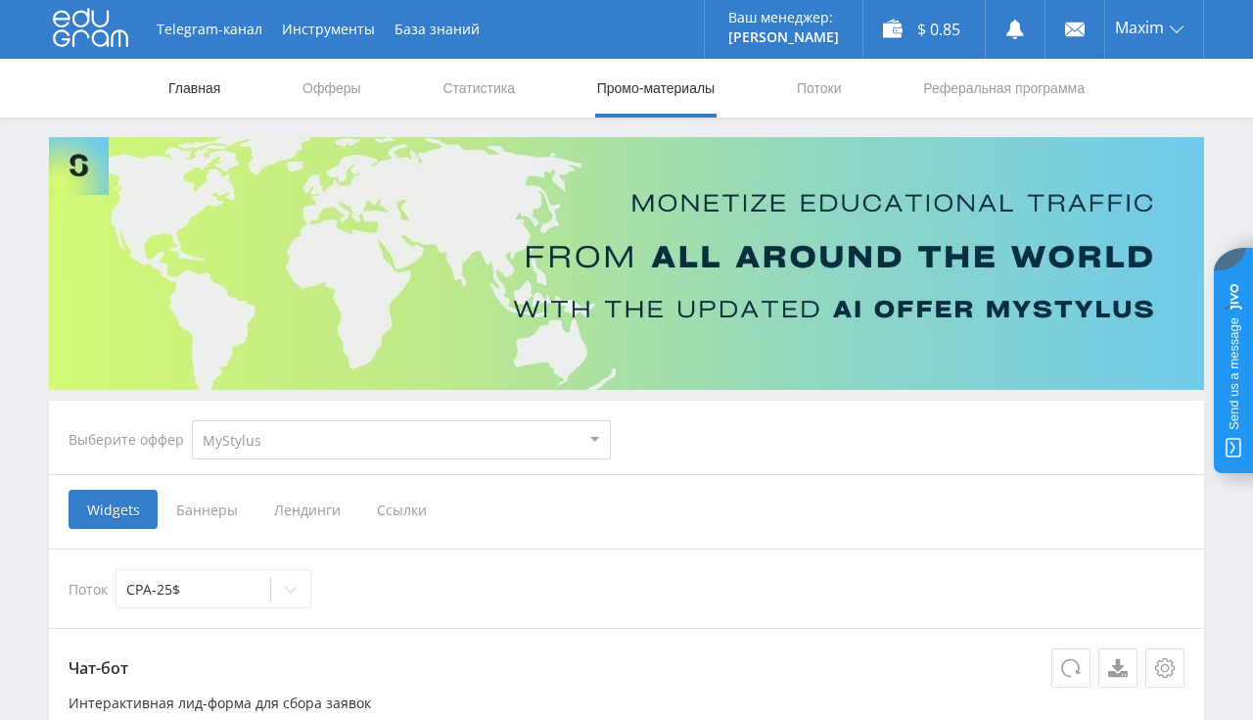
click at [197, 90] on link "Главная" at bounding box center [194, 88] width 56 height 59
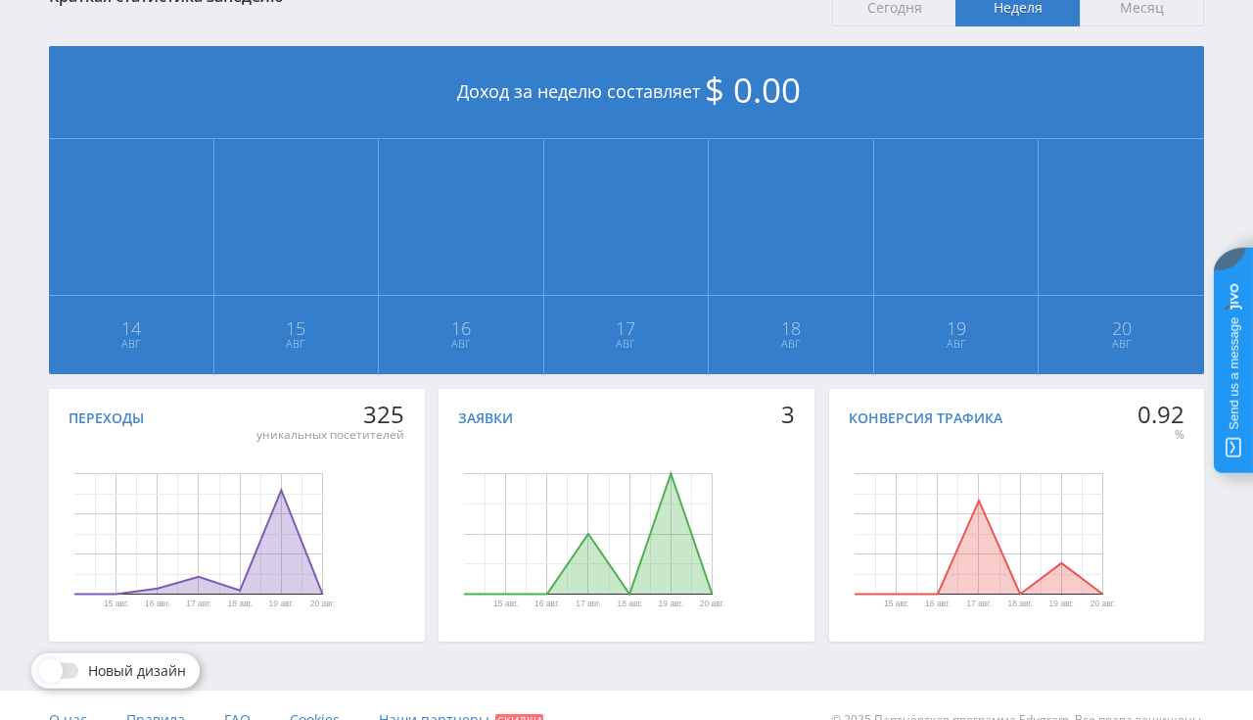
scroll to position [413, 0]
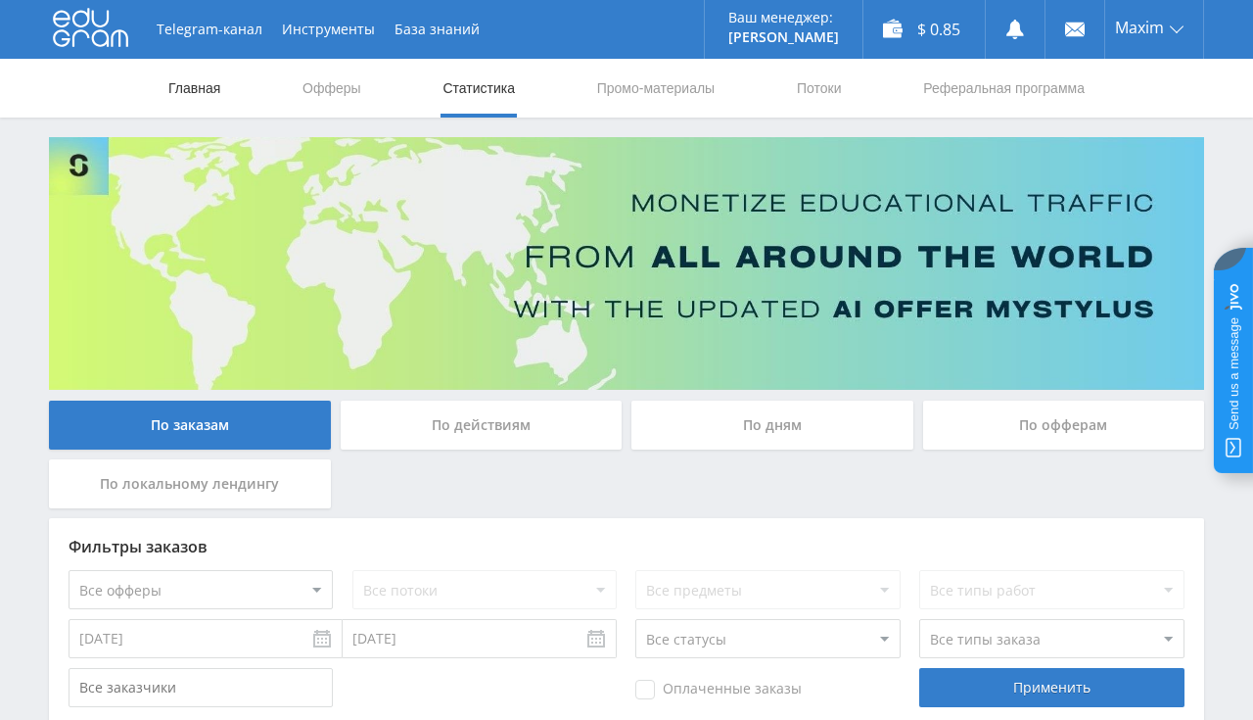
click at [208, 92] on link "Главная" at bounding box center [194, 88] width 56 height 59
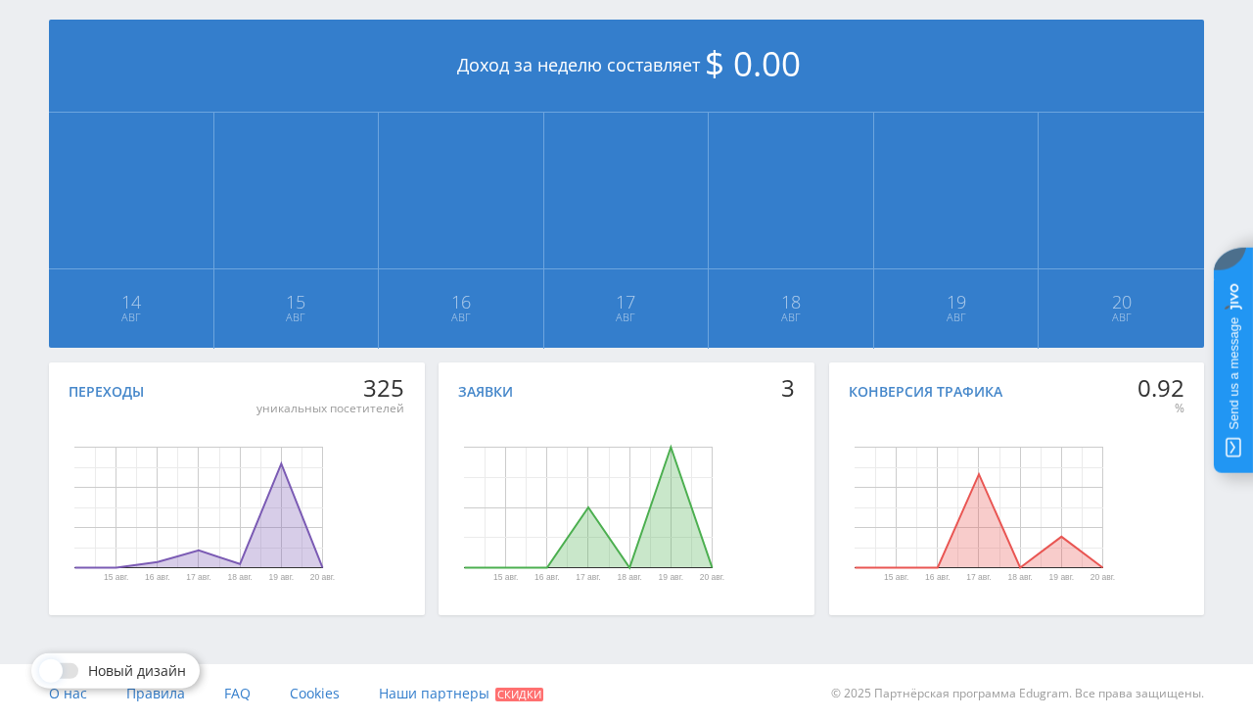
scroll to position [443, 0]
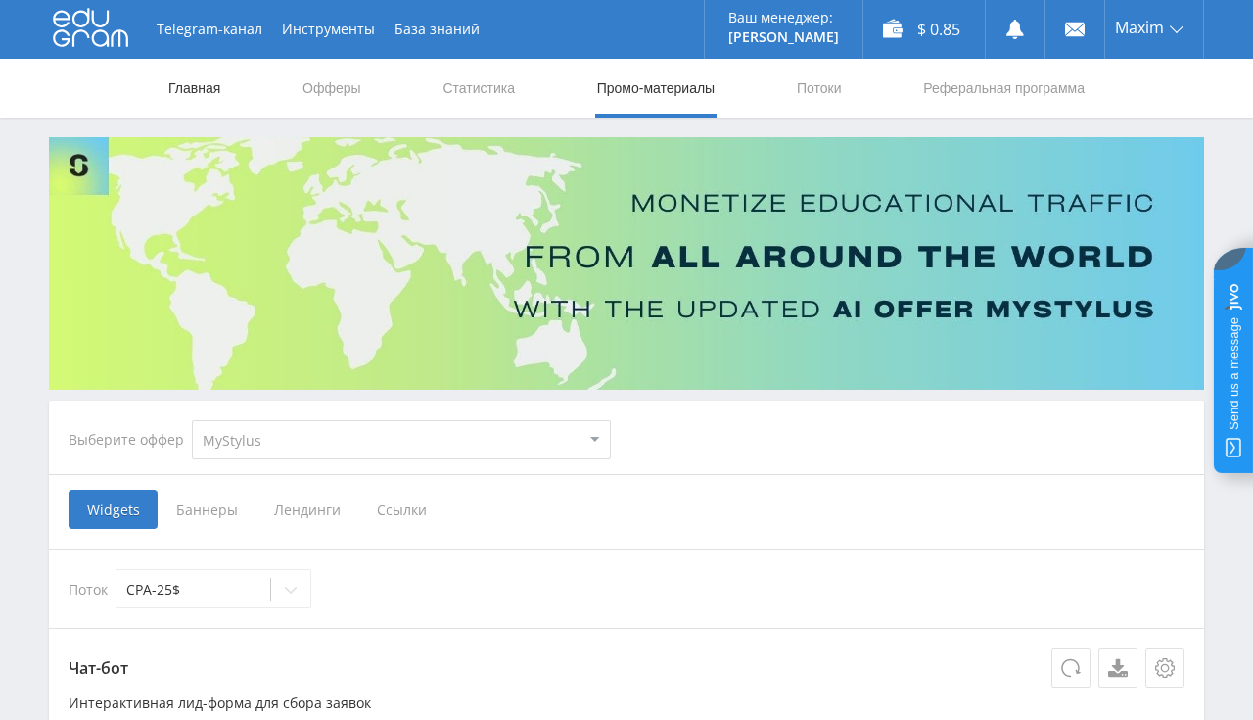
click at [171, 86] on link "Главная" at bounding box center [194, 88] width 56 height 59
